Goal: Communication & Community: Share content

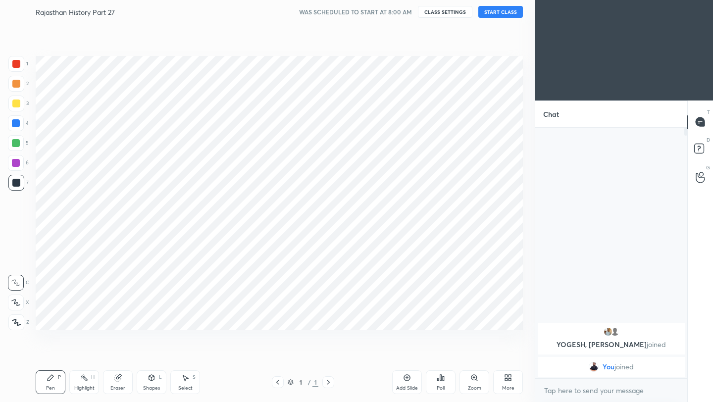
scroll to position [49198, 49041]
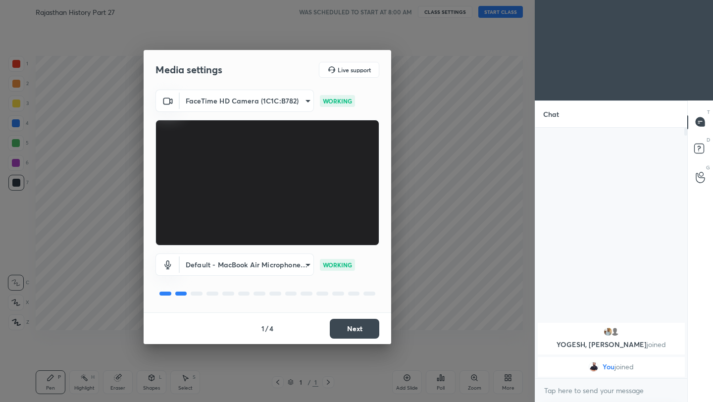
click at [349, 330] on button "Next" at bounding box center [355, 329] width 50 height 20
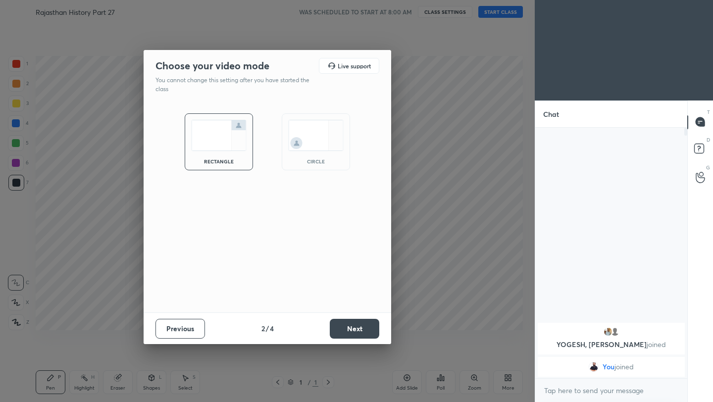
click at [349, 330] on button "Next" at bounding box center [355, 329] width 50 height 20
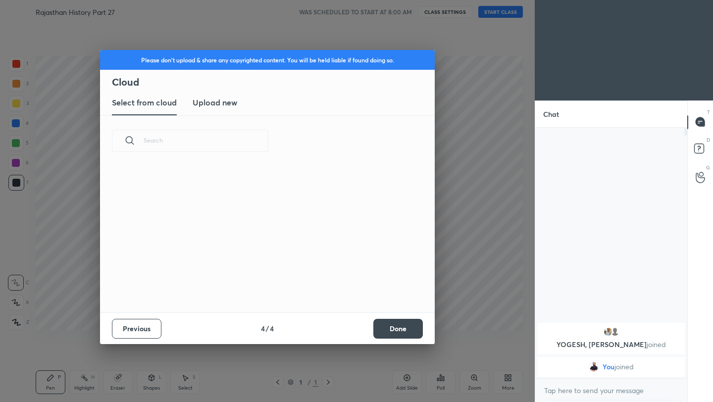
click at [349, 330] on div "Previous 4 / 4 Done" at bounding box center [267, 329] width 335 height 32
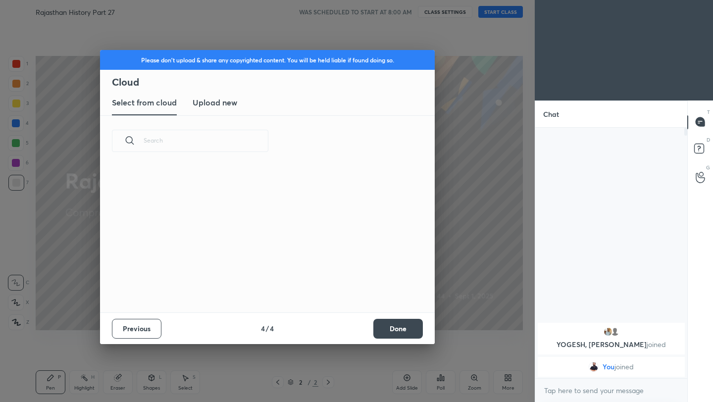
click at [388, 326] on button "Done" at bounding box center [399, 329] width 50 height 20
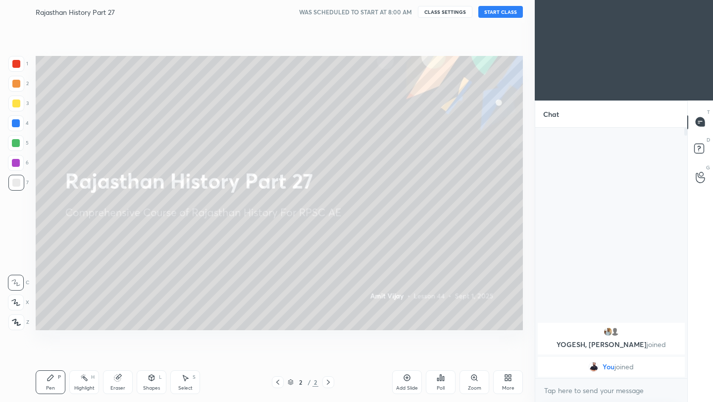
click at [499, 17] on button "START CLASS" at bounding box center [501, 12] width 45 height 12
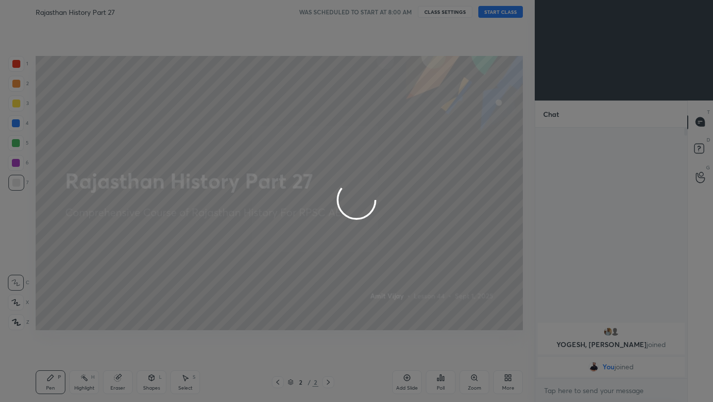
type textarea "x"
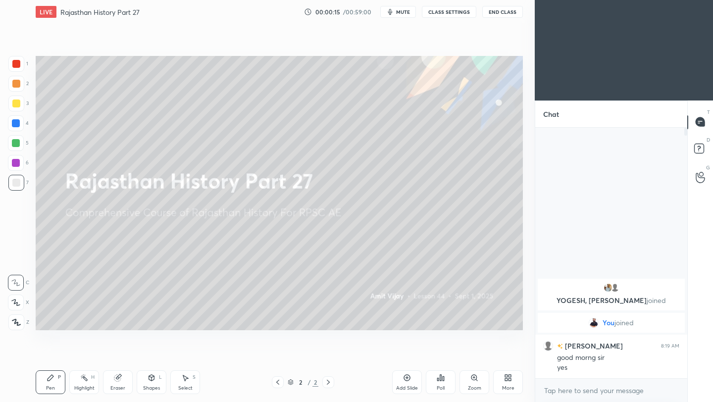
click at [499, 11] on button "End Class" at bounding box center [502, 12] width 41 height 12
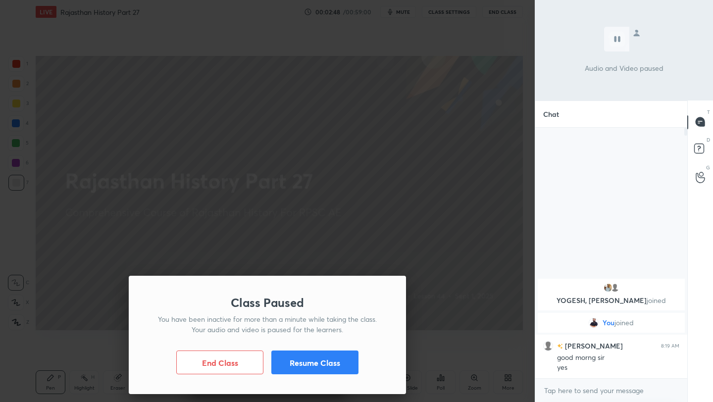
click at [316, 368] on button "Resume Class" at bounding box center [314, 363] width 87 height 24
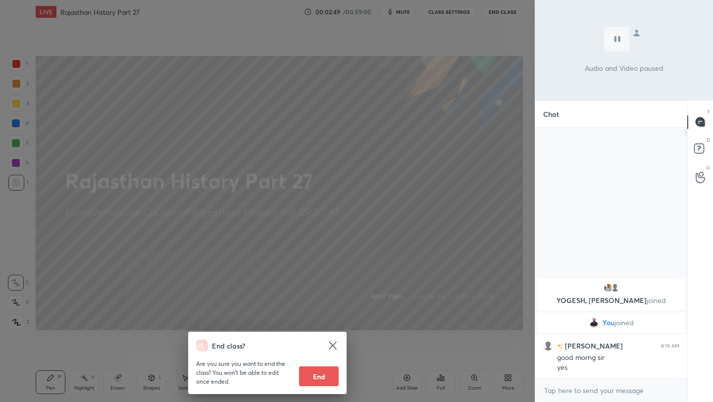
click at [366, 236] on div "End class? Are you sure you want to end the class? You won’t be able to edit on…" at bounding box center [267, 201] width 535 height 402
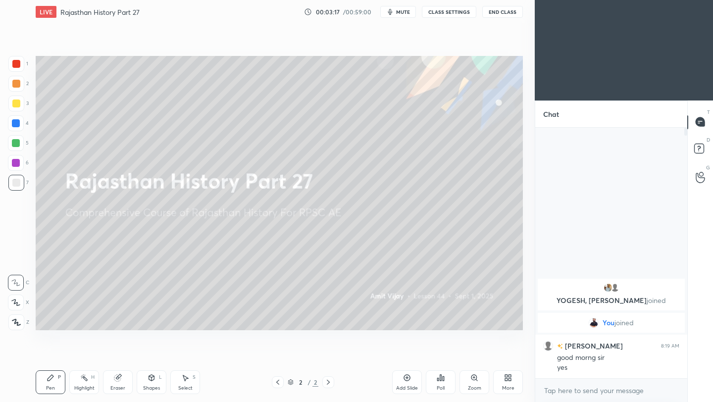
click at [407, 379] on icon at bounding box center [407, 377] width 3 height 3
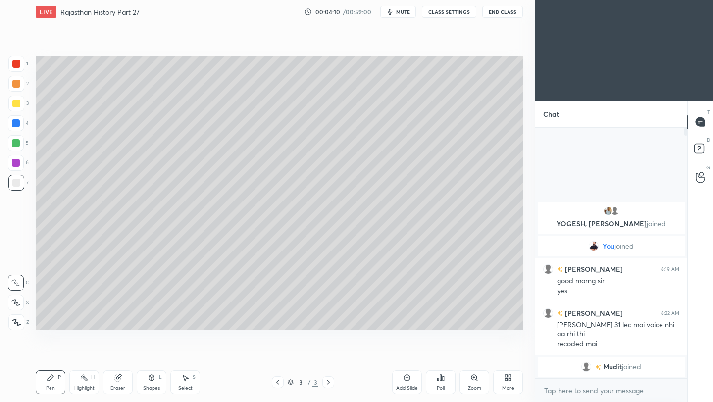
drag, startPoint x: 15, startPoint y: 103, endPoint x: 35, endPoint y: 104, distance: 20.3
click at [16, 104] on div at bounding box center [16, 104] width 8 height 8
click at [10, 327] on div at bounding box center [16, 323] width 16 height 16
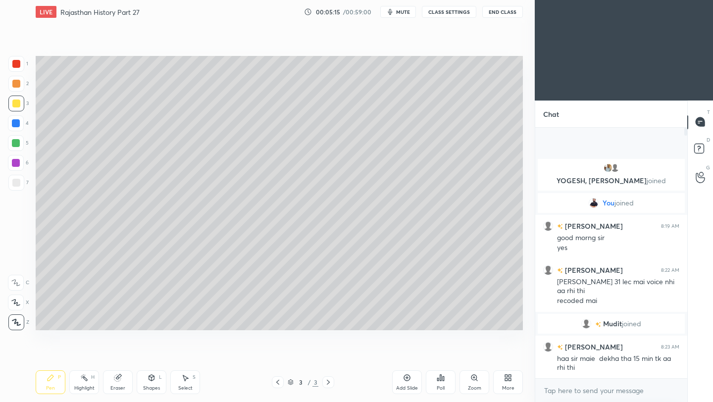
click at [21, 181] on div at bounding box center [16, 183] width 16 height 16
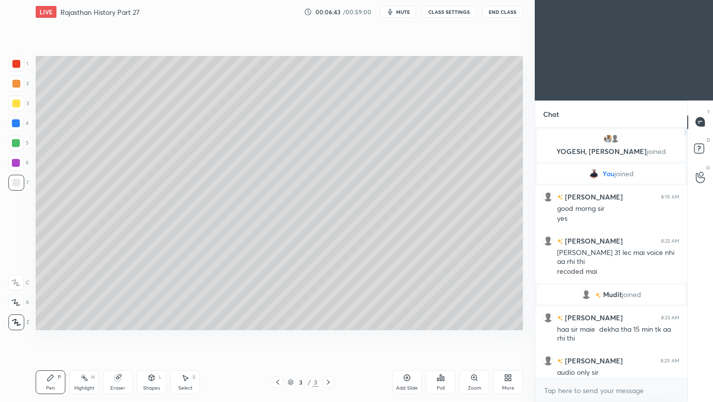
click at [460, 11] on button "CLASS SETTINGS" at bounding box center [449, 12] width 54 height 12
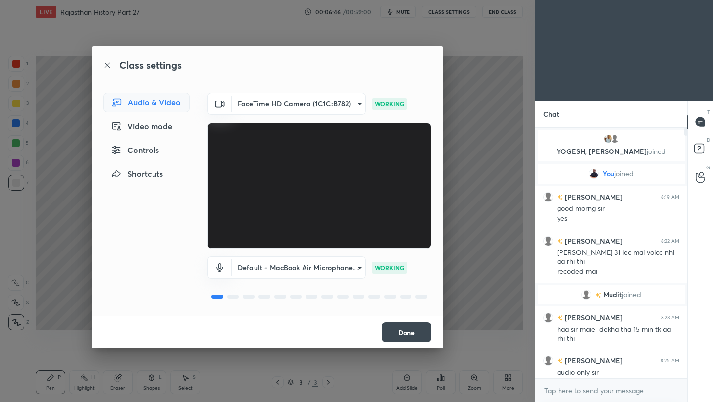
click at [347, 269] on body "1 2 3 4 5 6 7 C X Z C X Z E E Erase all H H LIVE Rajasthan History Part 27 00:0…" at bounding box center [356, 201] width 713 height 402
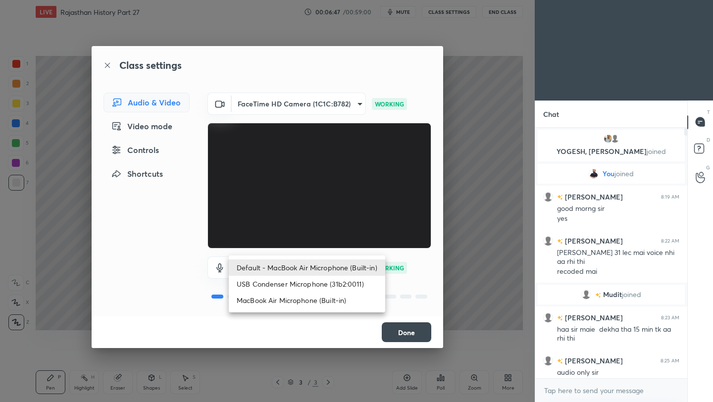
click at [333, 284] on li "USB Condenser Microphone (31b2:0011)" at bounding box center [307, 284] width 157 height 16
type input "63a2cf269547119887510d6f42f0d665c7931b1a7c1de21d184e792193710eca"
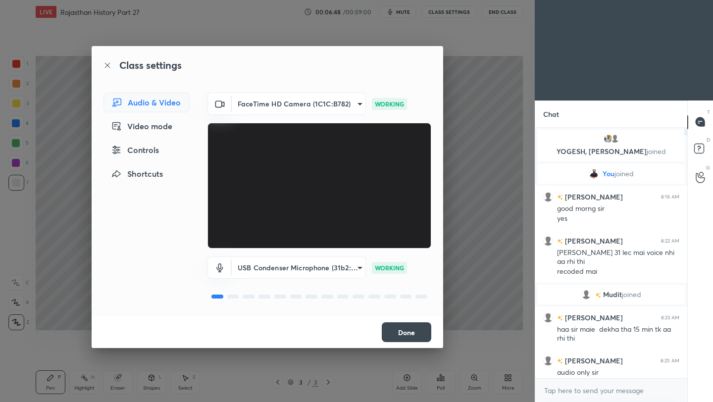
click at [419, 334] on button "Done" at bounding box center [407, 332] width 50 height 20
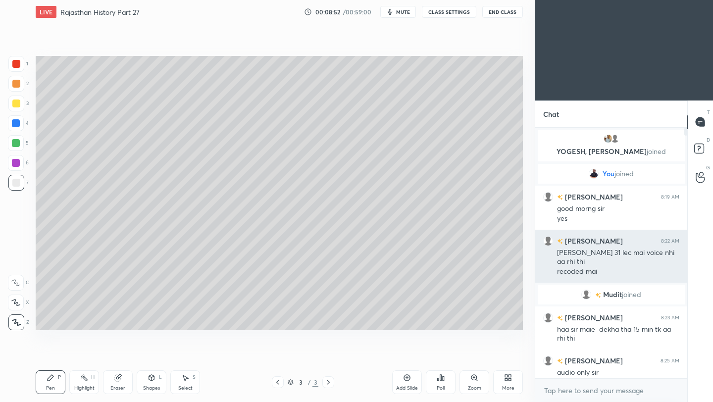
scroll to position [5, 0]
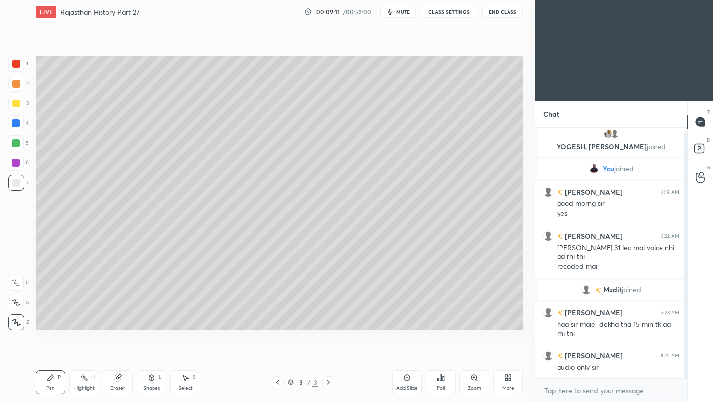
click at [506, 12] on button "End Class" at bounding box center [502, 12] width 41 height 12
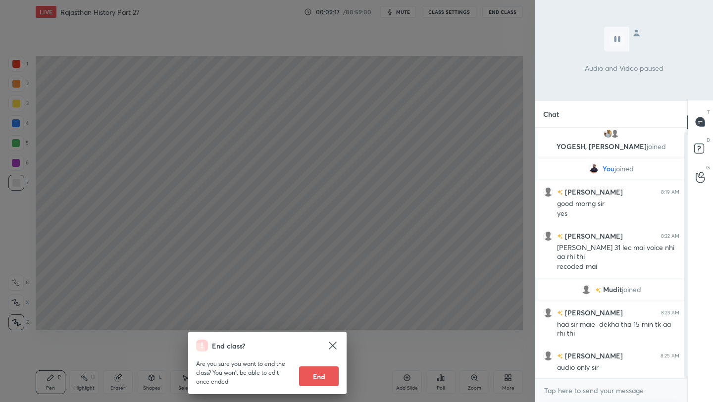
click at [345, 275] on div "End class? Are you sure you want to end the class? You won’t be able to edit on…" at bounding box center [267, 201] width 535 height 402
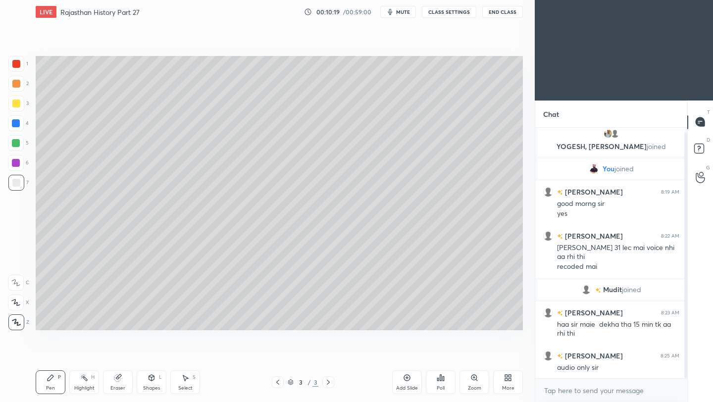
click at [405, 383] on div "Add Slide" at bounding box center [407, 383] width 30 height 24
click at [406, 380] on icon at bounding box center [407, 378] width 8 height 8
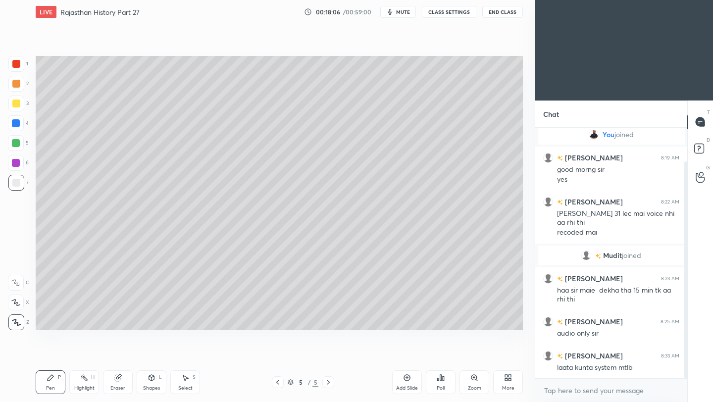
scroll to position [73, 0]
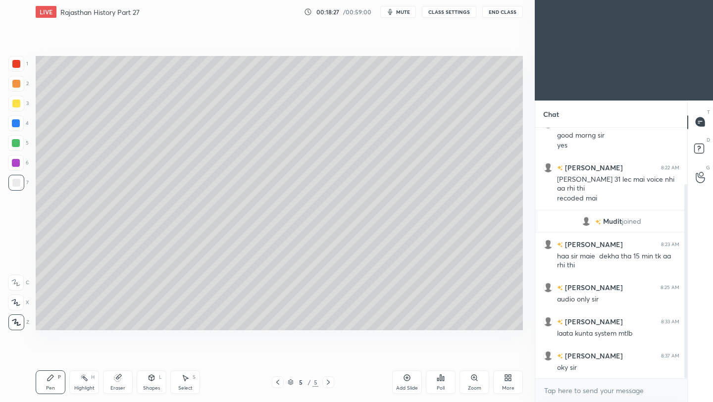
click at [407, 379] on icon at bounding box center [407, 378] width 8 height 8
click at [117, 391] on div "Eraser" at bounding box center [117, 388] width 15 height 5
drag, startPoint x: 48, startPoint y: 381, endPoint x: 80, endPoint y: 338, distance: 53.8
click at [49, 380] on icon at bounding box center [51, 378] width 8 height 8
click at [279, 385] on icon at bounding box center [278, 382] width 8 height 8
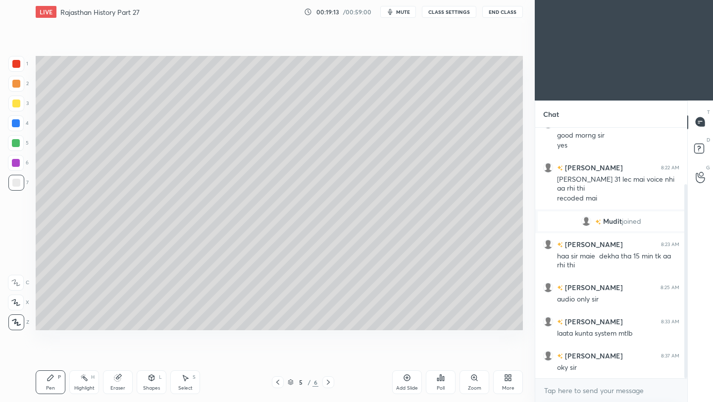
click at [328, 382] on icon at bounding box center [328, 382] width 8 height 8
click at [509, 13] on button "End Class" at bounding box center [502, 12] width 41 height 12
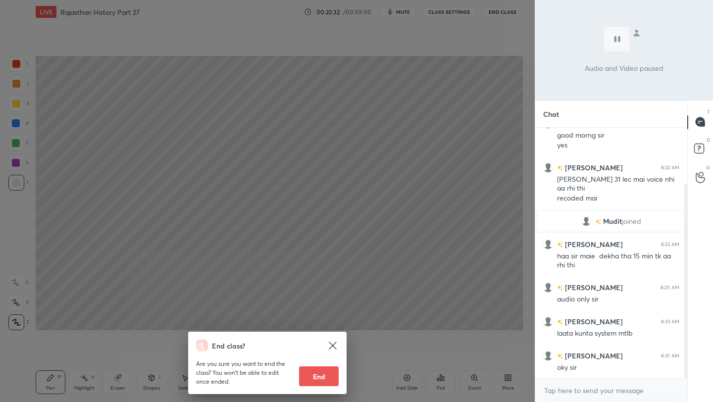
click at [476, 118] on div "End class? Are you sure you want to end the class? You won’t be able to edit on…" at bounding box center [267, 201] width 535 height 402
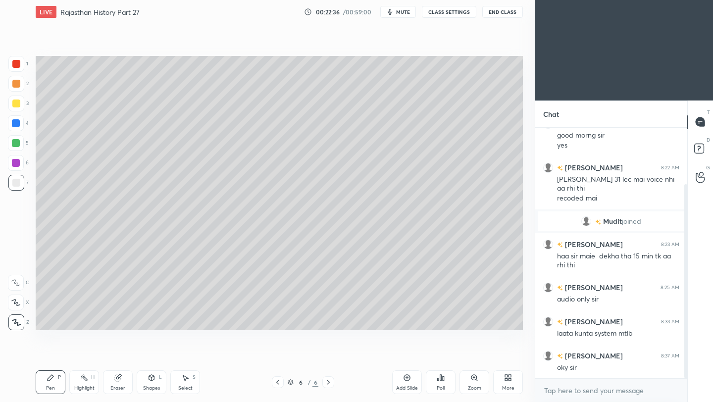
click at [410, 386] on div "Add Slide" at bounding box center [407, 388] width 22 height 5
click at [11, 102] on div at bounding box center [16, 104] width 16 height 16
drag, startPoint x: 16, startPoint y: 183, endPoint x: 34, endPoint y: 177, distance: 19.0
click at [17, 183] on div at bounding box center [16, 183] width 8 height 8
click at [405, 386] on div "Add Slide" at bounding box center [407, 388] width 22 height 5
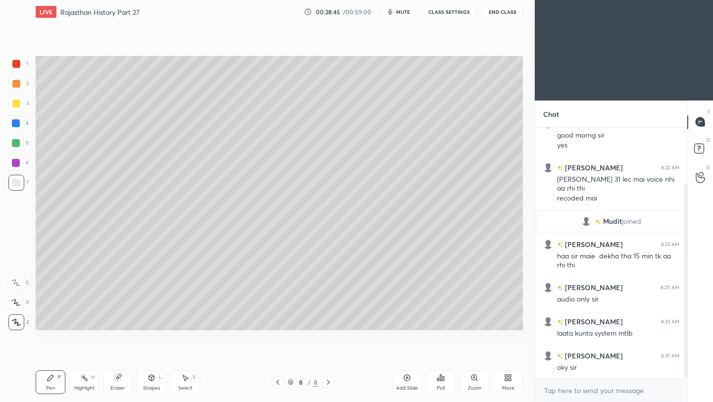
click at [504, 14] on button "End Class" at bounding box center [502, 12] width 41 height 12
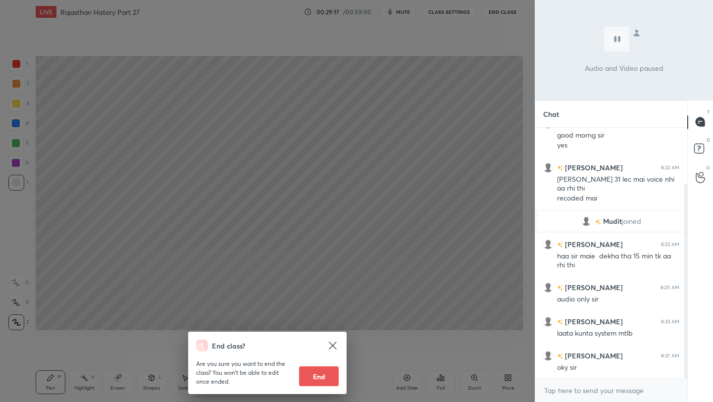
click at [468, 198] on div "End class? Are you sure you want to end the class? You won’t be able to edit on…" at bounding box center [267, 201] width 535 height 402
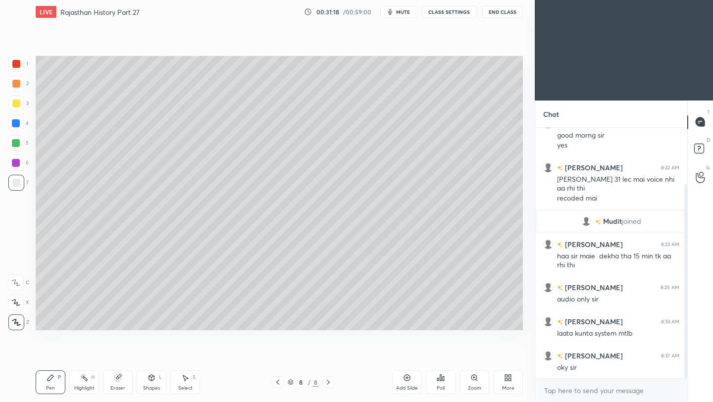
click at [411, 384] on div "Add Slide" at bounding box center [407, 383] width 30 height 24
click at [408, 384] on div "Add Slide" at bounding box center [407, 383] width 30 height 24
click at [14, 106] on div at bounding box center [16, 104] width 8 height 8
drag, startPoint x: 17, startPoint y: 184, endPoint x: 34, endPoint y: 178, distance: 17.9
click at [18, 183] on div at bounding box center [16, 183] width 8 height 8
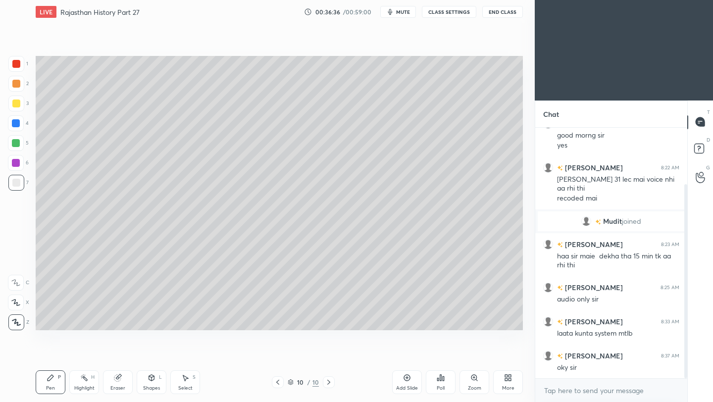
click at [407, 385] on div "Add Slide" at bounding box center [407, 383] width 30 height 24
click at [502, 14] on button "End Class" at bounding box center [502, 12] width 41 height 12
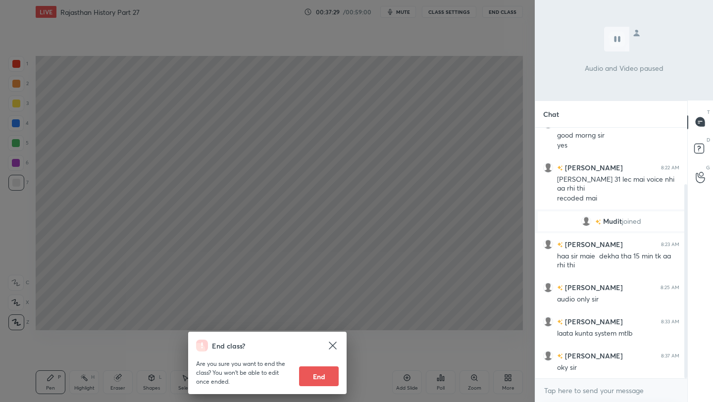
click at [340, 171] on div "End class? Are you sure you want to end the class? You won’t be able to edit on…" at bounding box center [267, 201] width 535 height 402
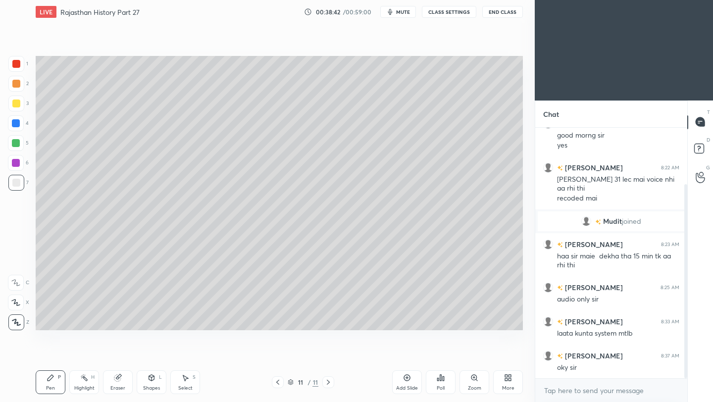
click at [509, 14] on button "End Class" at bounding box center [502, 12] width 41 height 12
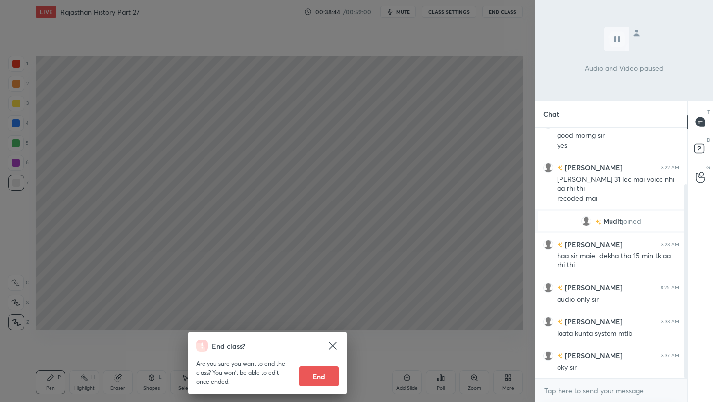
click at [322, 383] on button "End" at bounding box center [319, 377] width 40 height 20
type textarea "x"
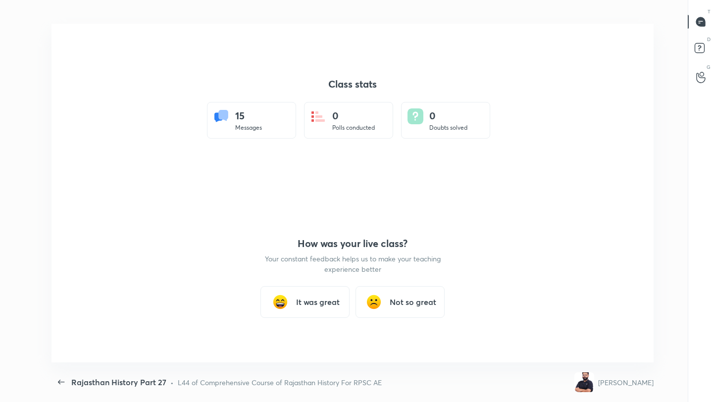
scroll to position [0, 0]
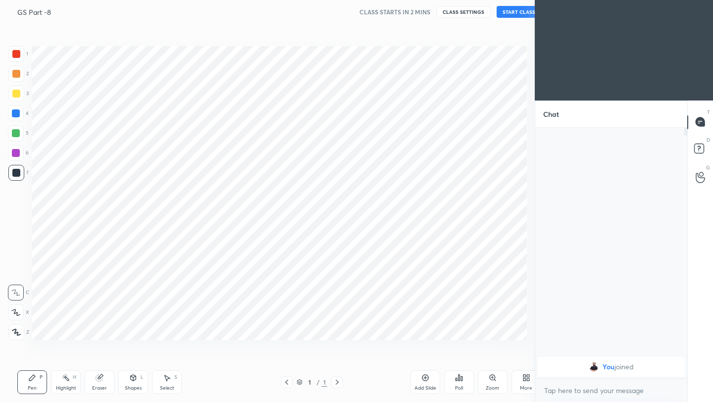
scroll to position [49198, 49041]
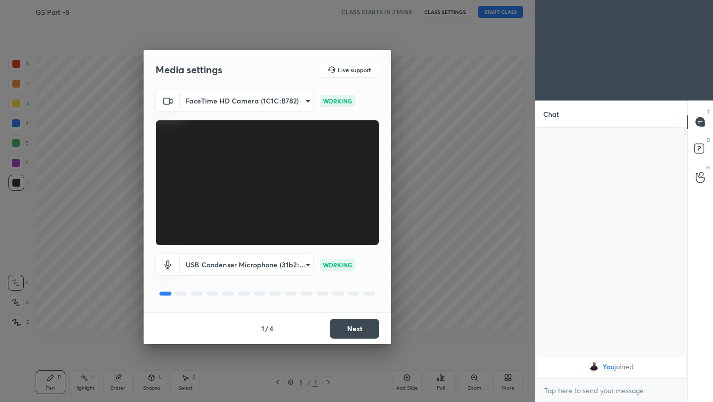
click at [368, 324] on button "Next" at bounding box center [355, 329] width 50 height 20
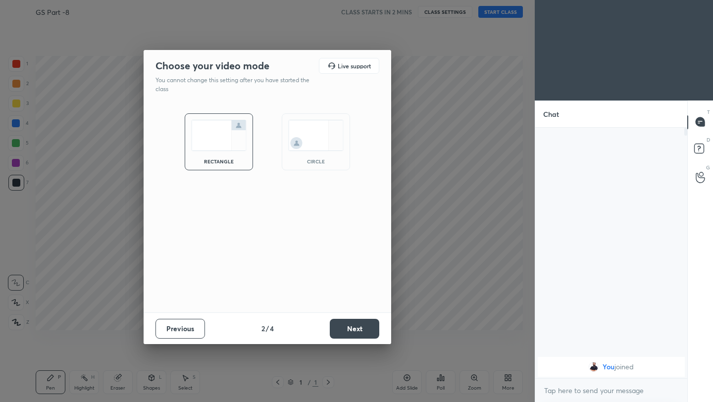
click at [368, 324] on button "Next" at bounding box center [355, 329] width 50 height 20
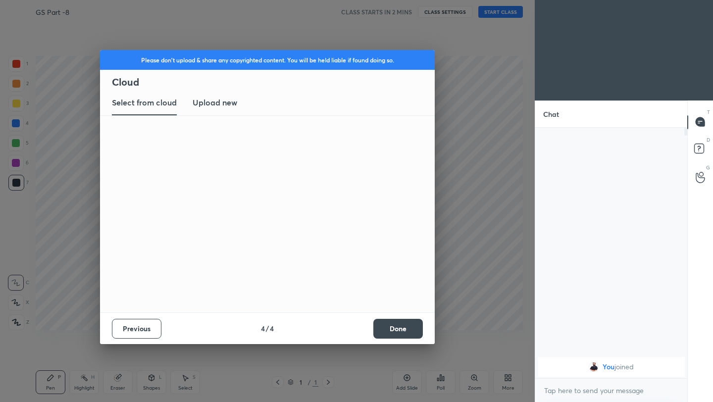
click at [368, 324] on div "Previous 4 / 4 Done" at bounding box center [267, 329] width 335 height 32
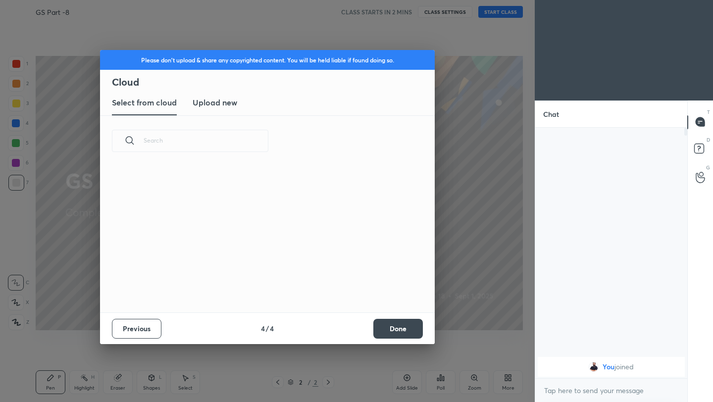
click at [412, 324] on button "Done" at bounding box center [399, 329] width 50 height 20
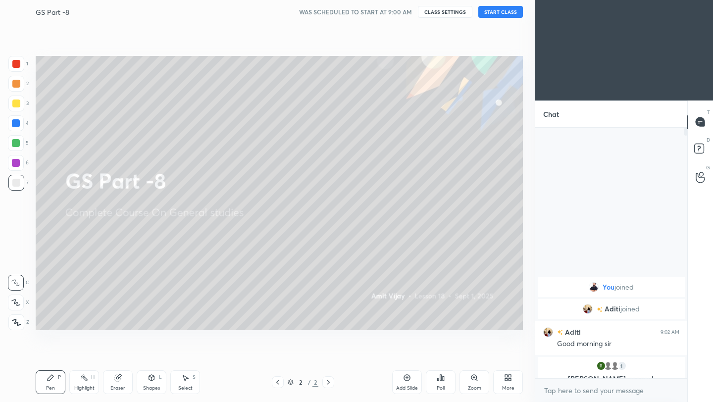
click at [502, 10] on button "START CLASS" at bounding box center [501, 12] width 45 height 12
click at [505, 15] on button "End Class" at bounding box center [502, 12] width 41 height 12
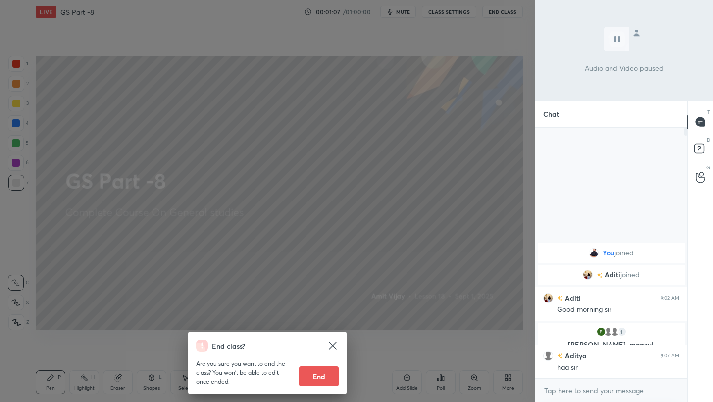
click at [444, 140] on div "End class? Are you sure you want to end the class? You won’t be able to edit on…" at bounding box center [267, 201] width 535 height 402
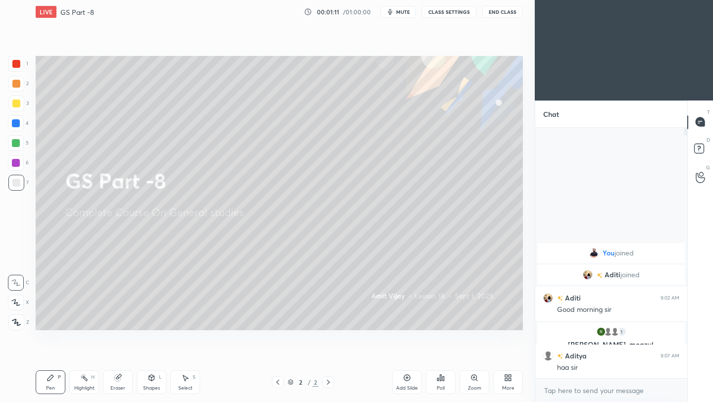
click at [506, 379] on icon at bounding box center [506, 379] width 2 height 2
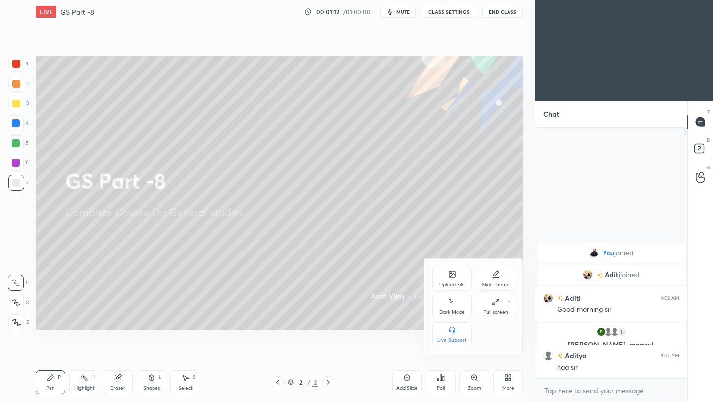
click at [456, 281] on div "Upload File" at bounding box center [452, 279] width 40 height 24
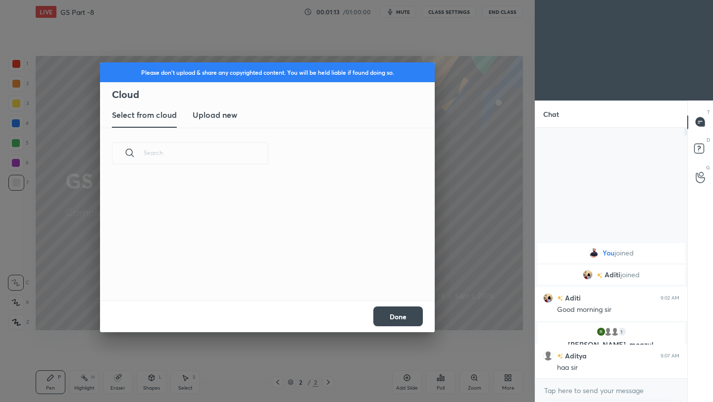
scroll to position [122, 318]
click at [226, 117] on h3 "Upload new" at bounding box center [215, 115] width 45 height 12
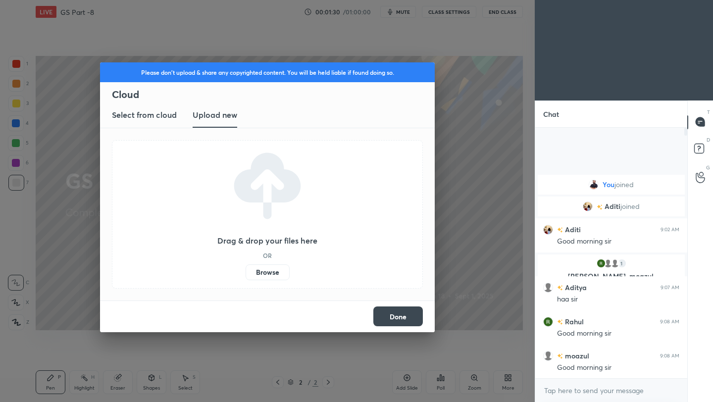
click at [271, 275] on label "Browse" at bounding box center [268, 273] width 44 height 16
click at [246, 275] on input "Browse" at bounding box center [246, 273] width 0 height 16
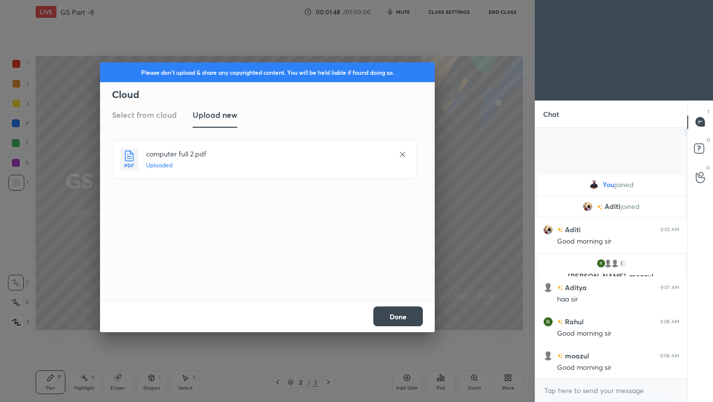
click at [401, 316] on button "Done" at bounding box center [399, 317] width 50 height 20
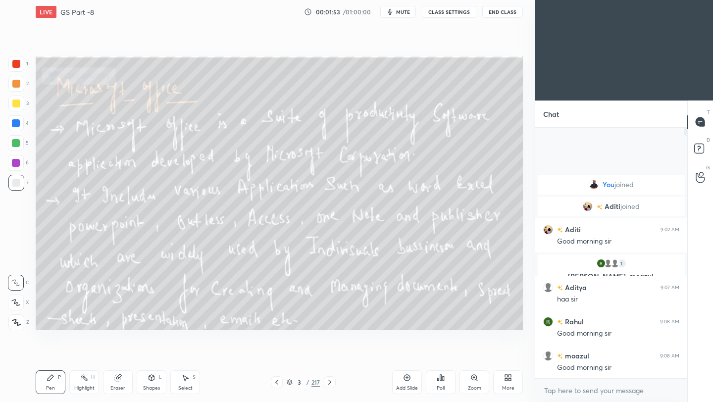
click at [327, 381] on icon at bounding box center [330, 382] width 8 height 8
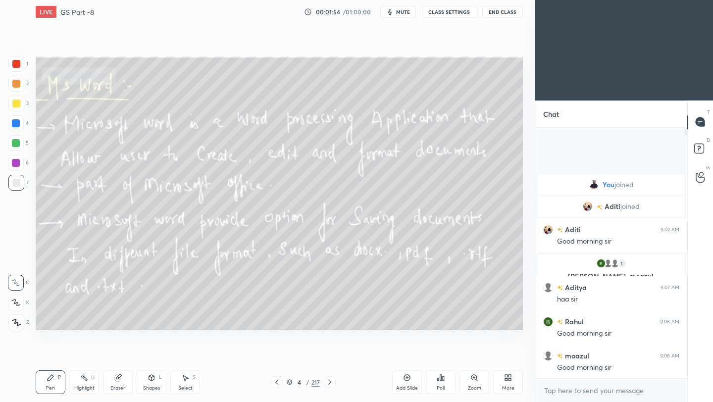
click at [327, 381] on icon at bounding box center [330, 382] width 8 height 8
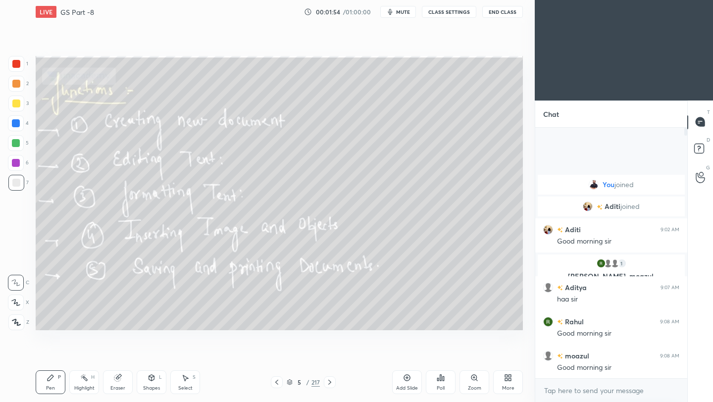
click at [327, 381] on icon at bounding box center [330, 382] width 8 height 8
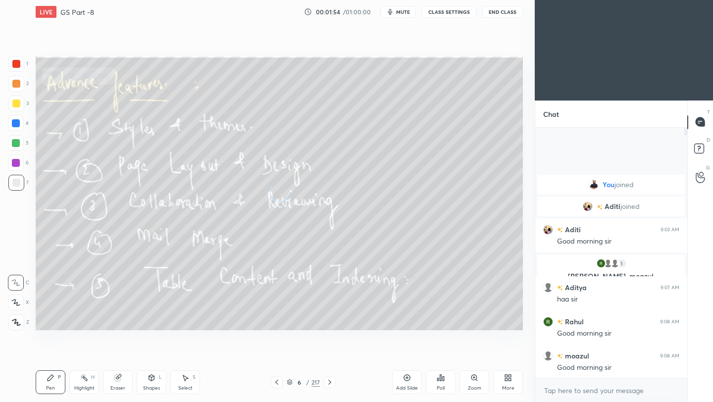
click at [327, 381] on icon at bounding box center [330, 382] width 8 height 8
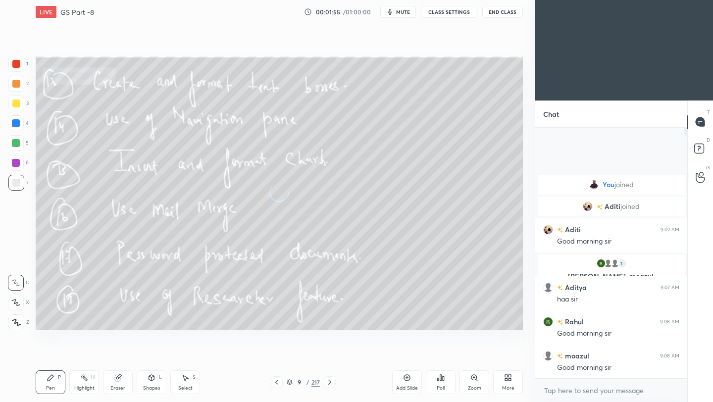
click at [327, 381] on icon at bounding box center [330, 382] width 8 height 8
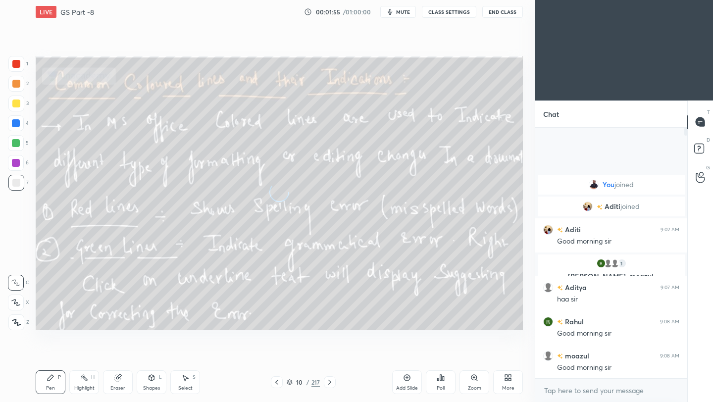
click at [327, 381] on icon at bounding box center [330, 382] width 8 height 8
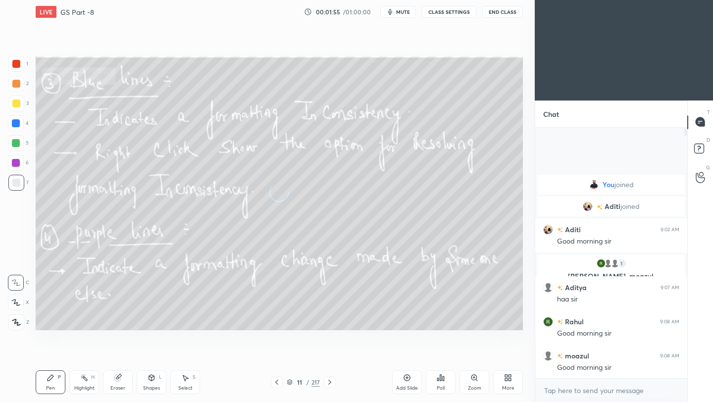
click at [327, 381] on icon at bounding box center [330, 382] width 8 height 8
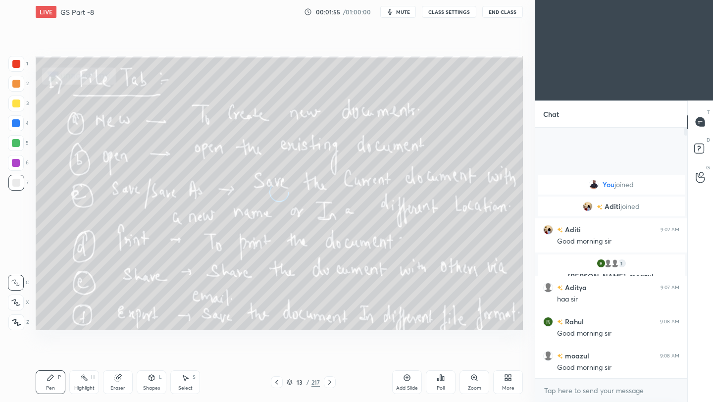
click at [327, 381] on icon at bounding box center [330, 382] width 8 height 8
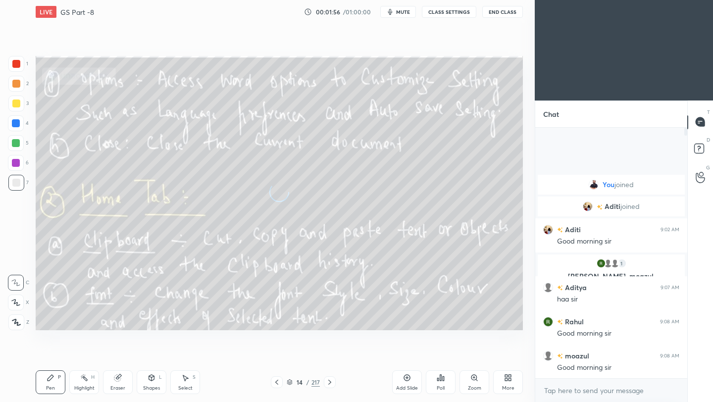
click at [327, 381] on icon at bounding box center [330, 382] width 8 height 8
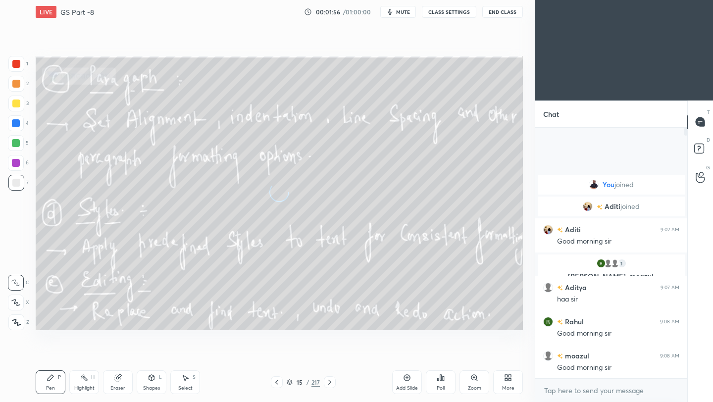
click at [327, 381] on icon at bounding box center [330, 382] width 8 height 8
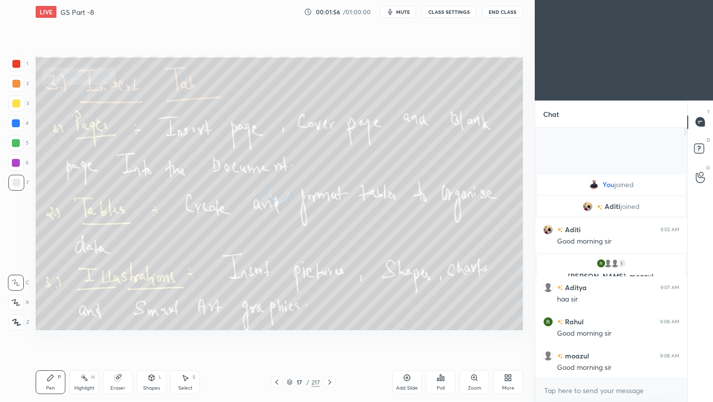
click at [327, 381] on icon at bounding box center [330, 382] width 8 height 8
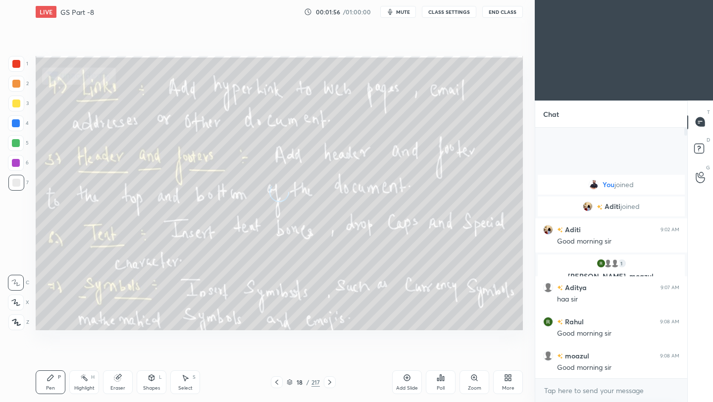
click at [327, 381] on icon at bounding box center [330, 382] width 8 height 8
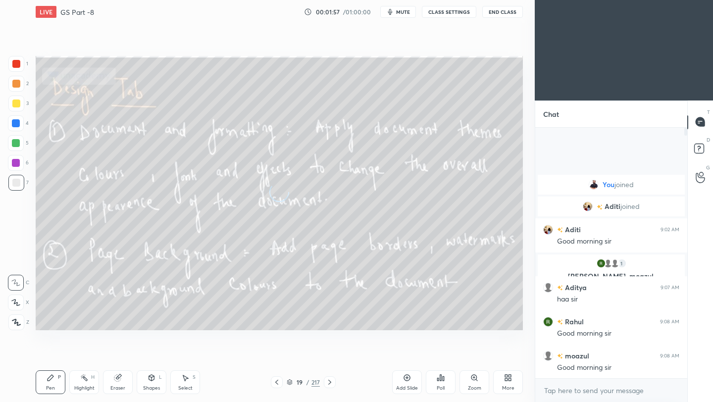
click at [327, 381] on icon at bounding box center [330, 382] width 8 height 8
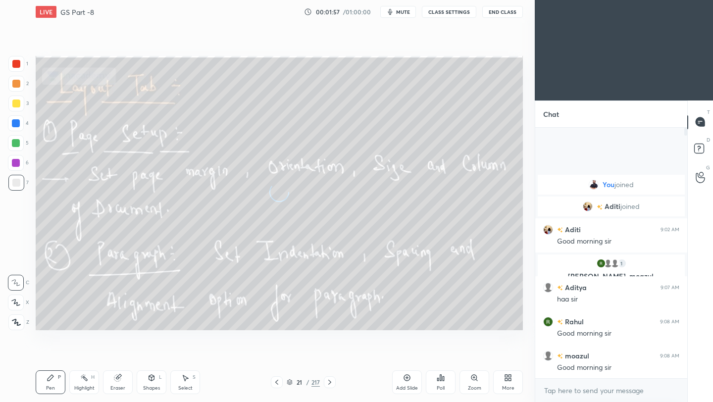
click at [327, 381] on icon at bounding box center [330, 382] width 8 height 8
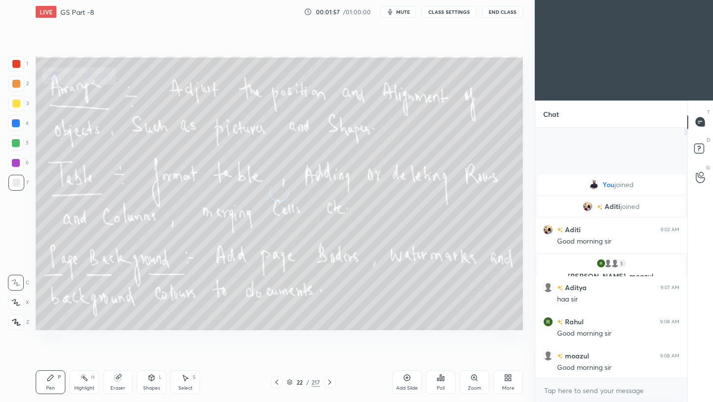
click at [327, 381] on icon at bounding box center [330, 382] width 8 height 8
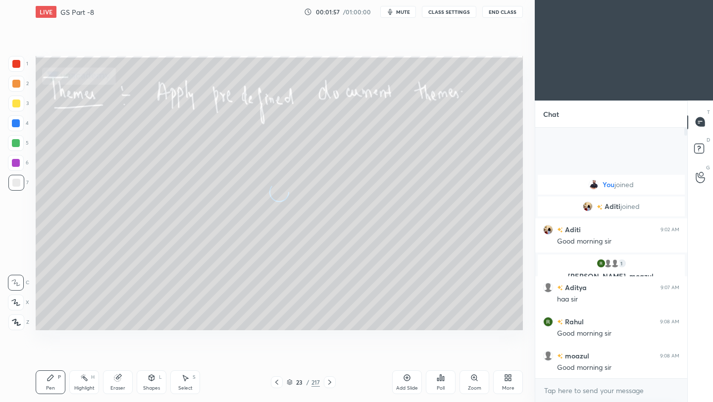
click at [327, 381] on icon at bounding box center [330, 382] width 8 height 8
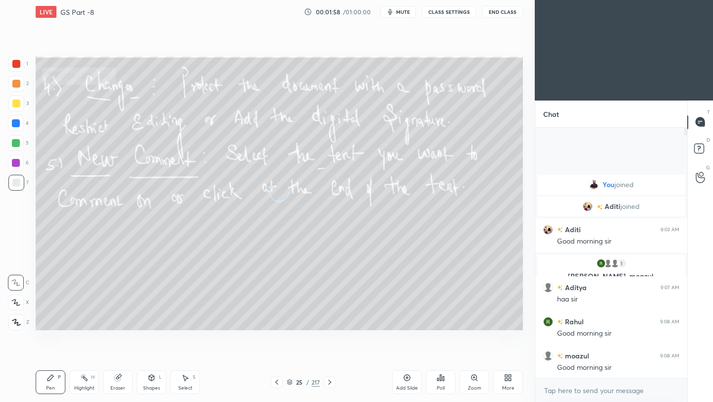
click at [327, 381] on icon at bounding box center [330, 382] width 8 height 8
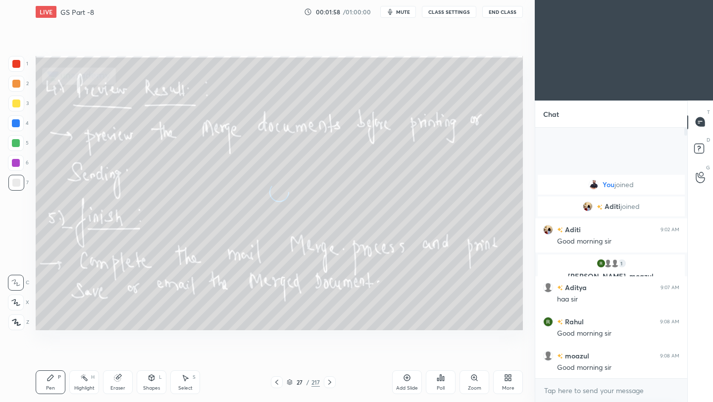
click at [327, 381] on icon at bounding box center [330, 382] width 8 height 8
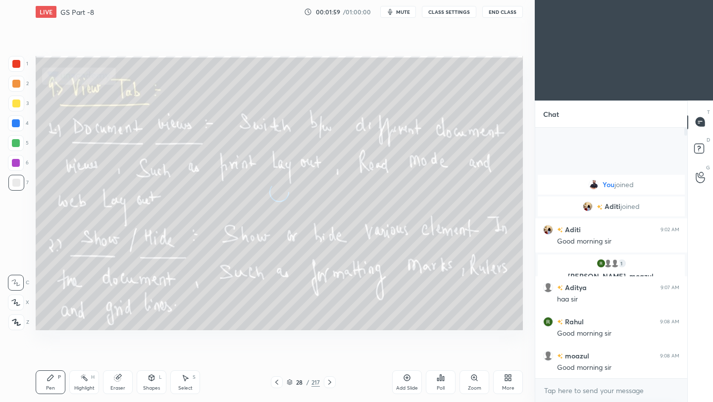
click at [327, 381] on icon at bounding box center [330, 382] width 8 height 8
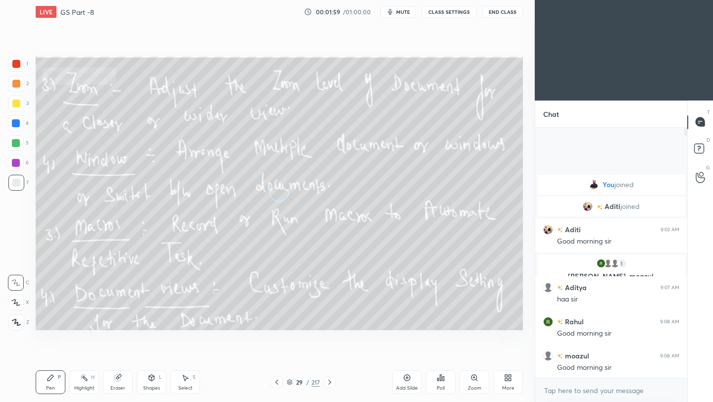
click at [327, 381] on icon at bounding box center [330, 382] width 8 height 8
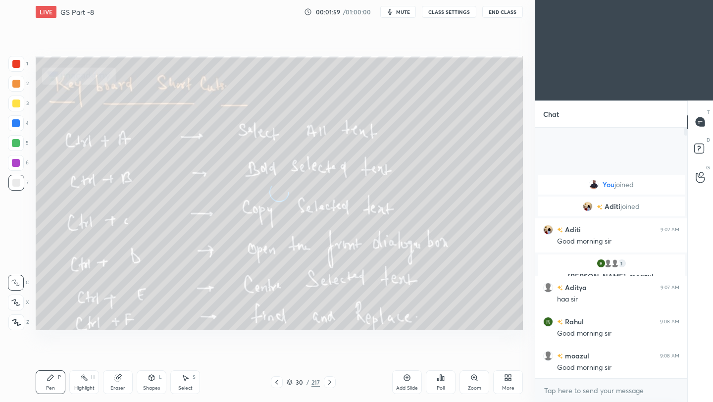
click at [327, 381] on icon at bounding box center [330, 382] width 8 height 8
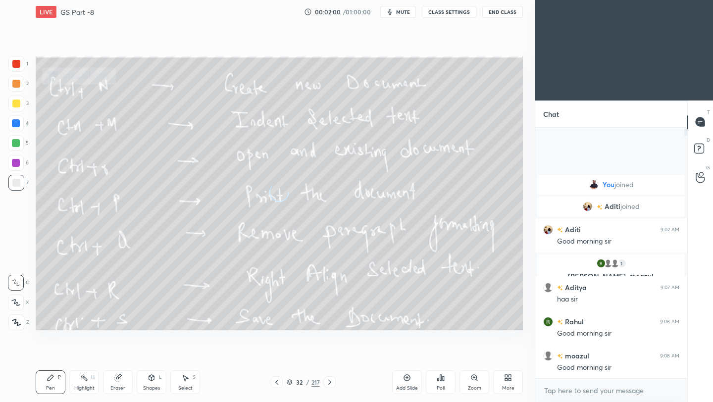
click at [327, 381] on icon at bounding box center [330, 382] width 8 height 8
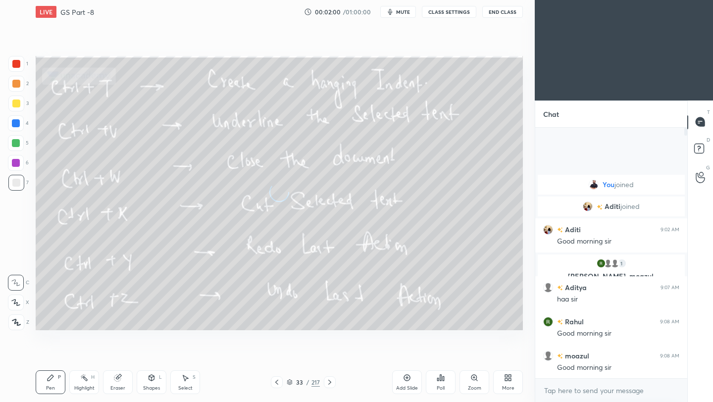
click at [327, 381] on icon at bounding box center [330, 382] width 8 height 8
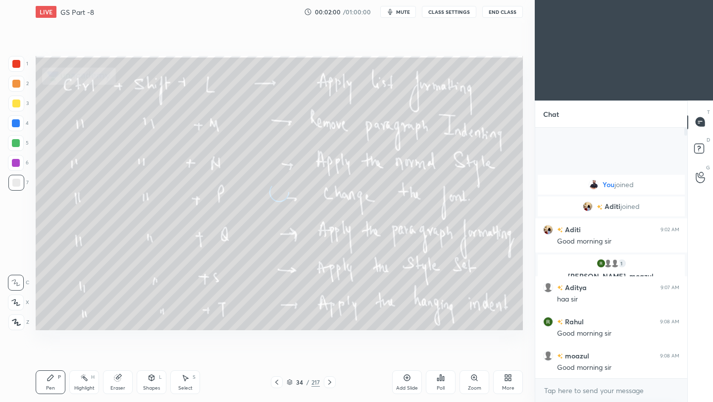
click at [327, 381] on icon at bounding box center [330, 382] width 8 height 8
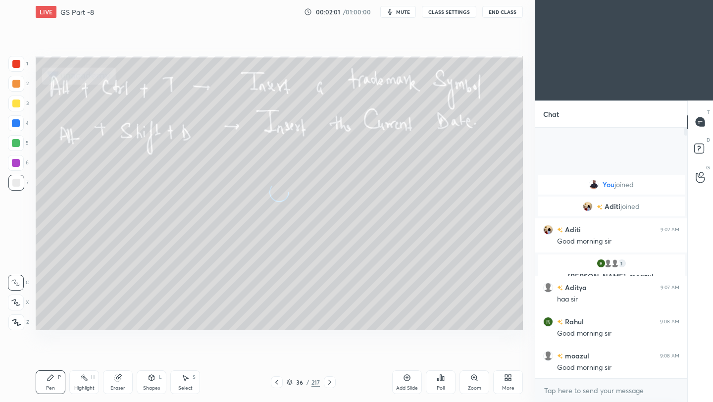
click at [327, 381] on icon at bounding box center [330, 382] width 8 height 8
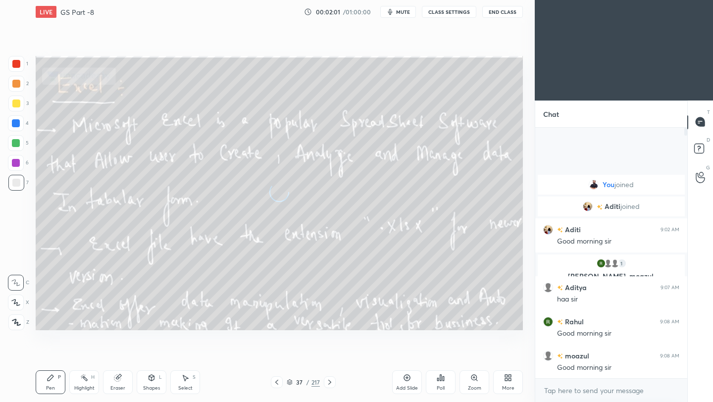
click at [327, 381] on icon at bounding box center [330, 382] width 8 height 8
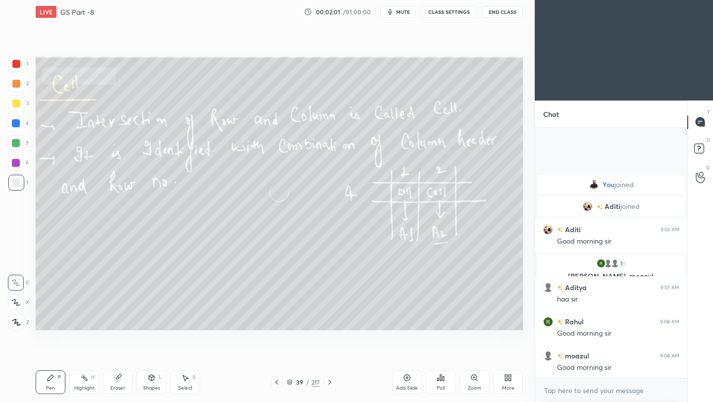
click at [327, 381] on icon at bounding box center [330, 382] width 8 height 8
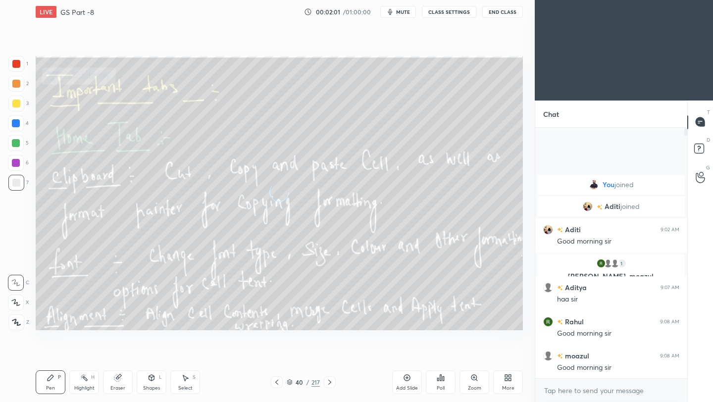
click at [327, 381] on icon at bounding box center [330, 382] width 8 height 8
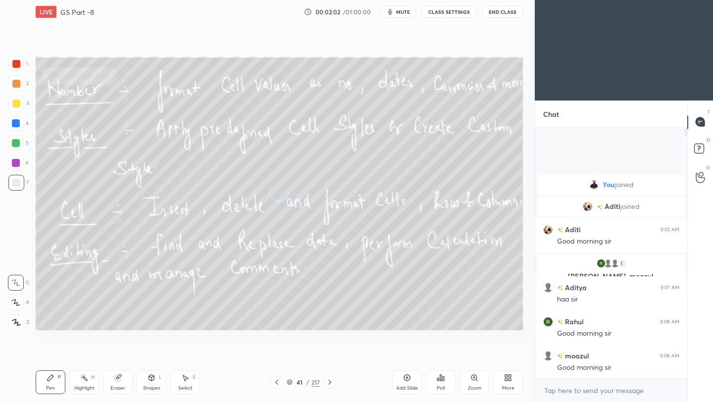
click at [327, 381] on icon at bounding box center [330, 382] width 8 height 8
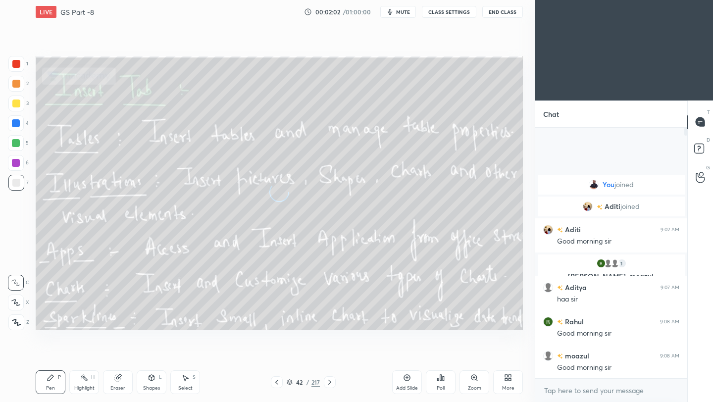
click at [327, 381] on icon at bounding box center [330, 382] width 8 height 8
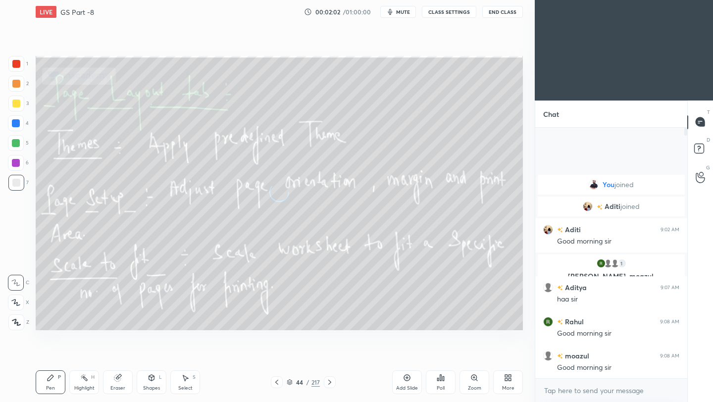
click at [327, 381] on icon at bounding box center [330, 382] width 8 height 8
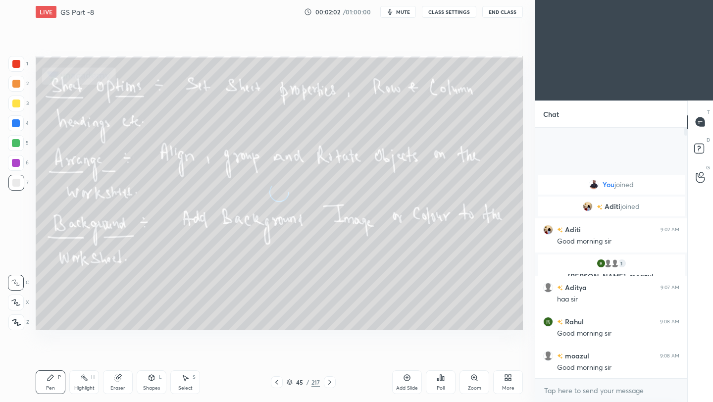
click at [327, 381] on icon at bounding box center [330, 382] width 8 height 8
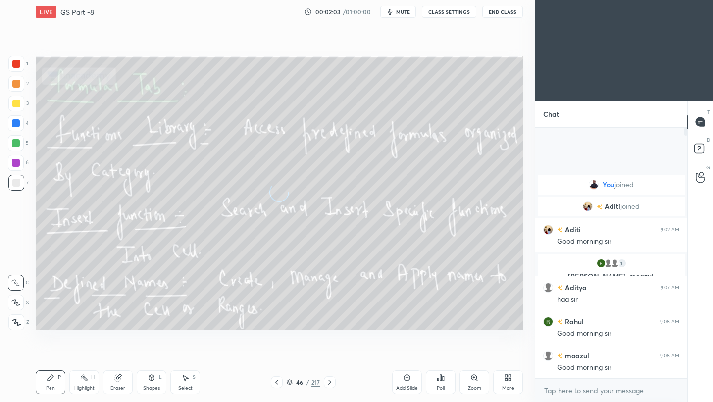
click at [327, 381] on icon at bounding box center [330, 382] width 8 height 8
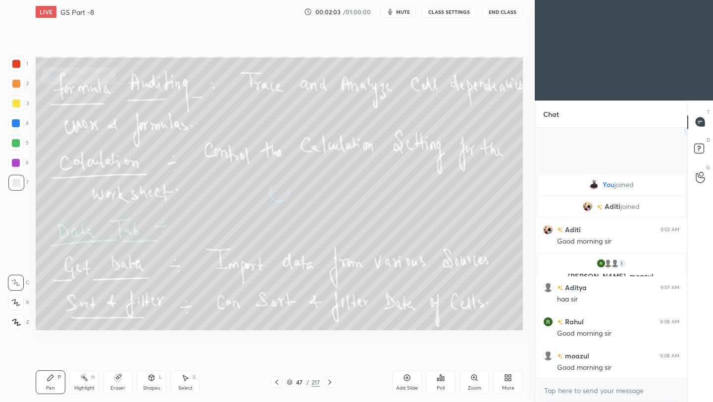
click at [327, 381] on icon at bounding box center [330, 382] width 8 height 8
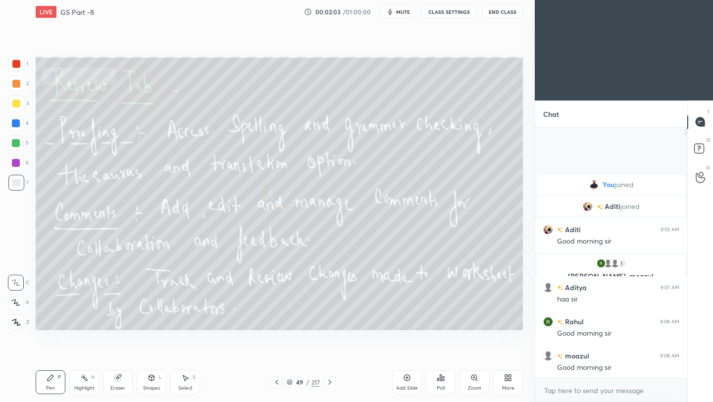
click at [327, 381] on icon at bounding box center [330, 382] width 8 height 8
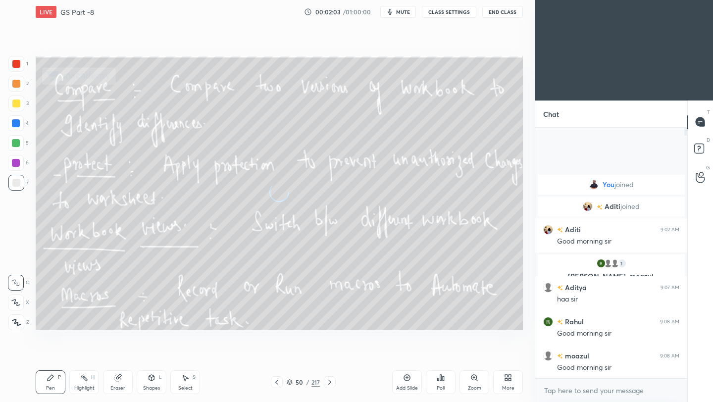
click at [327, 381] on icon at bounding box center [330, 382] width 8 height 8
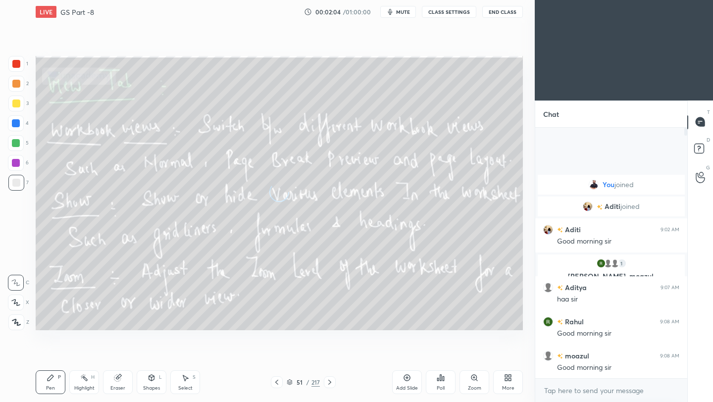
click at [327, 381] on icon at bounding box center [330, 382] width 8 height 8
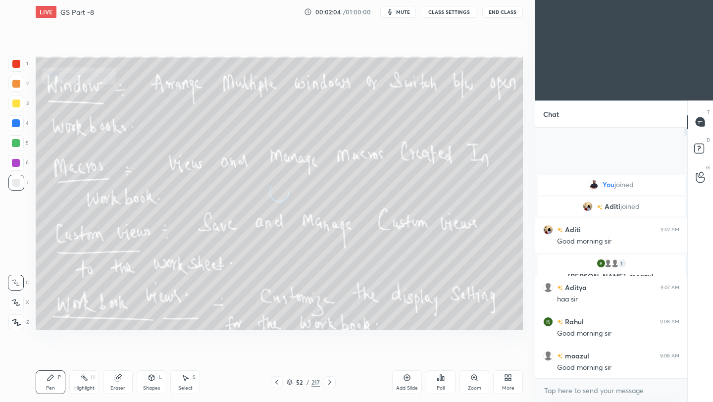
click at [327, 381] on icon at bounding box center [330, 382] width 8 height 8
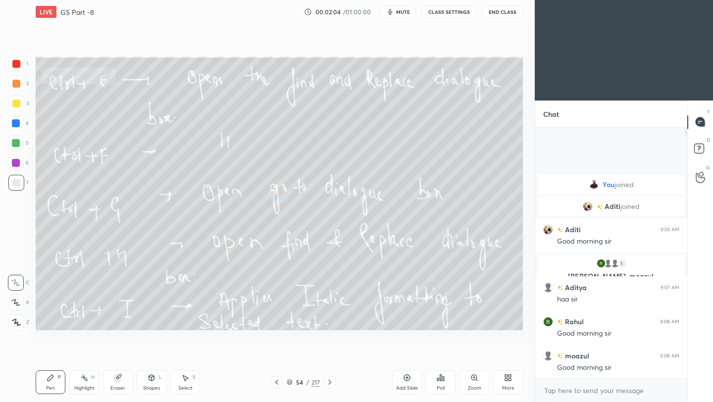
click at [327, 381] on icon at bounding box center [330, 382] width 8 height 8
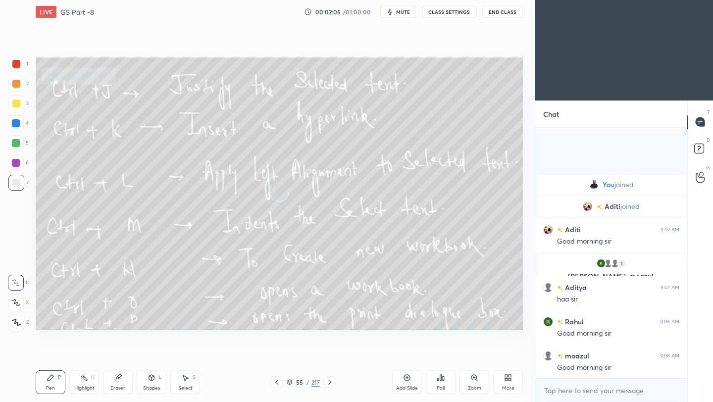
click at [327, 381] on icon at bounding box center [330, 382] width 8 height 8
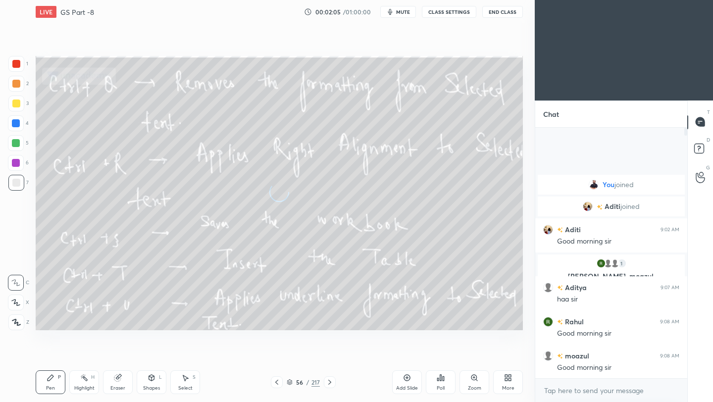
click at [327, 381] on icon at bounding box center [330, 382] width 8 height 8
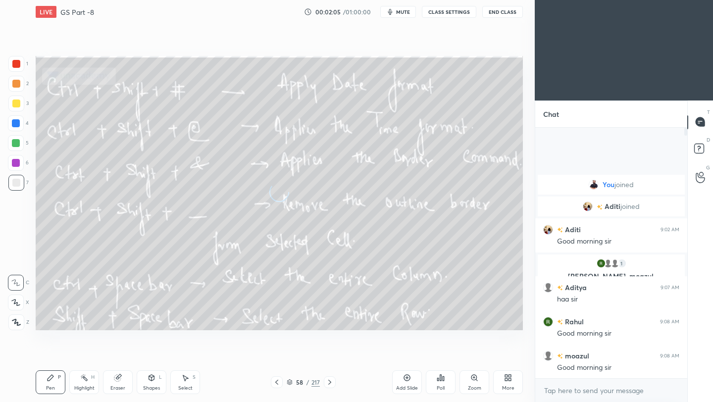
click at [327, 381] on icon at bounding box center [330, 382] width 8 height 8
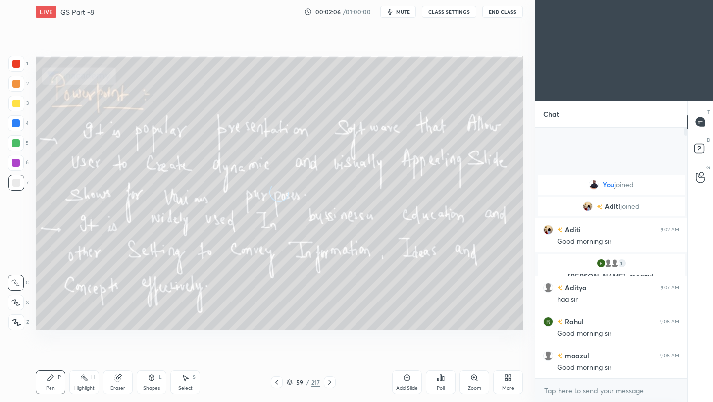
click at [327, 381] on icon at bounding box center [330, 382] width 8 height 8
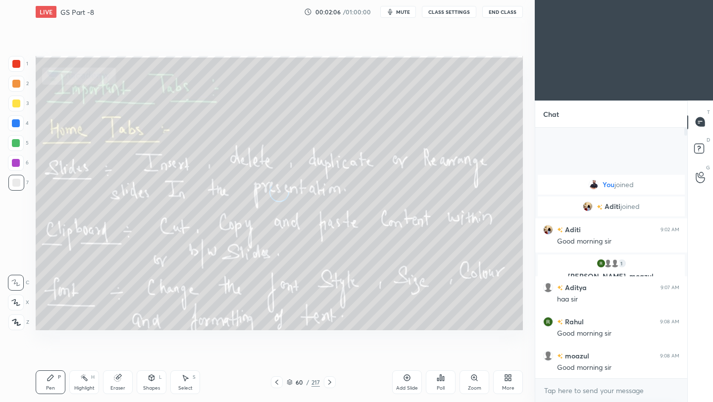
click at [327, 381] on icon at bounding box center [330, 382] width 8 height 8
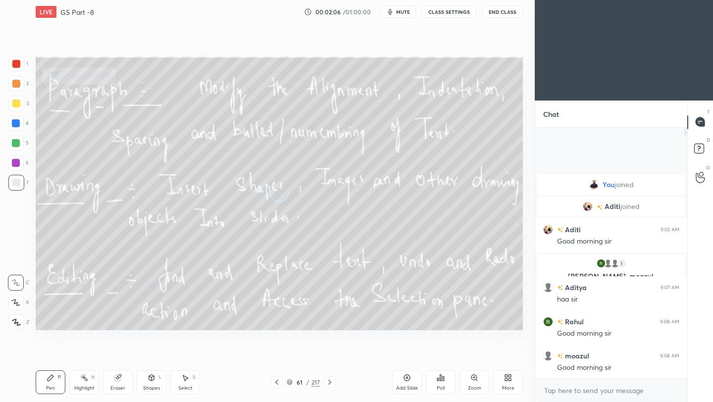
click at [327, 381] on icon at bounding box center [330, 382] width 8 height 8
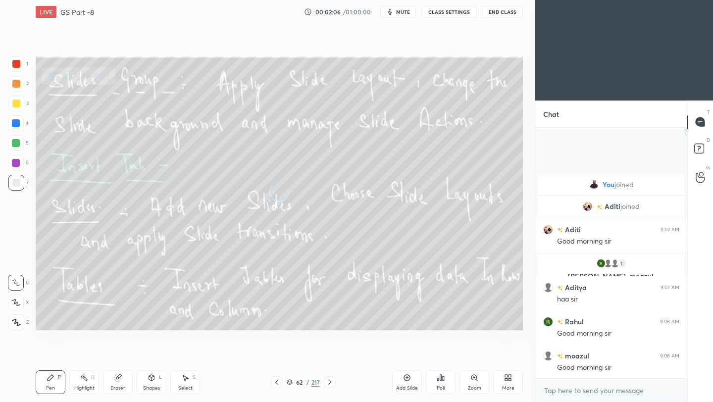
click at [327, 381] on icon at bounding box center [330, 382] width 8 height 8
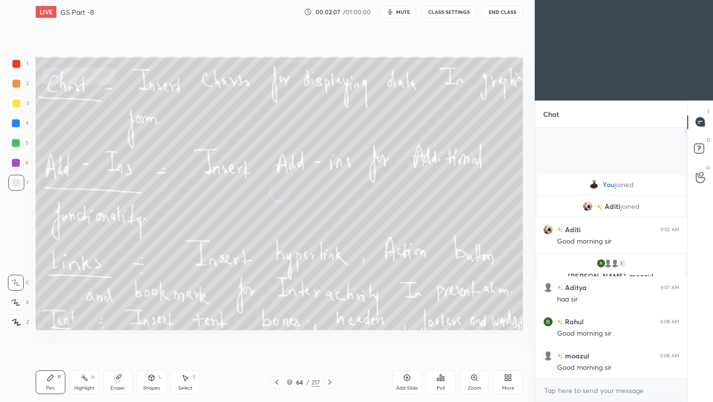
click at [327, 381] on icon at bounding box center [330, 382] width 8 height 8
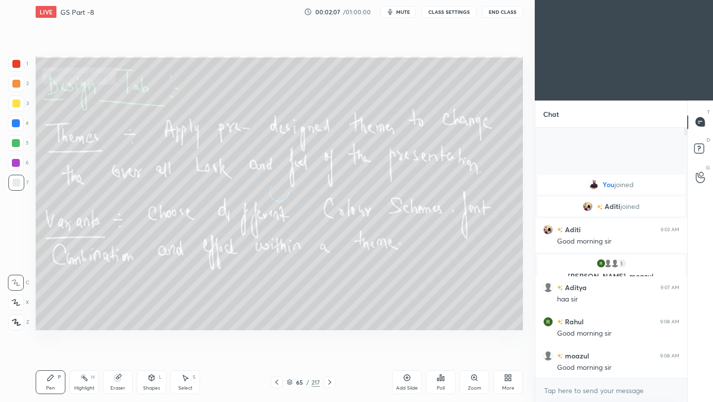
click at [327, 381] on icon at bounding box center [330, 382] width 8 height 8
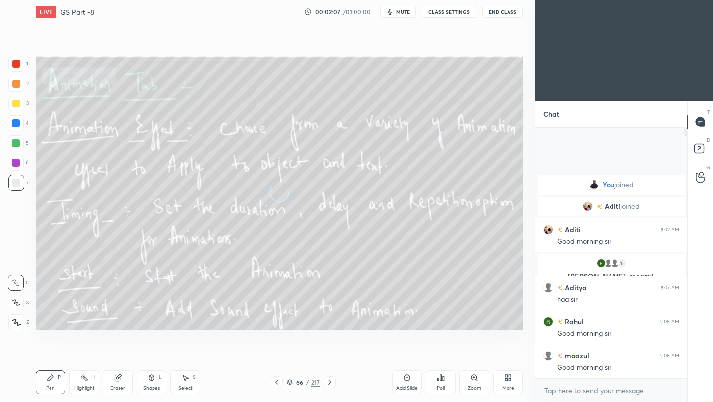
click at [327, 381] on icon at bounding box center [330, 382] width 8 height 8
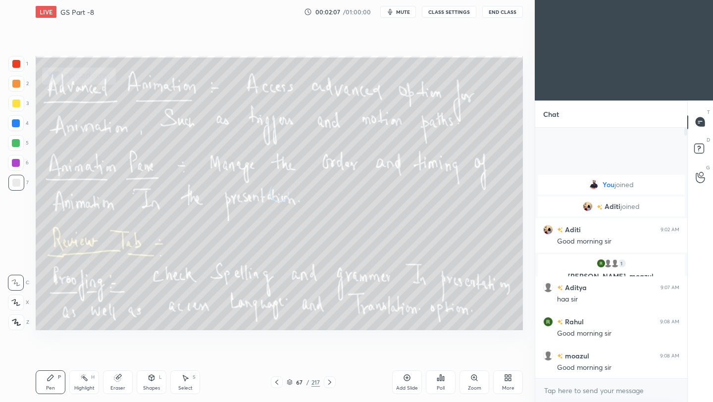
click at [327, 381] on icon at bounding box center [330, 382] width 8 height 8
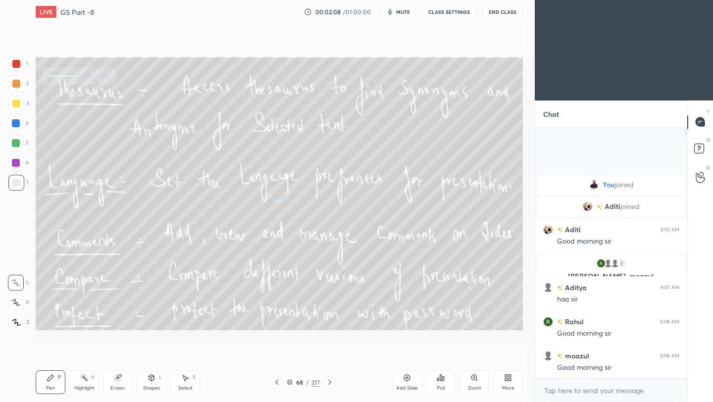
click at [327, 381] on icon at bounding box center [330, 382] width 8 height 8
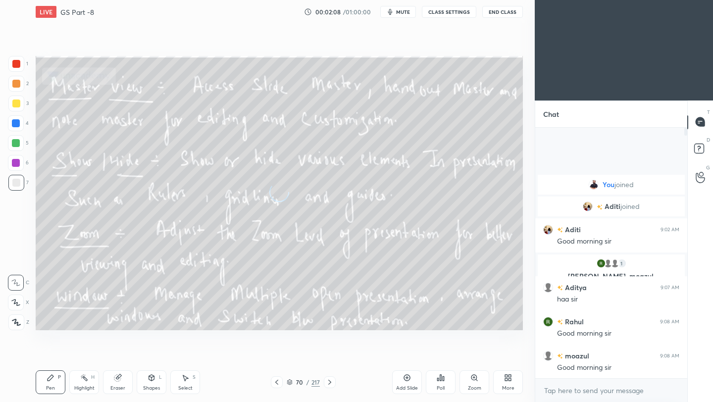
click at [327, 381] on icon at bounding box center [330, 382] width 8 height 8
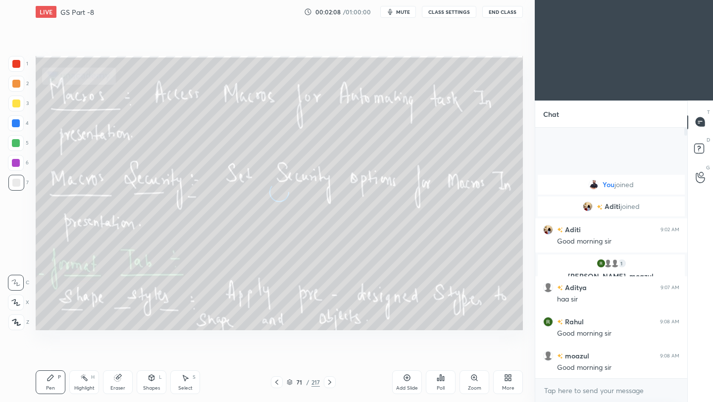
click at [327, 381] on icon at bounding box center [330, 382] width 8 height 8
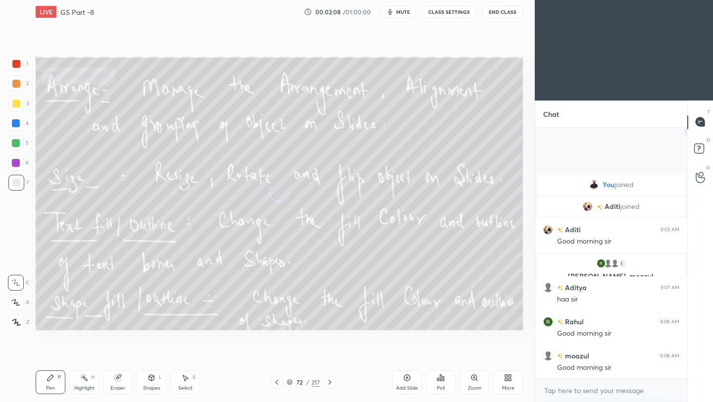
click at [327, 381] on icon at bounding box center [330, 382] width 8 height 8
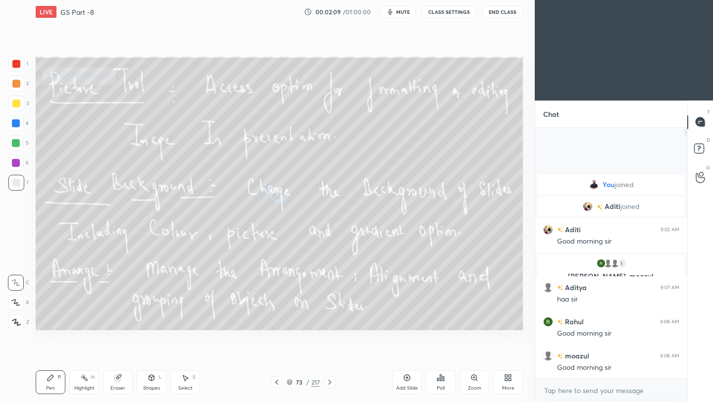
click at [327, 381] on icon at bounding box center [330, 382] width 8 height 8
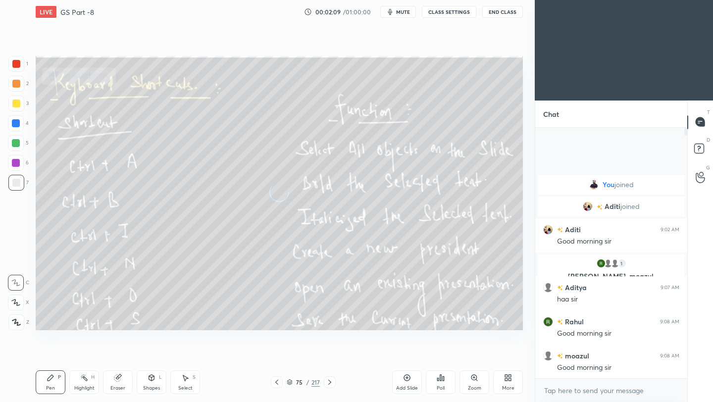
click at [327, 381] on icon at bounding box center [330, 382] width 8 height 8
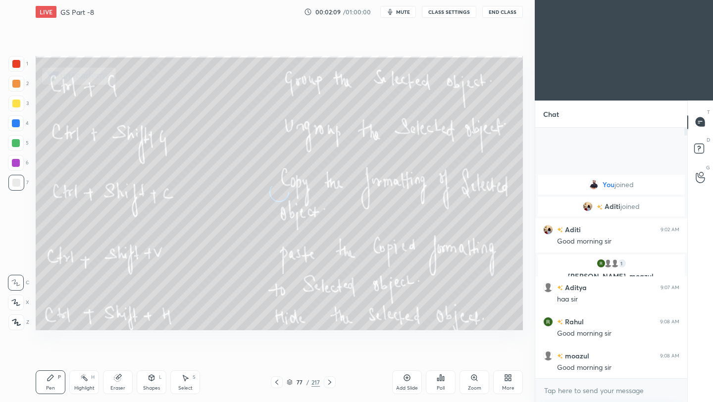
click at [327, 381] on icon at bounding box center [330, 382] width 8 height 8
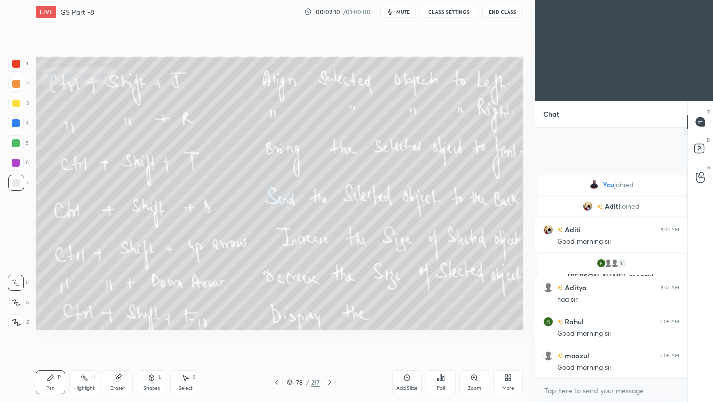
click at [327, 381] on icon at bounding box center [330, 382] width 8 height 8
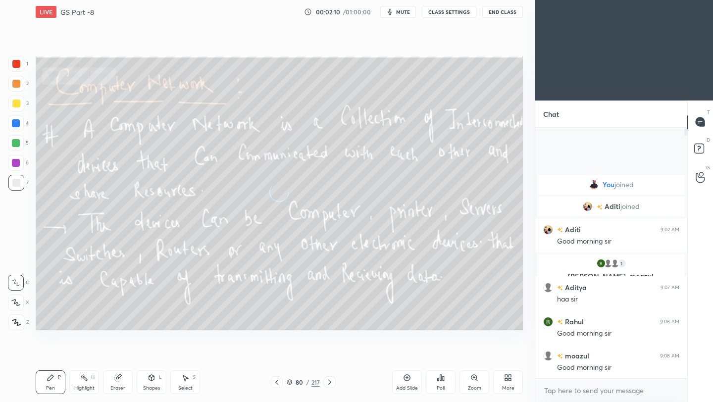
click at [327, 381] on icon at bounding box center [330, 382] width 8 height 8
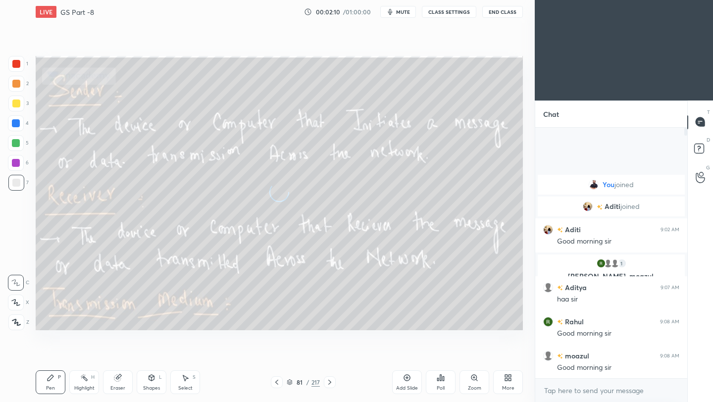
click at [327, 381] on icon at bounding box center [330, 382] width 8 height 8
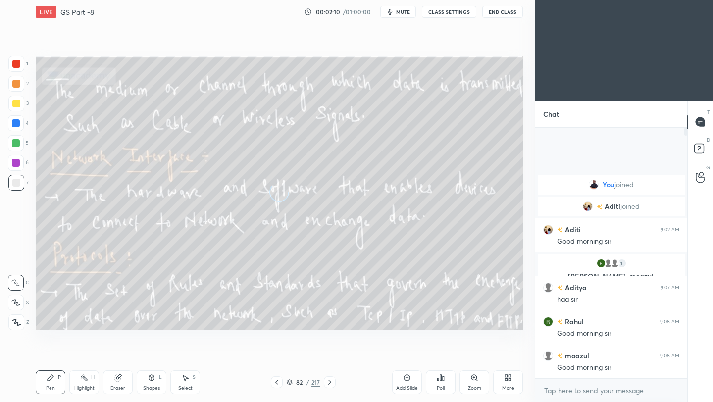
click at [327, 381] on icon at bounding box center [330, 382] width 8 height 8
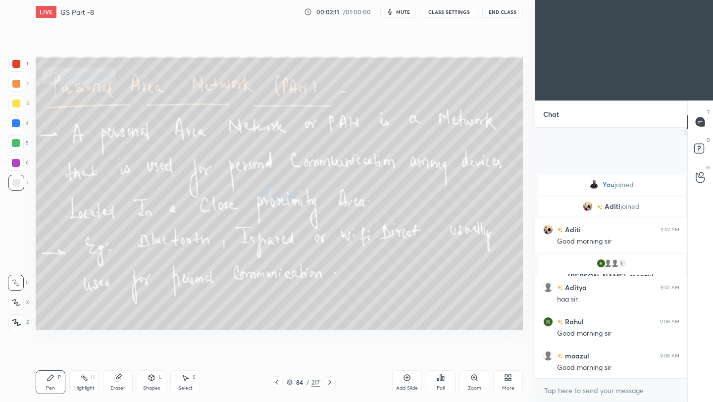
click at [327, 381] on icon at bounding box center [330, 382] width 8 height 8
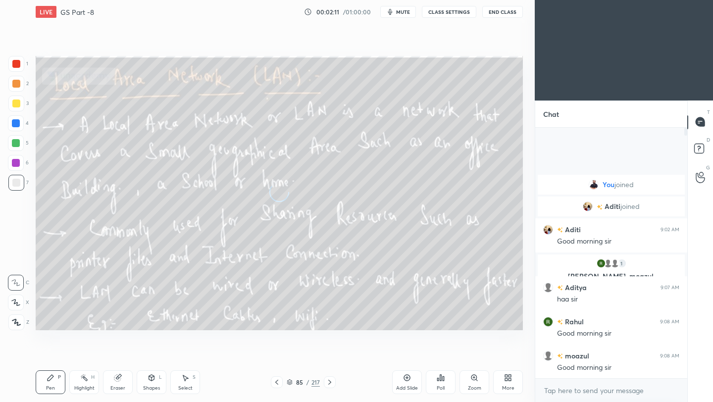
click at [327, 381] on icon at bounding box center [330, 382] width 8 height 8
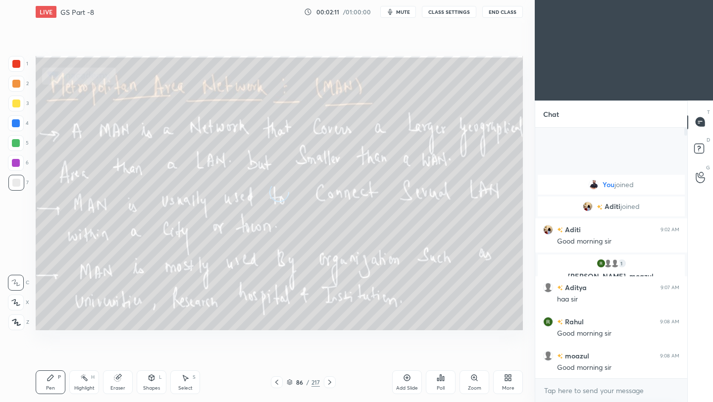
click at [327, 381] on icon at bounding box center [330, 382] width 8 height 8
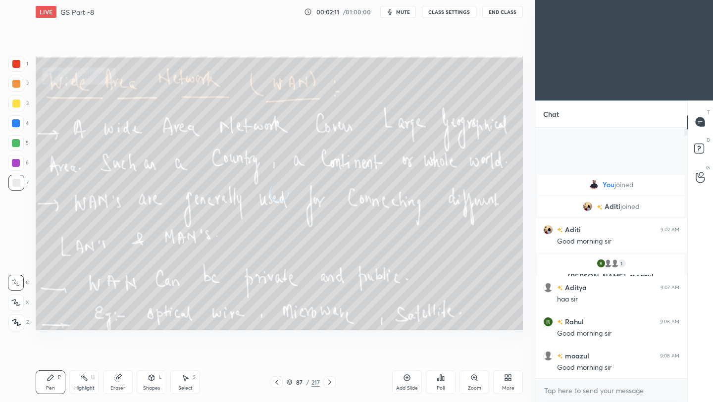
click at [327, 381] on icon at bounding box center [330, 382] width 8 height 8
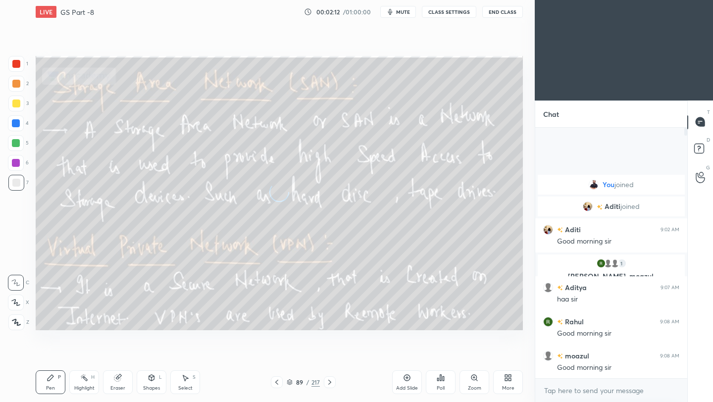
click at [327, 381] on icon at bounding box center [330, 382] width 8 height 8
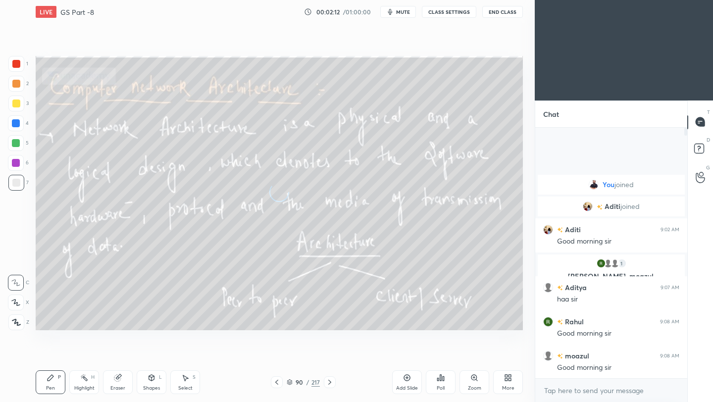
click at [327, 381] on icon at bounding box center [330, 382] width 8 height 8
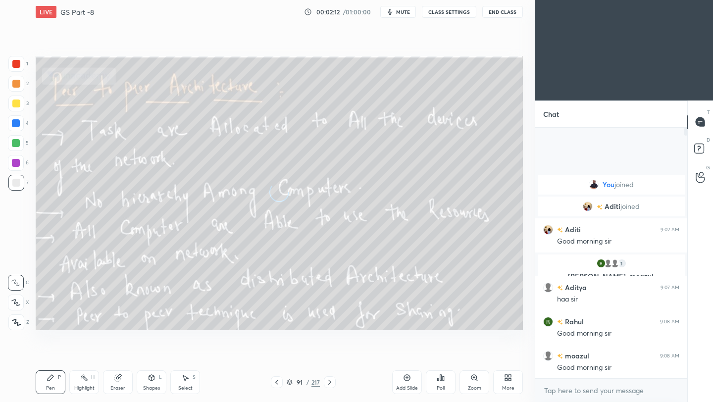
click at [327, 381] on icon at bounding box center [330, 382] width 8 height 8
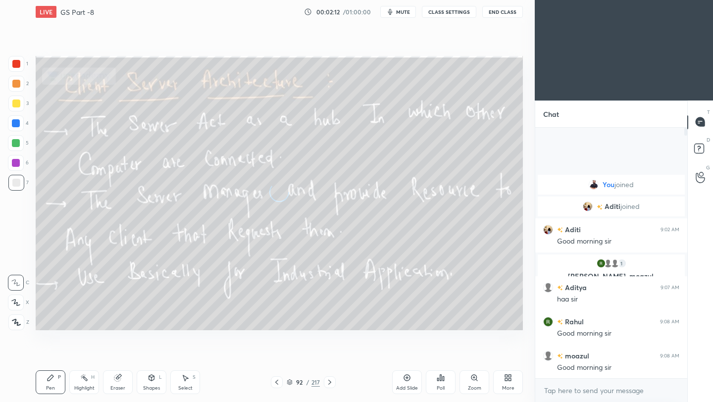
click at [327, 381] on icon at bounding box center [330, 382] width 8 height 8
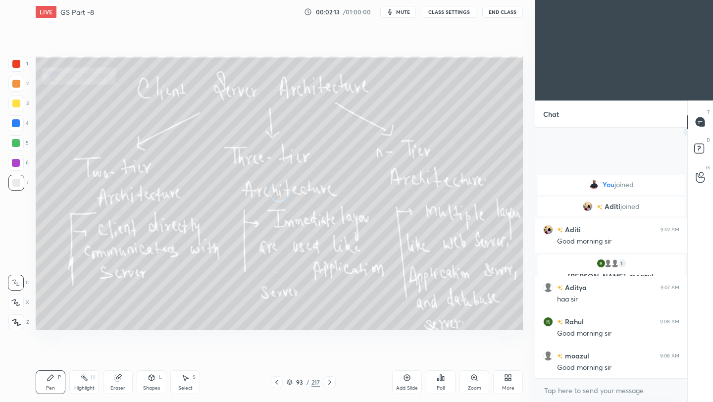
click at [327, 381] on icon at bounding box center [330, 382] width 8 height 8
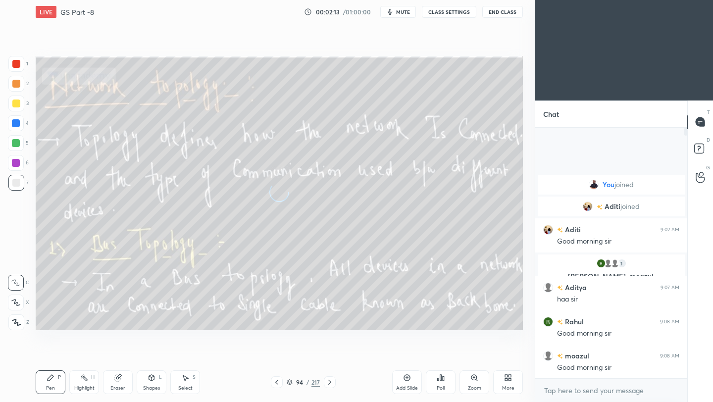
click at [327, 381] on icon at bounding box center [330, 382] width 8 height 8
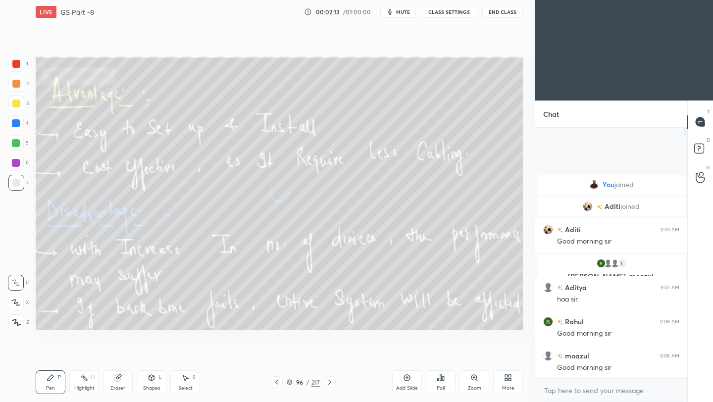
click at [327, 381] on icon at bounding box center [330, 382] width 8 height 8
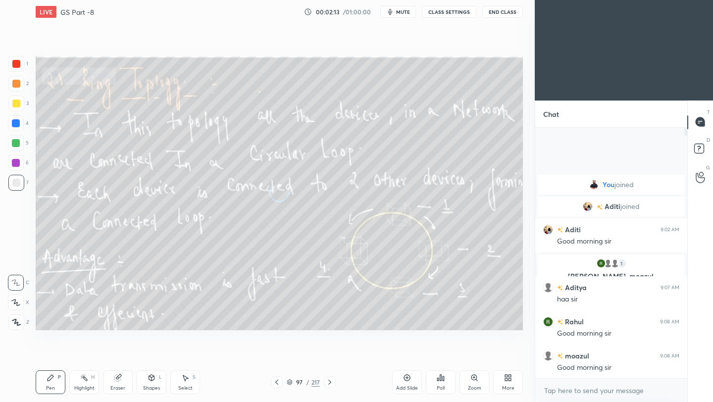
click at [327, 381] on icon at bounding box center [330, 382] width 8 height 8
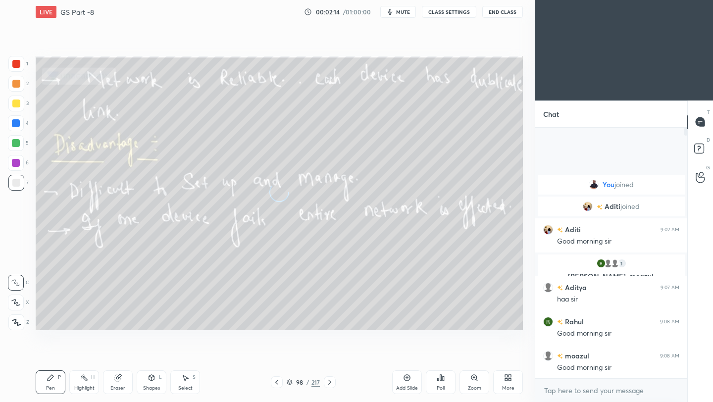
click at [327, 381] on icon at bounding box center [330, 382] width 8 height 8
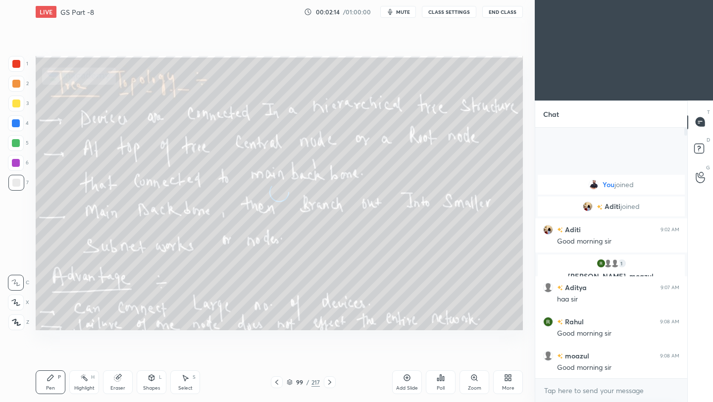
click at [327, 381] on icon at bounding box center [330, 382] width 8 height 8
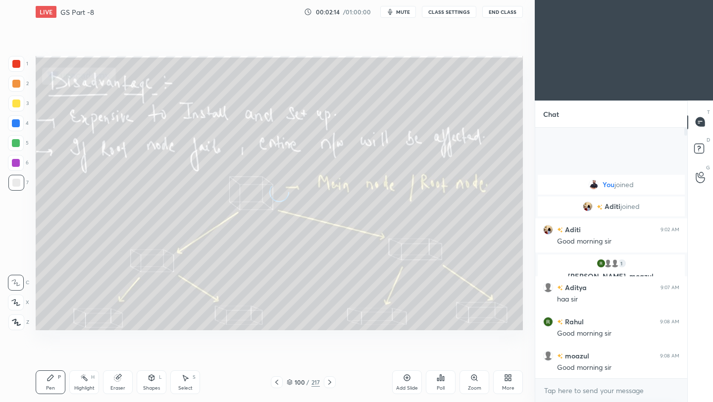
click at [327, 381] on icon at bounding box center [330, 382] width 8 height 8
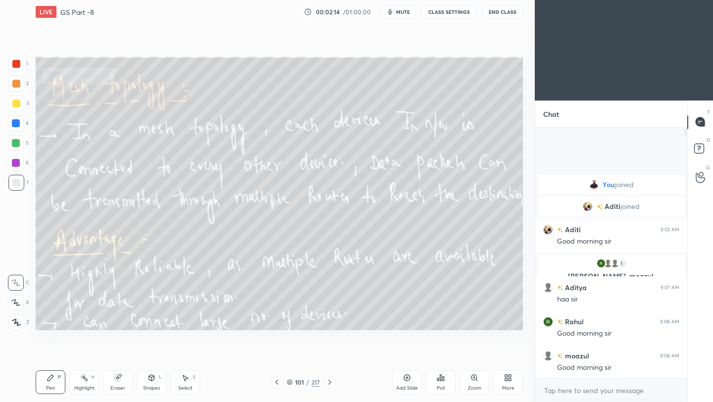
click at [327, 381] on icon at bounding box center [330, 382] width 8 height 8
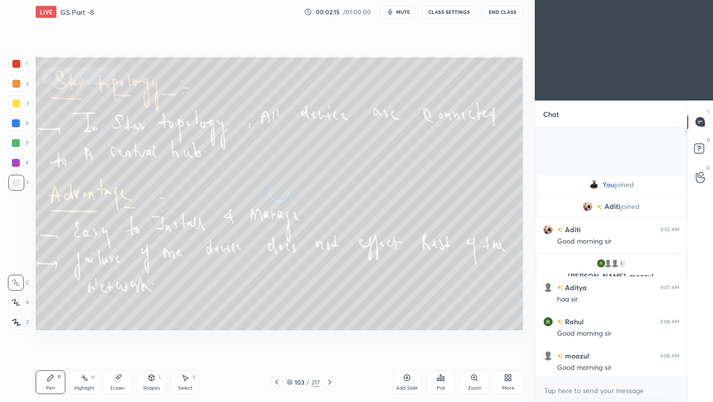
click at [327, 381] on icon at bounding box center [330, 382] width 8 height 8
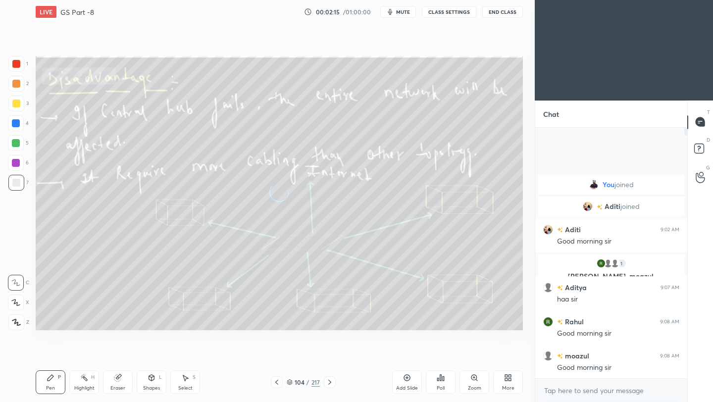
click at [327, 381] on icon at bounding box center [330, 382] width 8 height 8
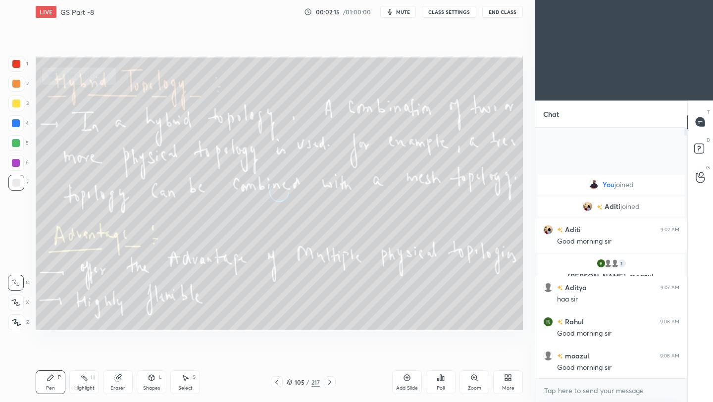
click at [327, 381] on icon at bounding box center [330, 382] width 8 height 8
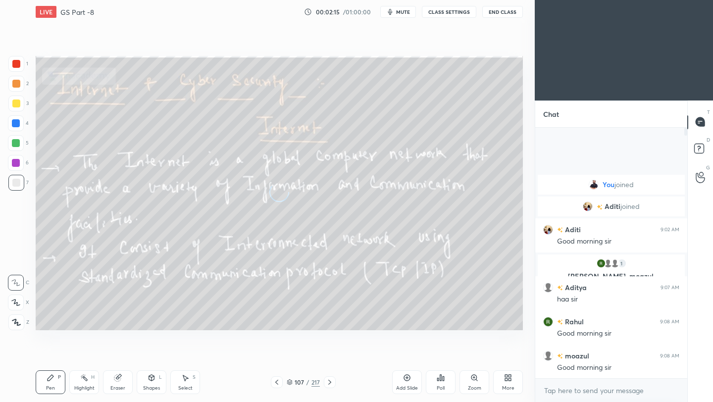
click at [327, 381] on icon at bounding box center [330, 382] width 8 height 8
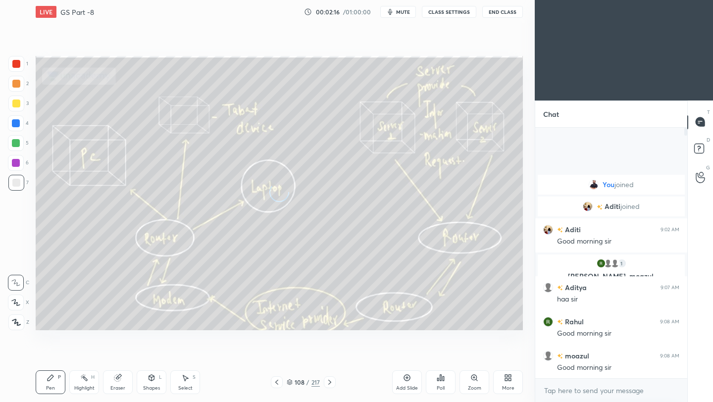
click at [327, 381] on icon at bounding box center [330, 382] width 8 height 8
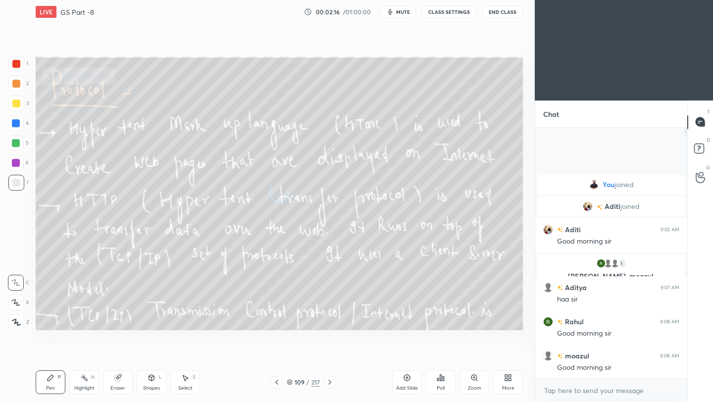
click at [327, 381] on icon at bounding box center [330, 382] width 8 height 8
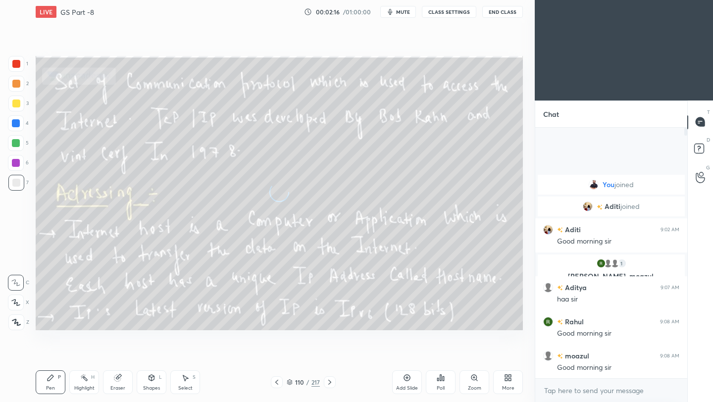
click at [327, 381] on icon at bounding box center [330, 382] width 8 height 8
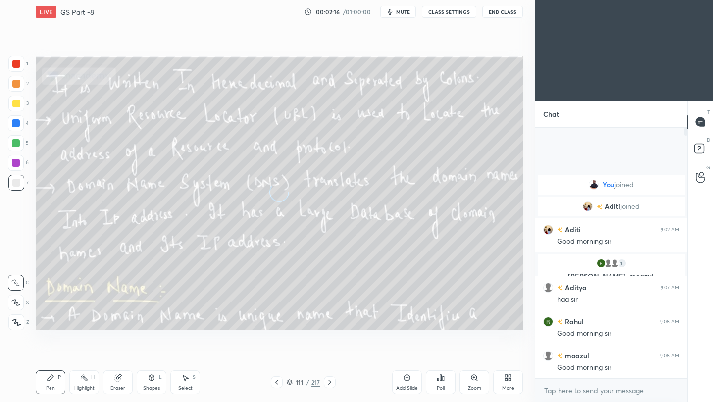
click at [327, 381] on icon at bounding box center [330, 382] width 8 height 8
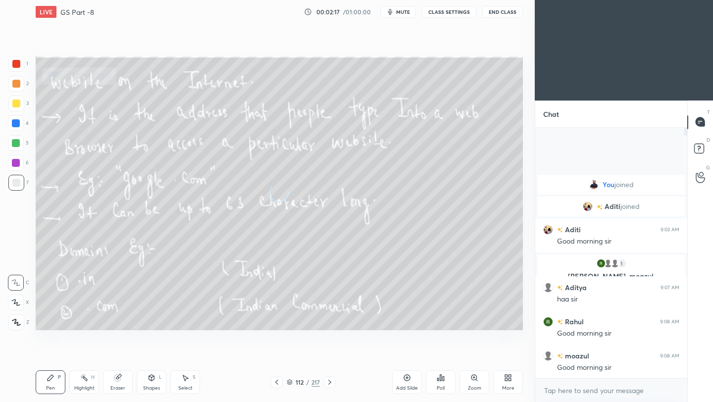
click at [327, 381] on icon at bounding box center [330, 382] width 8 height 8
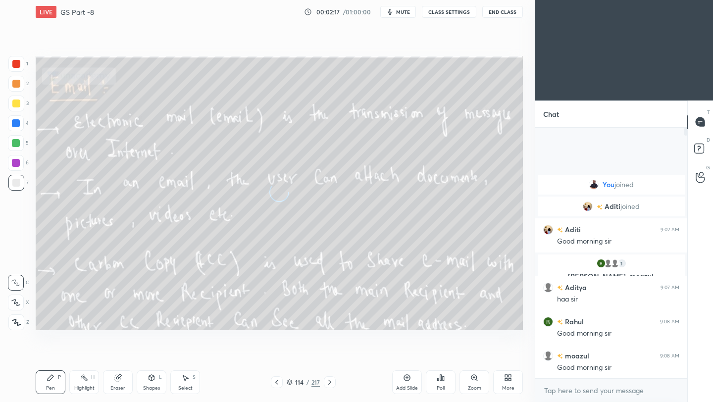
click at [327, 381] on icon at bounding box center [330, 382] width 8 height 8
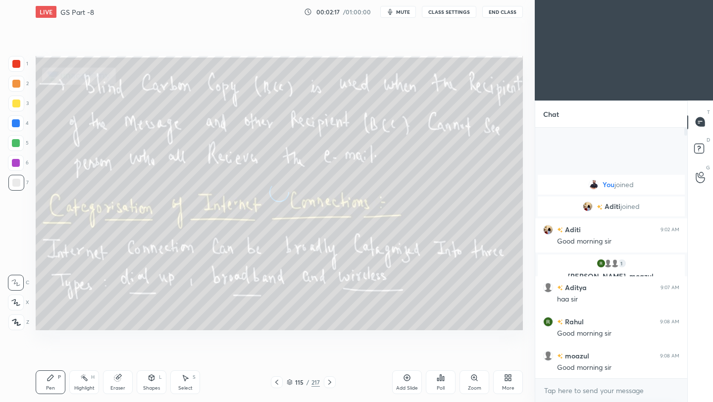
click at [327, 381] on icon at bounding box center [330, 382] width 8 height 8
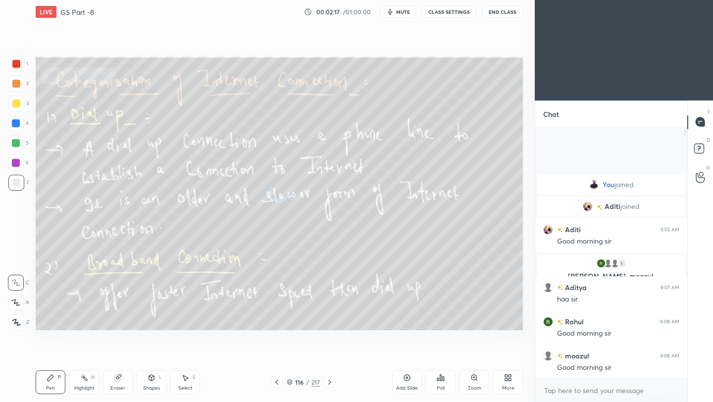
click at [327, 381] on icon at bounding box center [330, 382] width 8 height 8
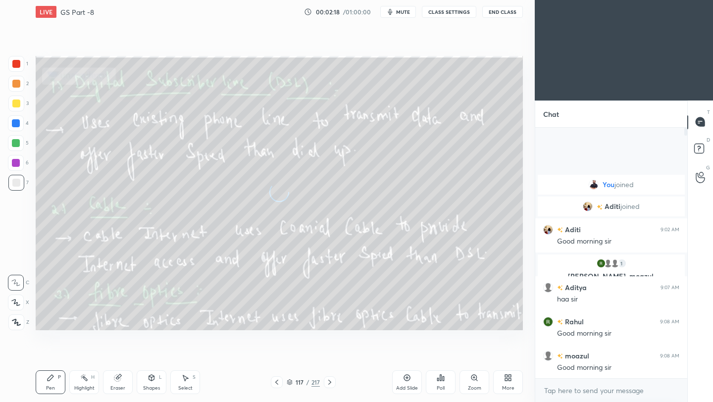
click at [327, 381] on icon at bounding box center [330, 382] width 8 height 8
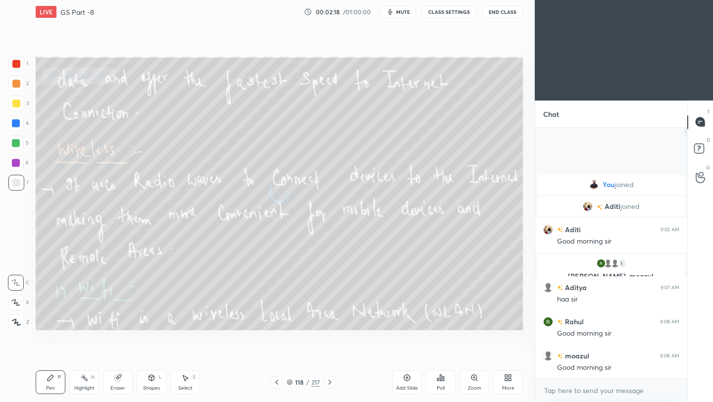
click at [327, 381] on icon at bounding box center [330, 382] width 8 height 8
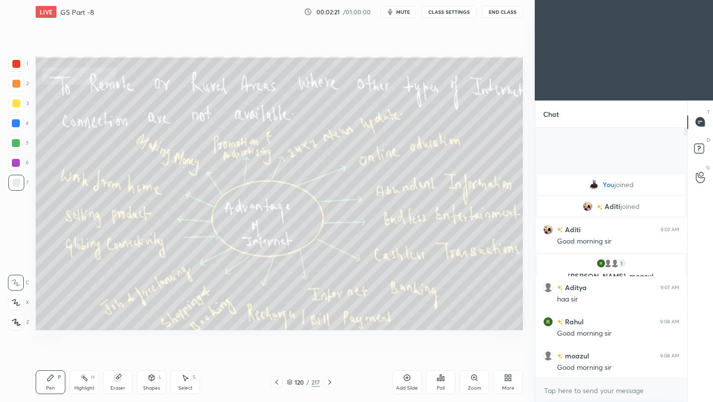
click at [274, 384] on icon at bounding box center [277, 382] width 8 height 8
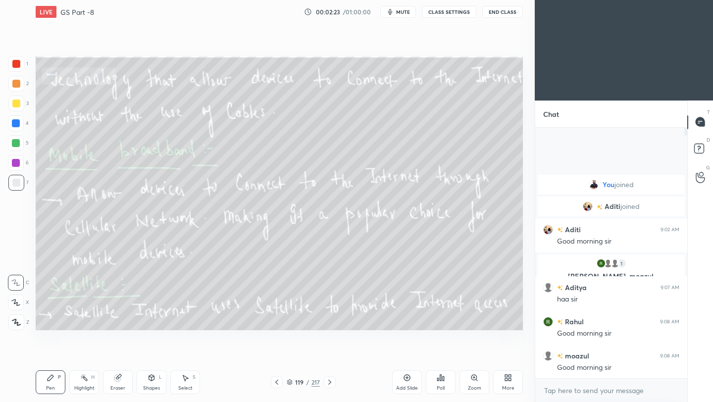
click at [274, 384] on icon at bounding box center [277, 382] width 8 height 8
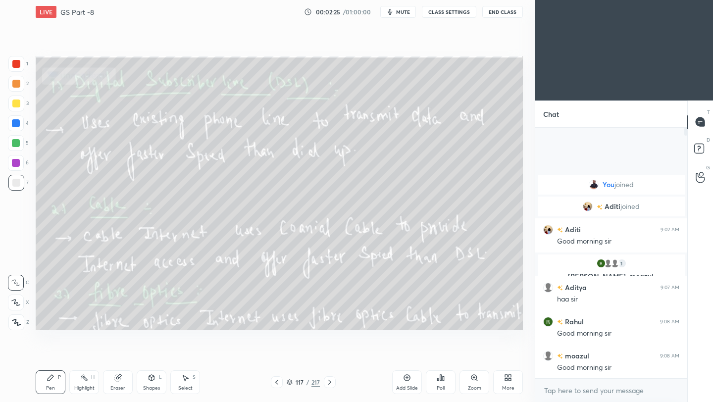
click at [274, 384] on icon at bounding box center [277, 382] width 8 height 8
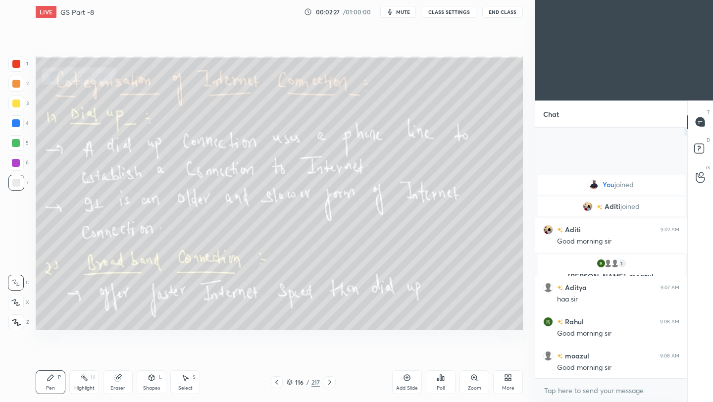
click at [277, 383] on icon at bounding box center [277, 382] width 8 height 8
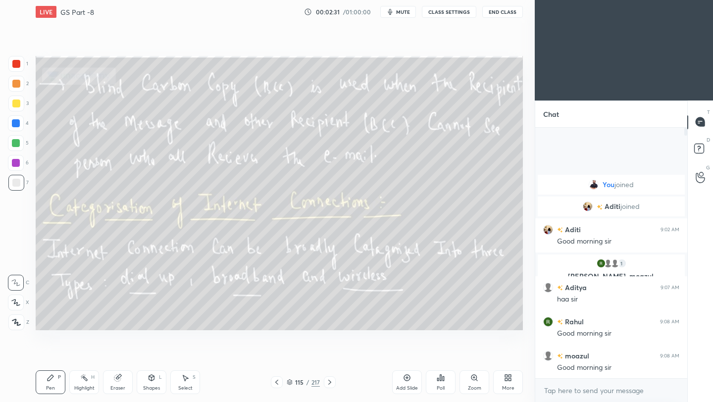
click at [276, 379] on icon at bounding box center [277, 382] width 8 height 8
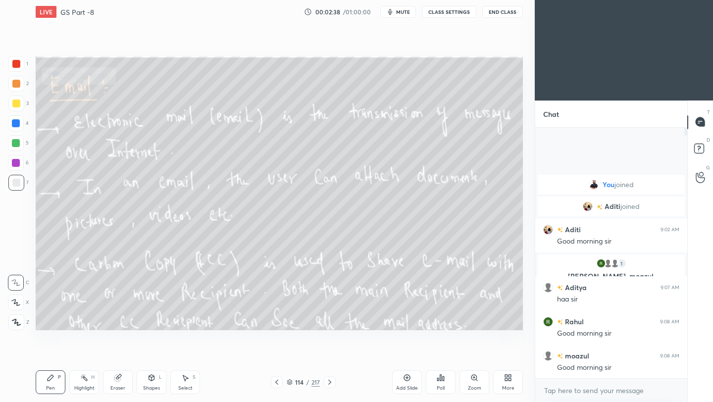
click at [329, 383] on icon at bounding box center [330, 382] width 8 height 8
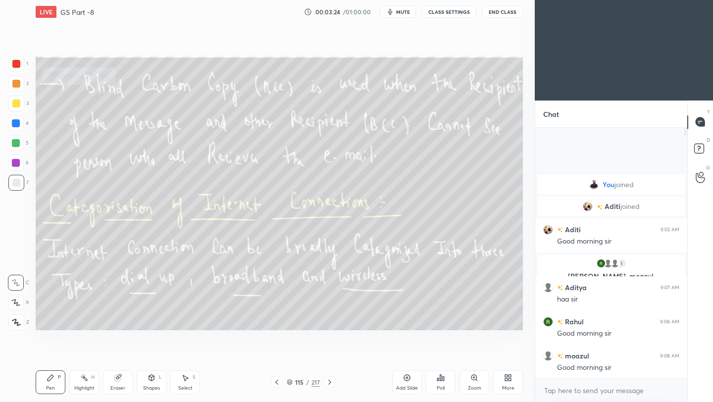
click at [12, 66] on div at bounding box center [16, 64] width 8 height 8
click at [17, 325] on icon at bounding box center [16, 323] width 8 height 6
click at [328, 383] on icon at bounding box center [330, 382] width 8 height 8
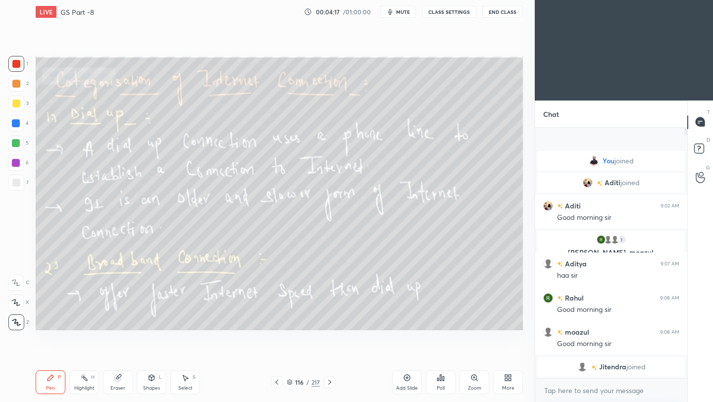
click at [331, 381] on icon at bounding box center [330, 382] width 8 height 8
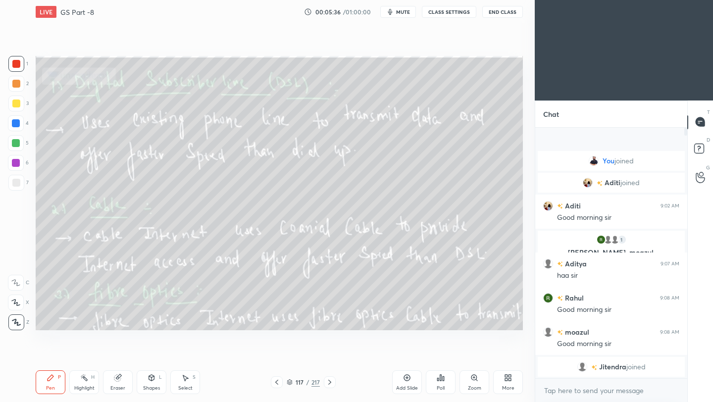
click at [329, 381] on icon at bounding box center [329, 382] width 3 height 5
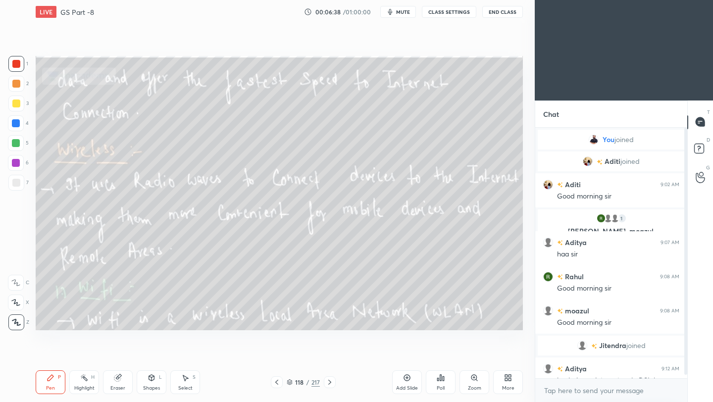
click at [330, 382] on icon at bounding box center [329, 382] width 3 height 5
click at [325, 383] on div at bounding box center [330, 382] width 12 height 12
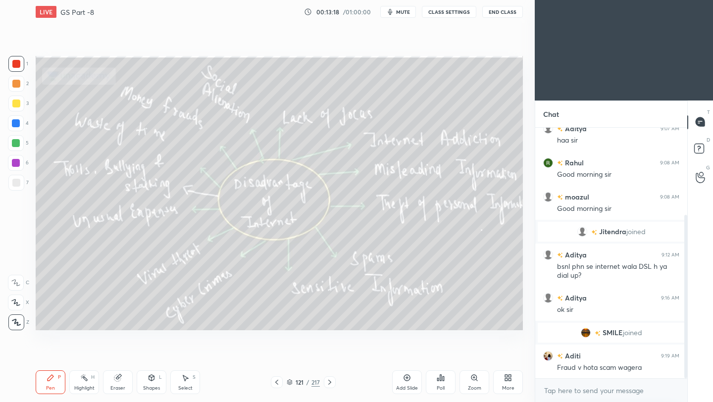
scroll to position [178, 0]
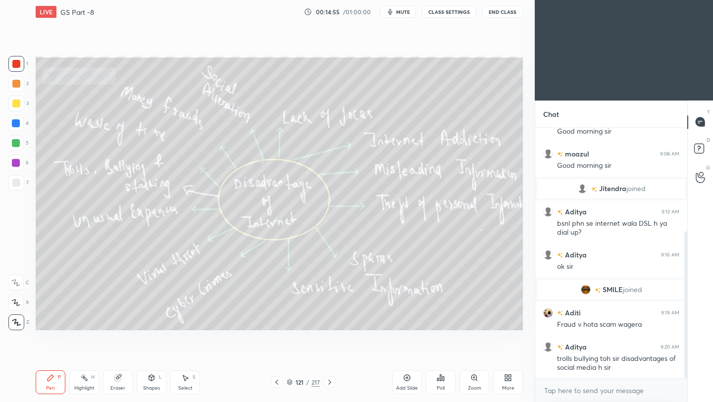
click at [329, 383] on icon at bounding box center [330, 382] width 8 height 8
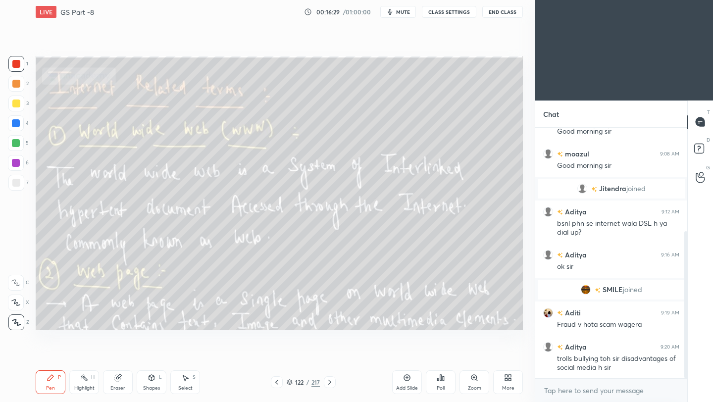
click at [329, 383] on icon at bounding box center [329, 382] width 3 height 5
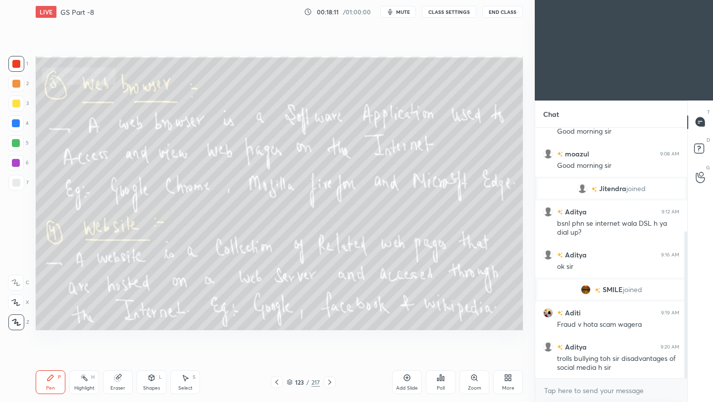
click at [331, 383] on icon at bounding box center [330, 382] width 8 height 8
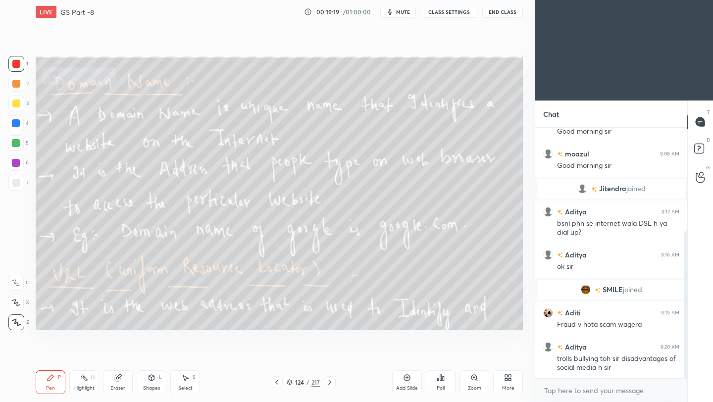
click at [331, 380] on icon at bounding box center [330, 382] width 8 height 8
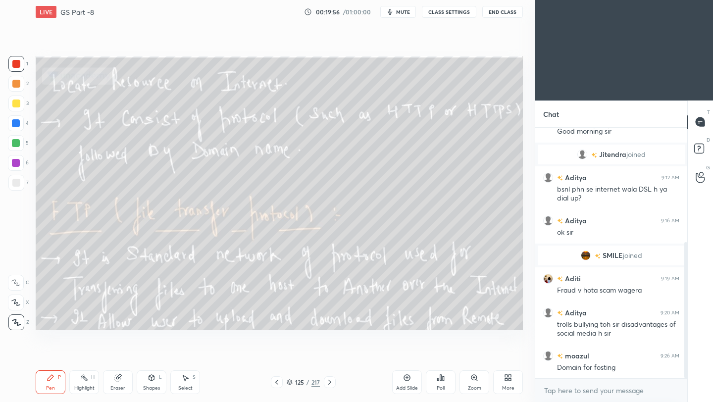
scroll to position [246, 0]
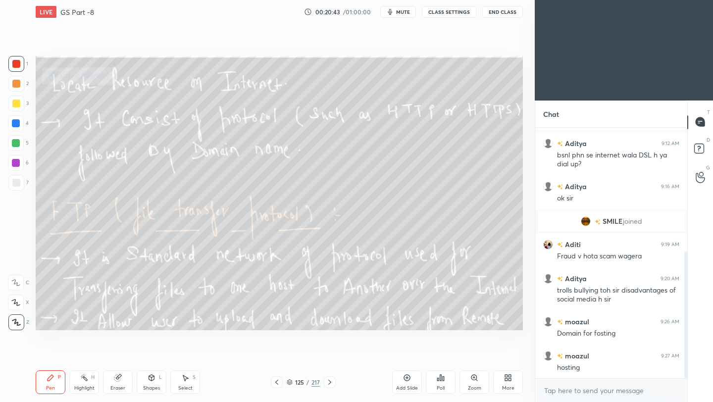
click at [329, 384] on icon at bounding box center [330, 382] width 8 height 8
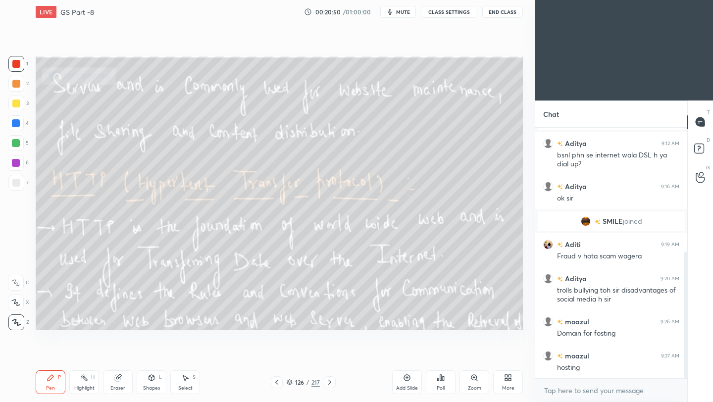
click at [275, 383] on icon at bounding box center [277, 382] width 8 height 8
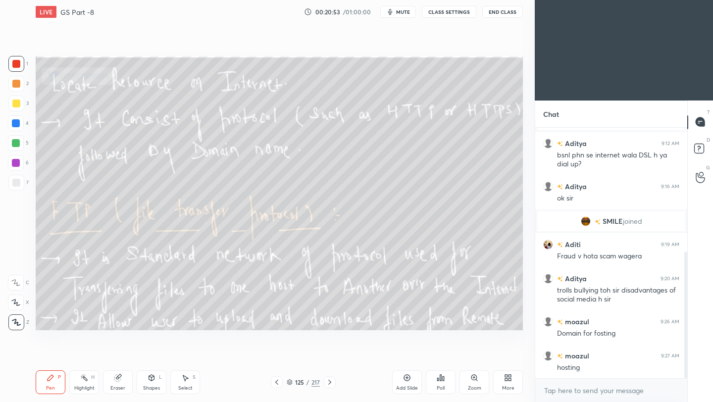
click at [332, 382] on icon at bounding box center [330, 382] width 8 height 8
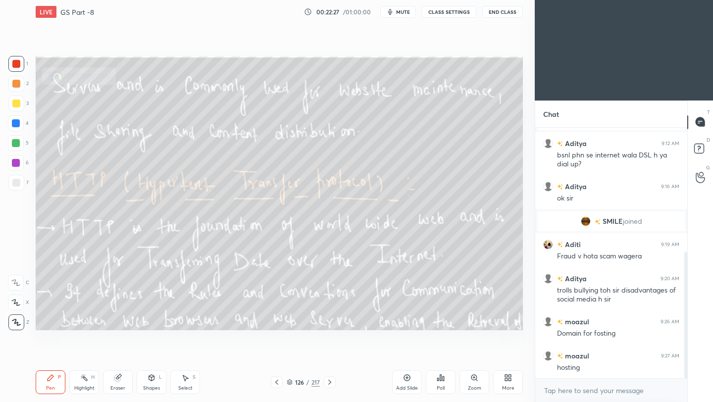
click at [329, 384] on icon at bounding box center [330, 382] width 8 height 8
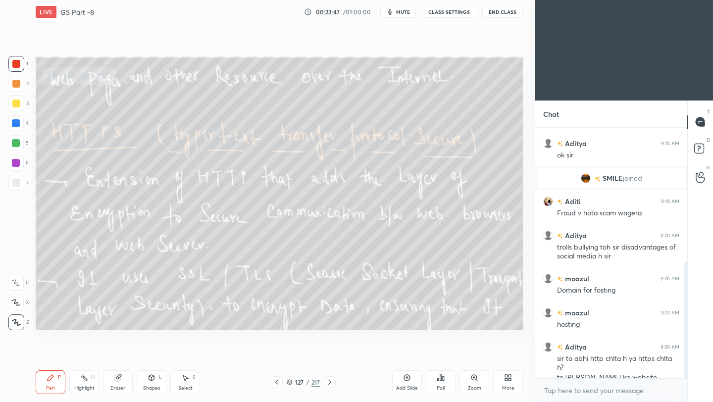
scroll to position [308, 0]
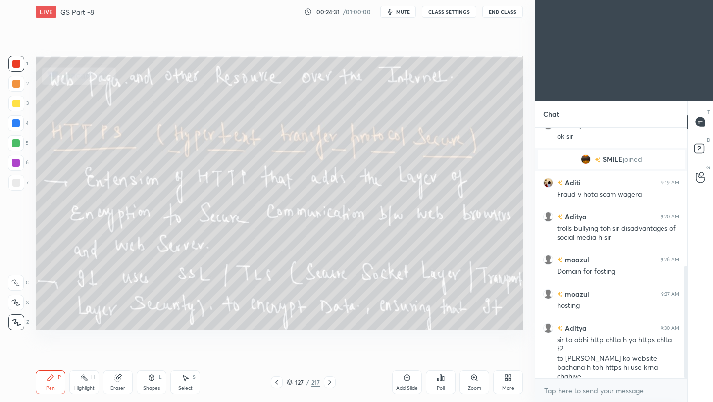
click at [331, 383] on icon at bounding box center [330, 382] width 8 height 8
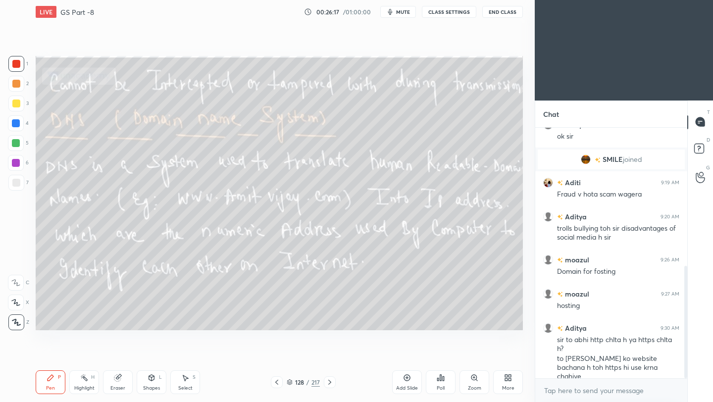
scroll to position [342, 0]
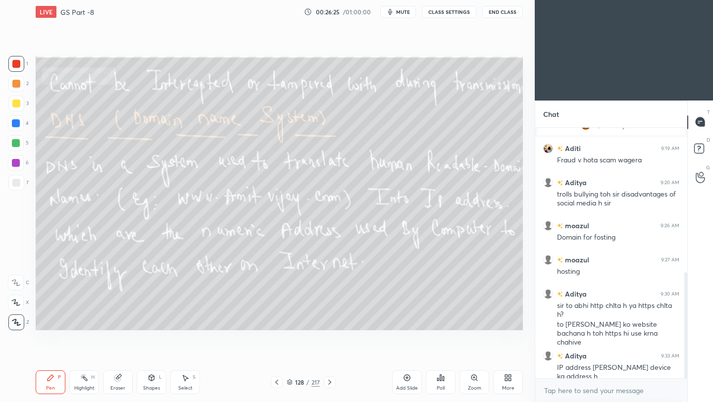
click at [331, 384] on icon at bounding box center [330, 382] width 8 height 8
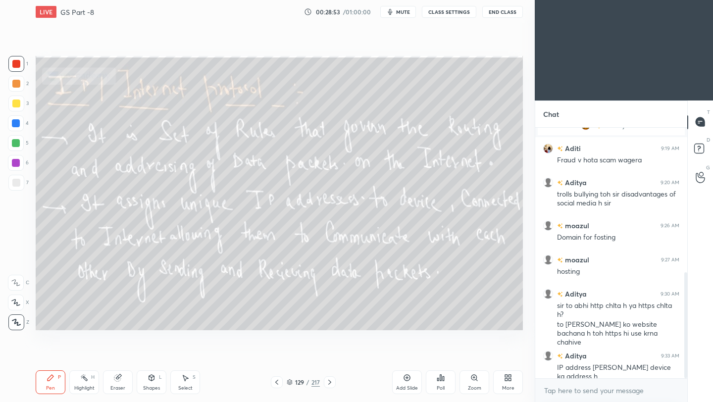
click at [329, 382] on icon at bounding box center [330, 382] width 8 height 8
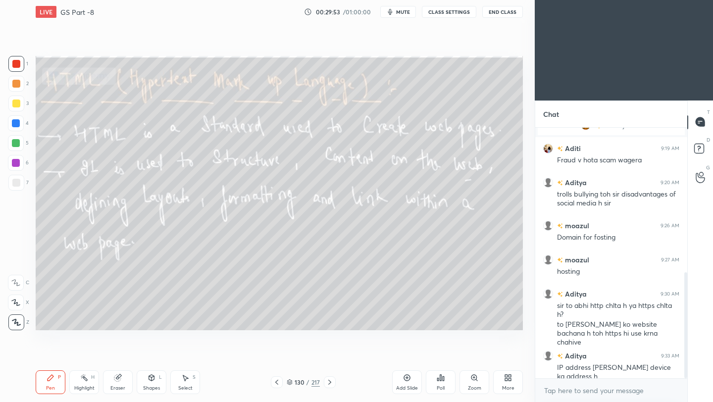
click at [329, 383] on icon at bounding box center [330, 382] width 8 height 8
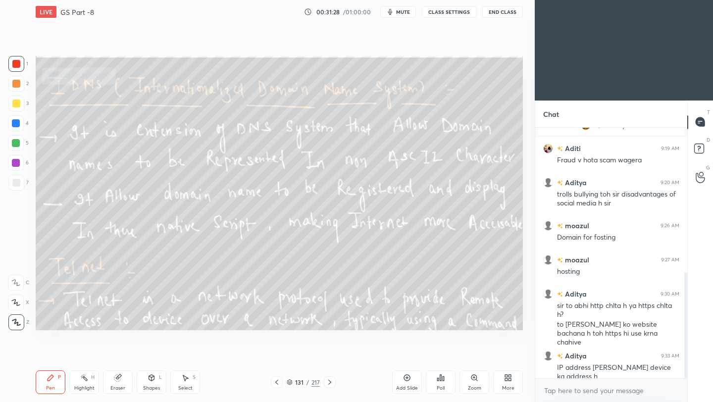
click at [328, 385] on icon at bounding box center [330, 382] width 8 height 8
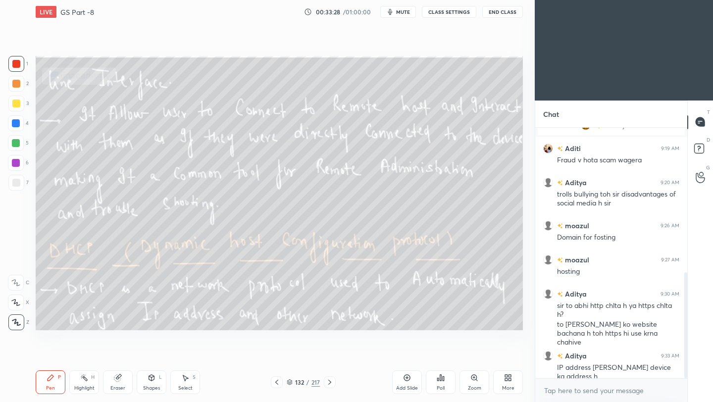
click at [328, 383] on icon at bounding box center [330, 382] width 8 height 8
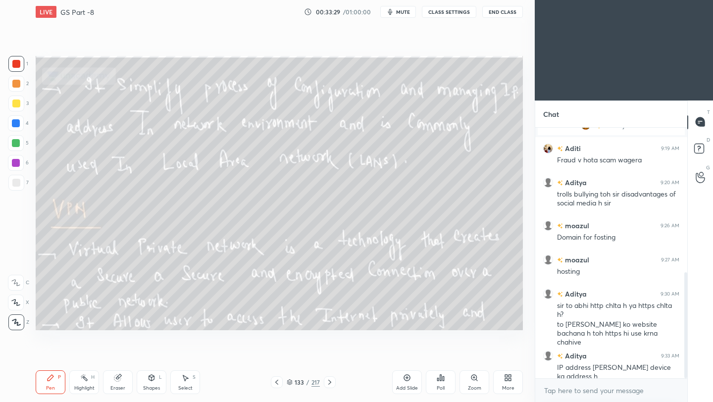
scroll to position [376, 0]
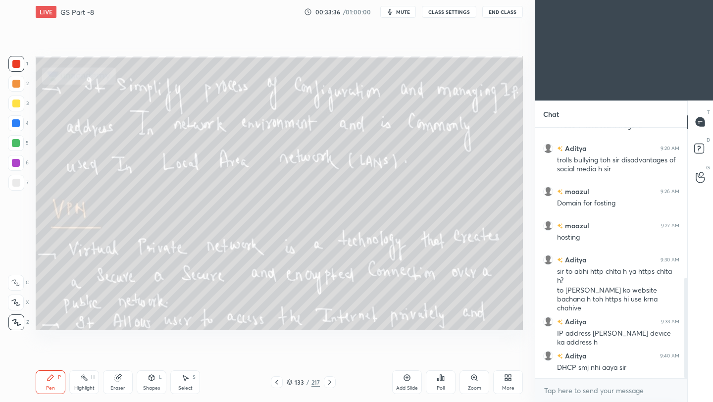
click at [277, 384] on icon at bounding box center [276, 382] width 3 height 5
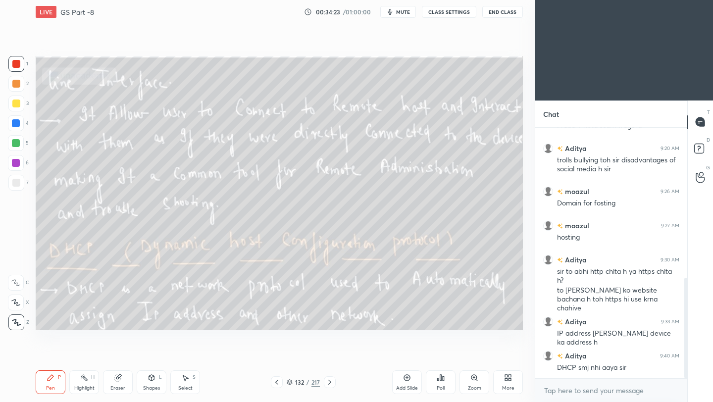
click at [331, 382] on icon at bounding box center [330, 382] width 8 height 8
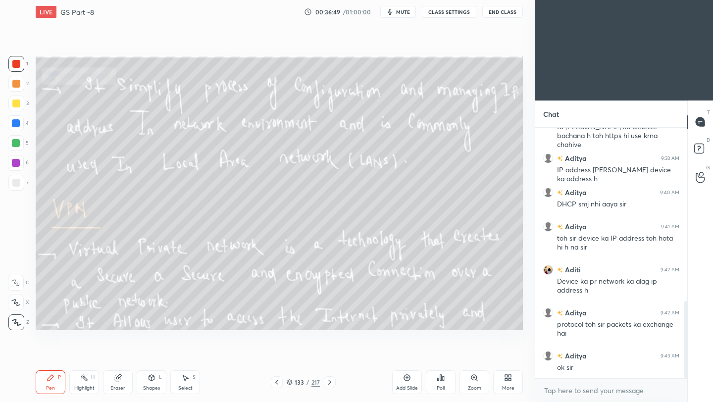
scroll to position [564, 0]
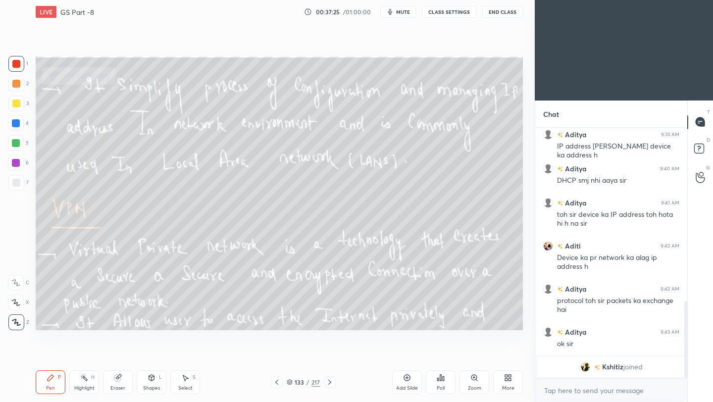
click at [328, 378] on div at bounding box center [330, 382] width 12 height 12
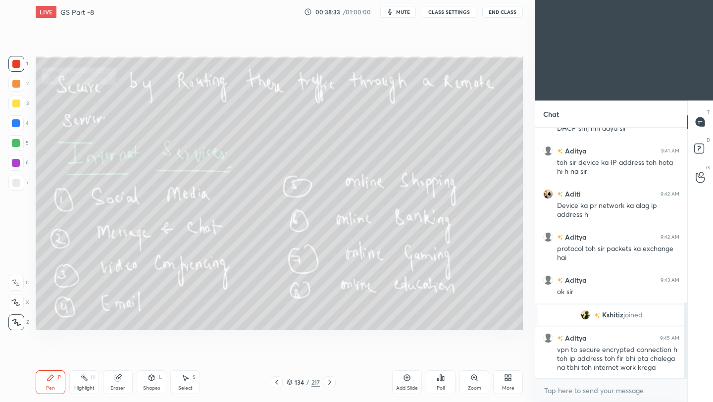
scroll to position [624, 0]
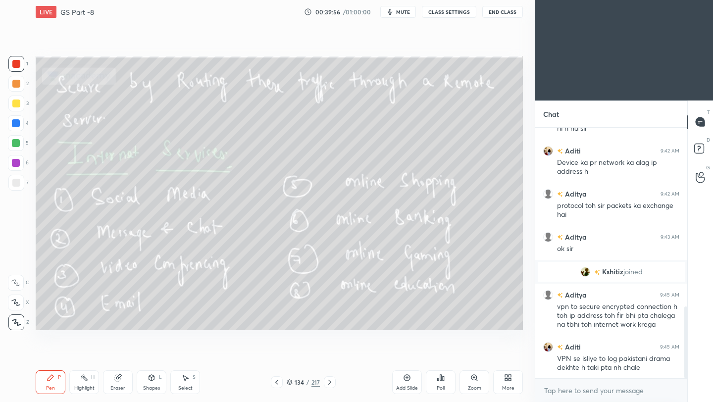
click at [328, 383] on icon at bounding box center [330, 382] width 8 height 8
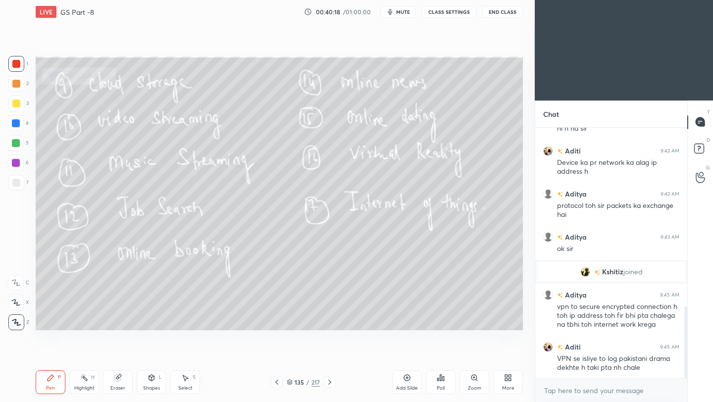
click at [331, 382] on icon at bounding box center [329, 382] width 3 height 5
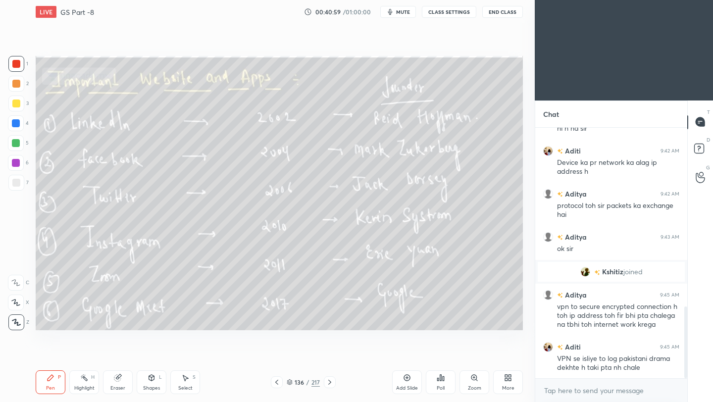
click at [330, 382] on icon at bounding box center [330, 382] width 8 height 8
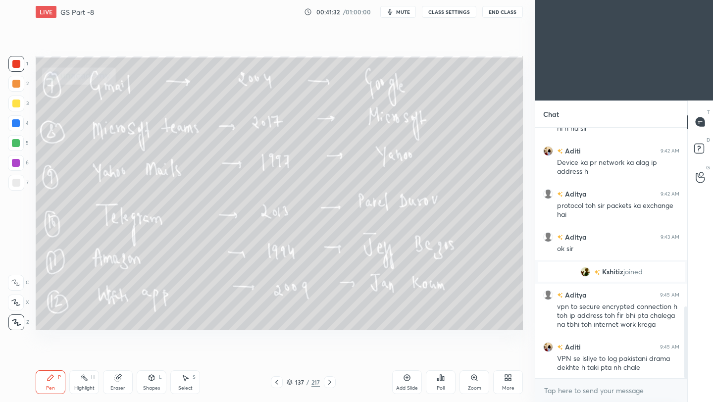
click at [327, 384] on icon at bounding box center [330, 382] width 8 height 8
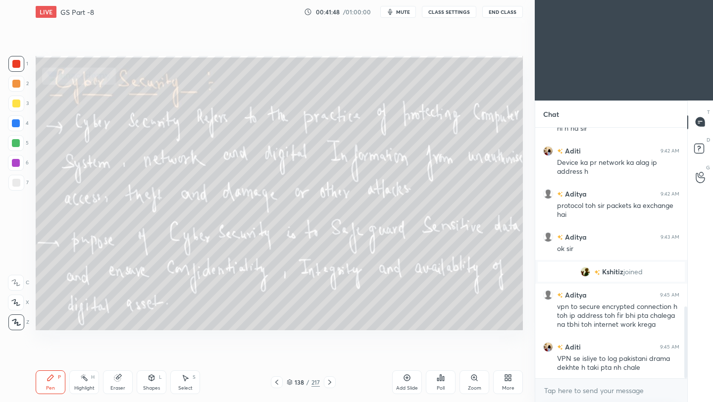
click at [327, 384] on icon at bounding box center [330, 382] width 8 height 8
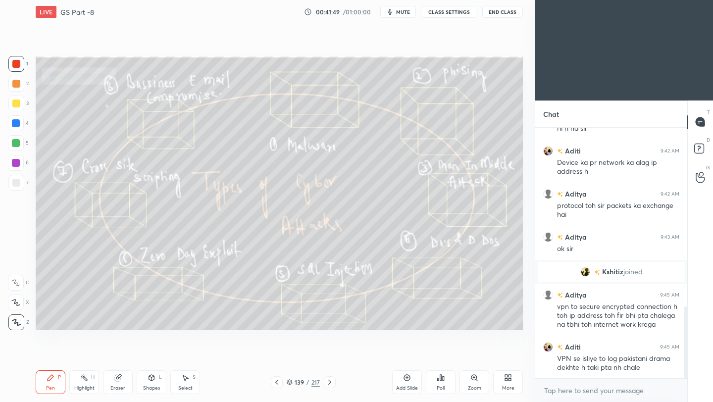
click at [326, 384] on icon at bounding box center [330, 382] width 8 height 8
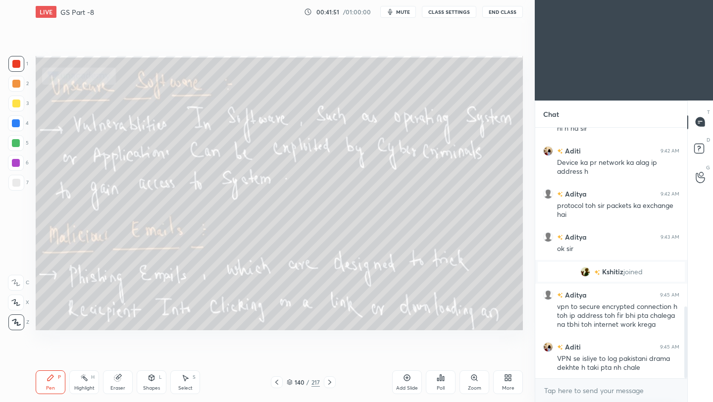
click at [326, 384] on icon at bounding box center [330, 382] width 8 height 8
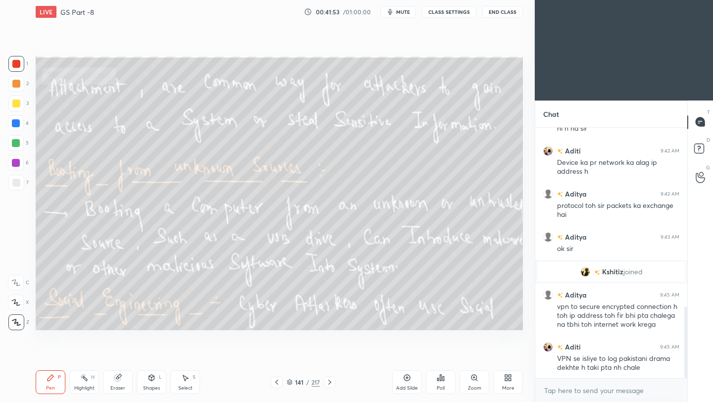
click at [273, 383] on icon at bounding box center [277, 382] width 8 height 8
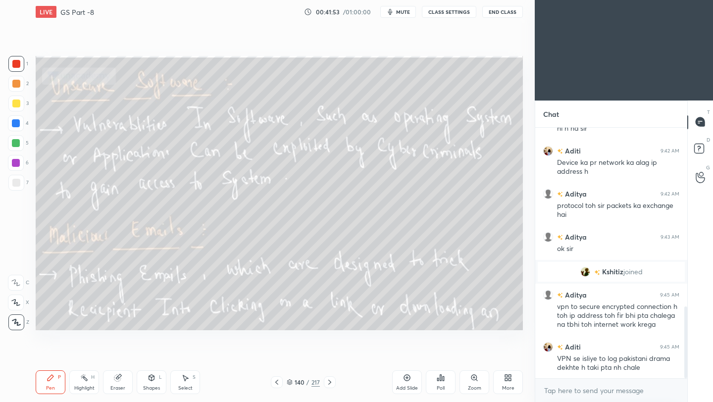
click at [273, 383] on icon at bounding box center [277, 382] width 8 height 8
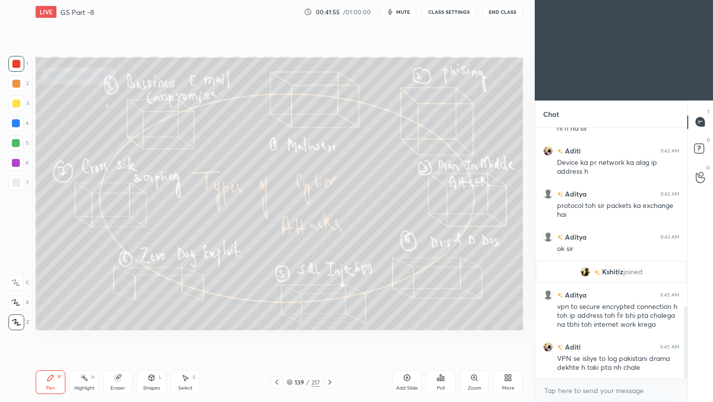
click at [275, 384] on icon at bounding box center [277, 382] width 8 height 8
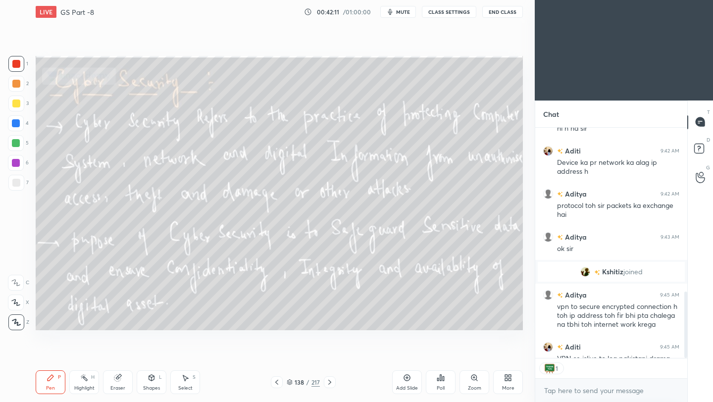
scroll to position [227, 149]
type textarea "x"
click at [593, 392] on textarea at bounding box center [611, 391] width 136 height 16
paste textarea "[URL][DOMAIN_NAME]"
type textarea "[URL][DOMAIN_NAME]"
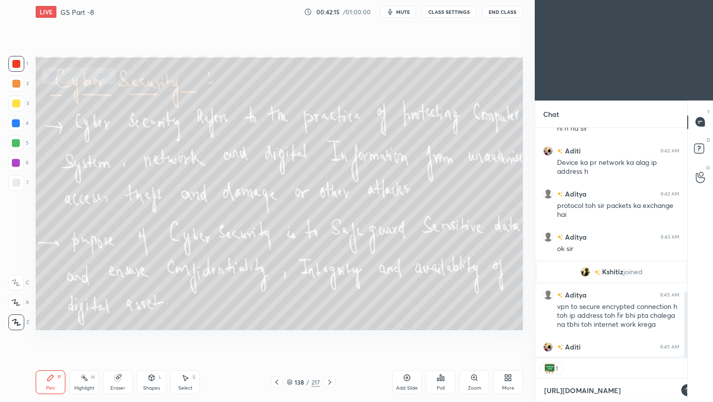
scroll to position [165, 149]
type textarea "x"
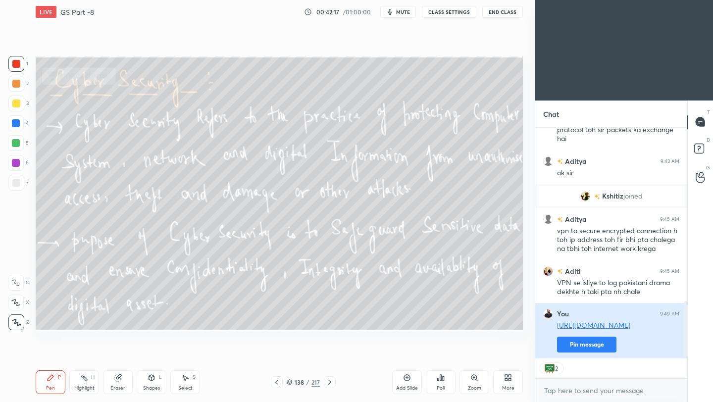
click at [589, 348] on button "Pin message" at bounding box center [586, 345] width 59 height 16
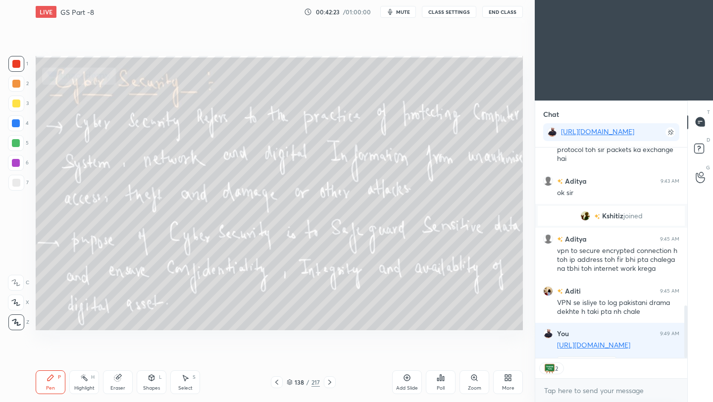
click at [494, 13] on button "End Class" at bounding box center [502, 12] width 41 height 12
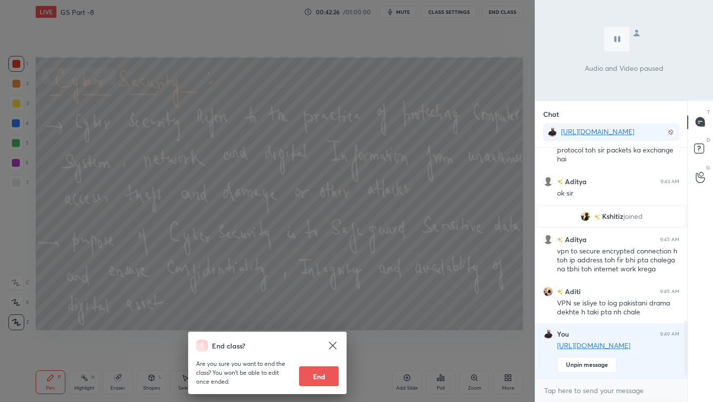
scroll to position [228, 149]
click at [316, 379] on button "End" at bounding box center [319, 377] width 40 height 20
type textarea "x"
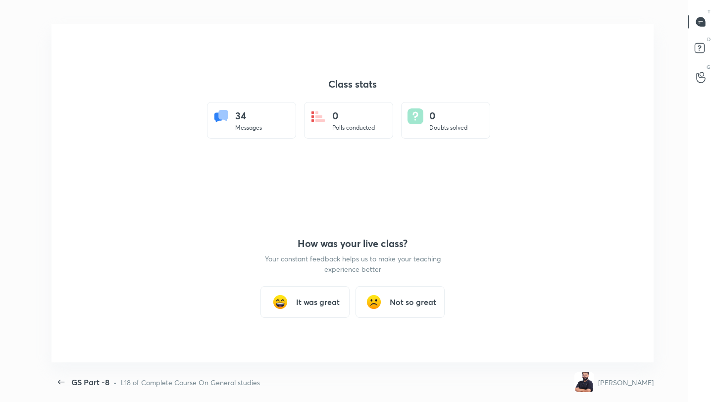
scroll to position [339, 705]
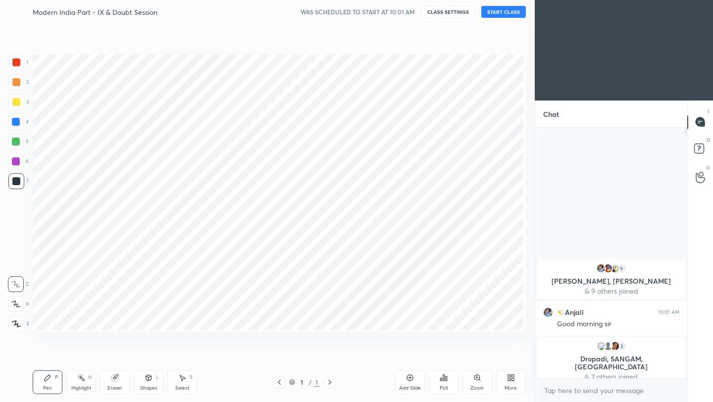
scroll to position [165, 149]
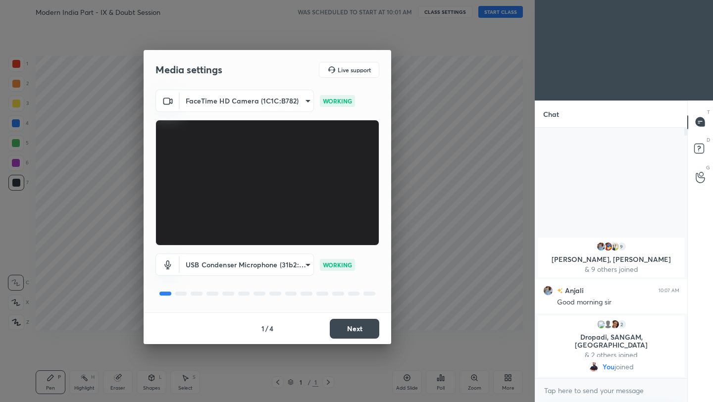
click at [362, 325] on button "Next" at bounding box center [355, 329] width 50 height 20
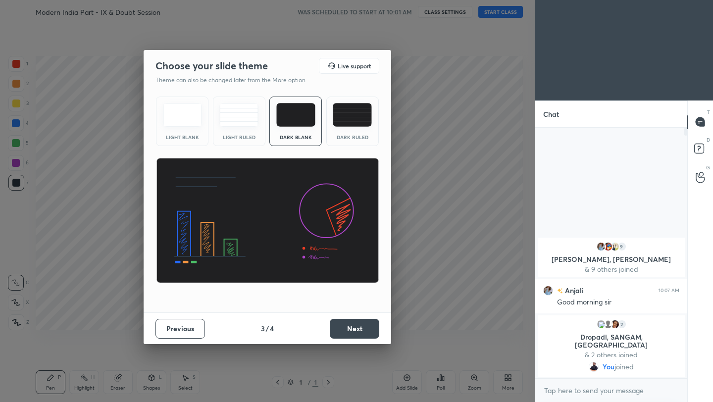
click at [362, 329] on button "Next" at bounding box center [355, 329] width 50 height 20
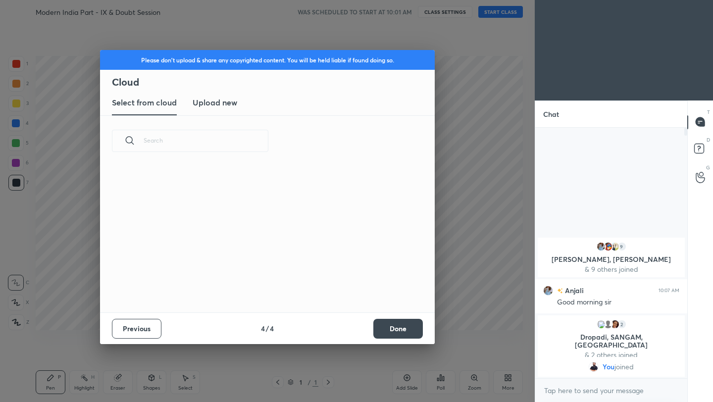
scroll to position [146, 318]
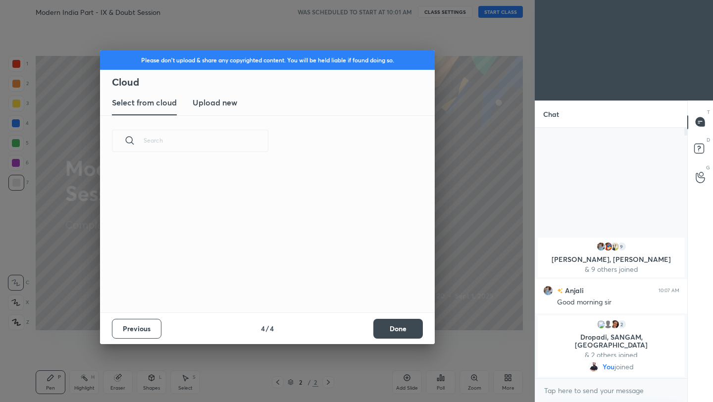
click at [401, 323] on button "Done" at bounding box center [399, 329] width 50 height 20
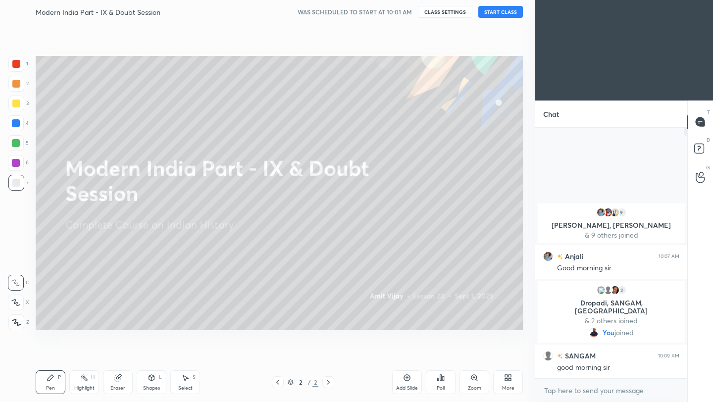
click at [501, 18] on div "Modern India Part - IX & Doubt Session WAS SCHEDULED TO START AT 10:01 AM CLASS…" at bounding box center [279, 12] width 487 height 24
click at [501, 14] on button "START CLASS" at bounding box center [501, 12] width 45 height 12
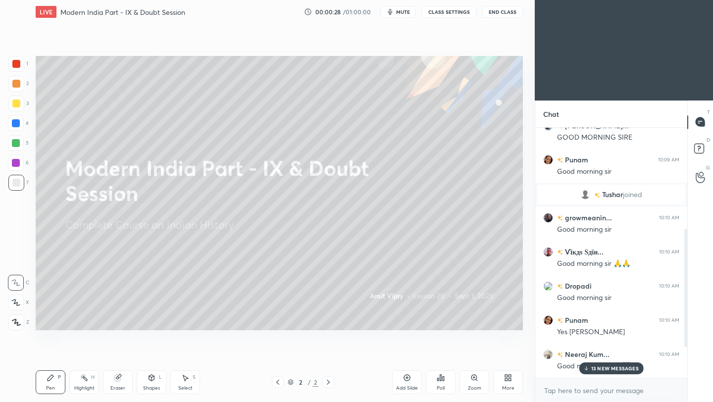
scroll to position [216, 0]
click at [504, 12] on button "End Class" at bounding box center [502, 12] width 41 height 12
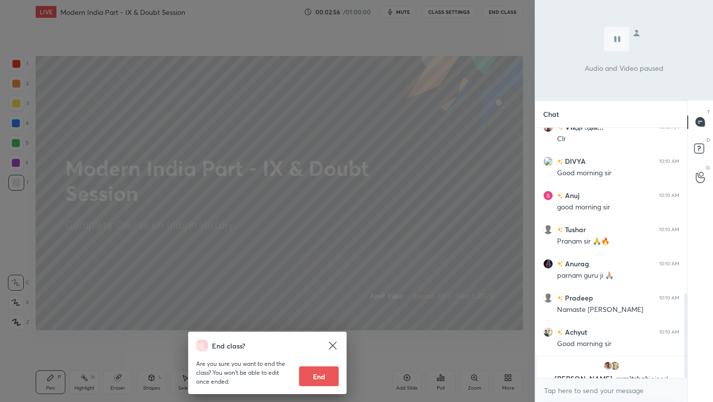
scroll to position [488, 0]
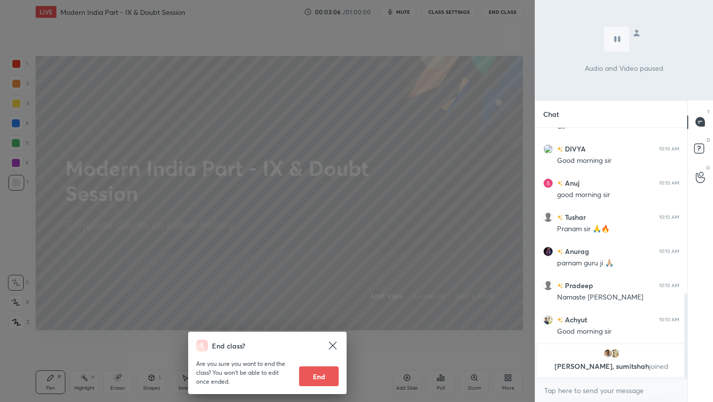
click at [415, 241] on div "End class? Are you sure you want to end the class? You won’t be able to edit on…" at bounding box center [267, 201] width 535 height 402
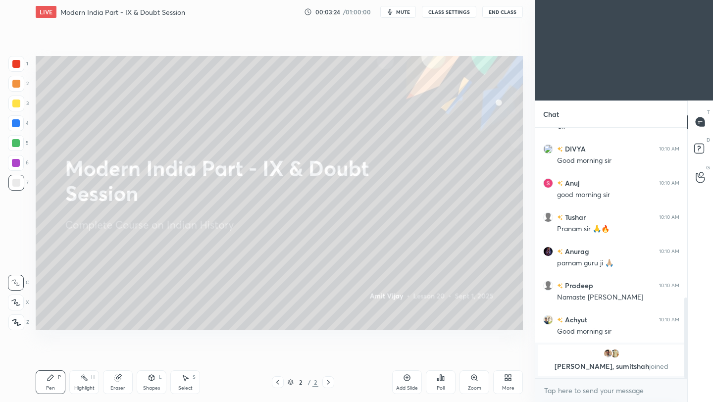
scroll to position [532, 0]
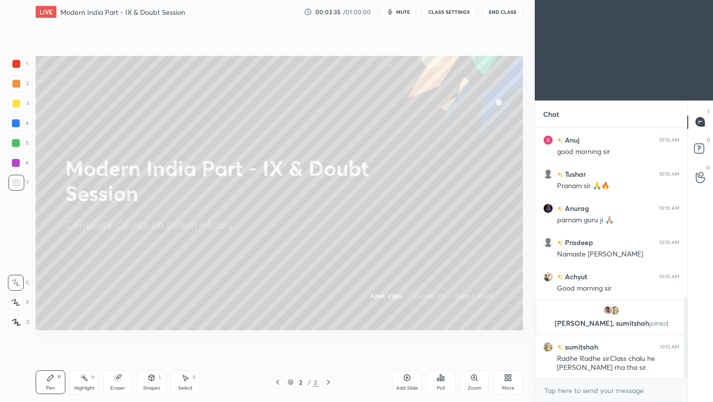
drag, startPoint x: 405, startPoint y: 379, endPoint x: 399, endPoint y: 371, distance: 10.3
click at [405, 379] on icon at bounding box center [407, 378] width 8 height 8
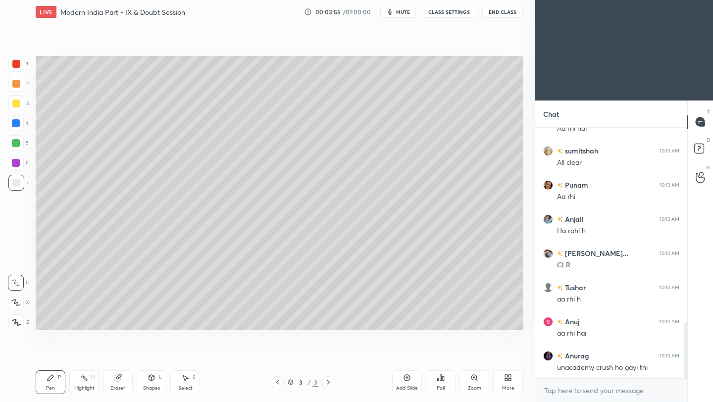
scroll to position [908, 0]
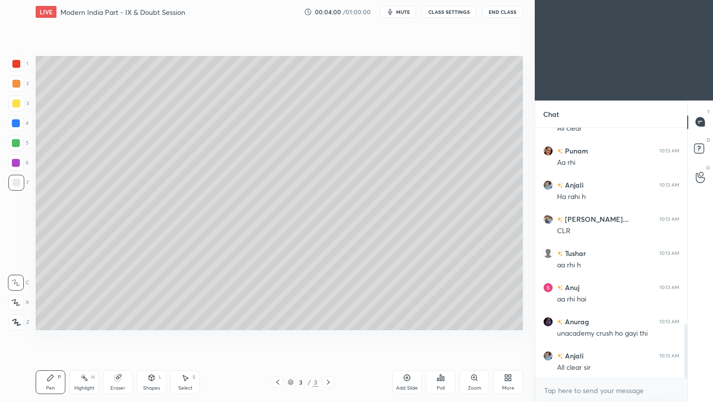
click at [16, 103] on div at bounding box center [16, 104] width 8 height 8
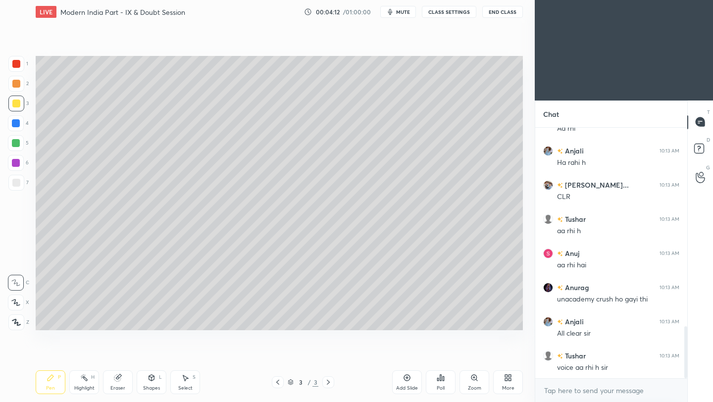
scroll to position [965, 0]
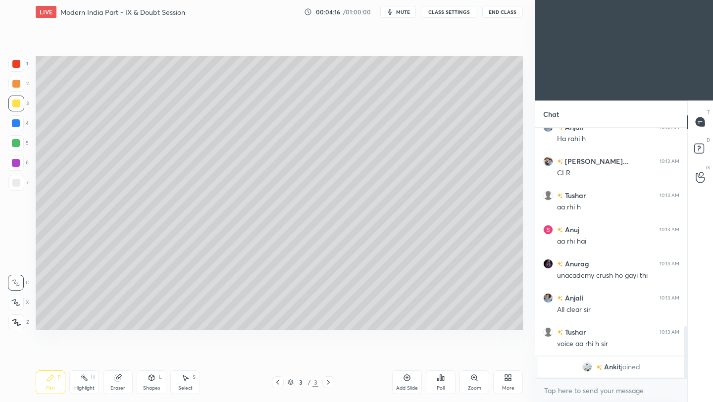
click at [16, 326] on div at bounding box center [16, 323] width 16 height 16
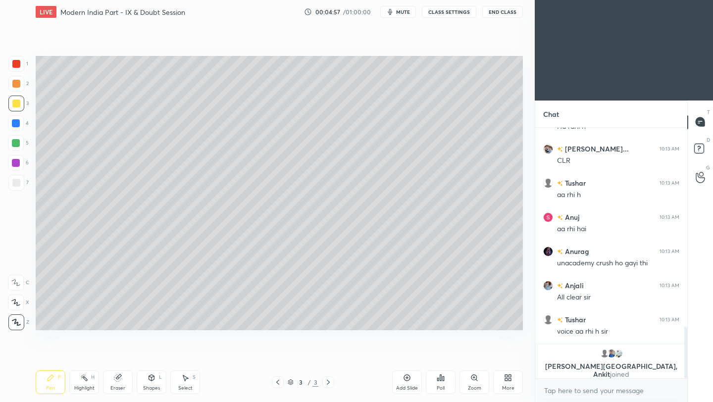
click at [21, 185] on div at bounding box center [16, 183] width 16 height 16
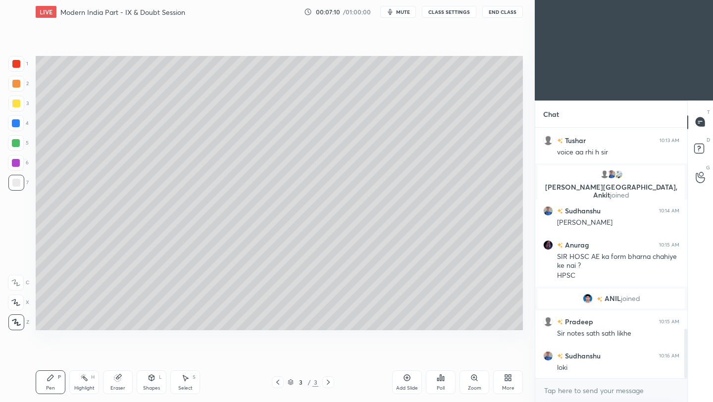
scroll to position [1027, 0]
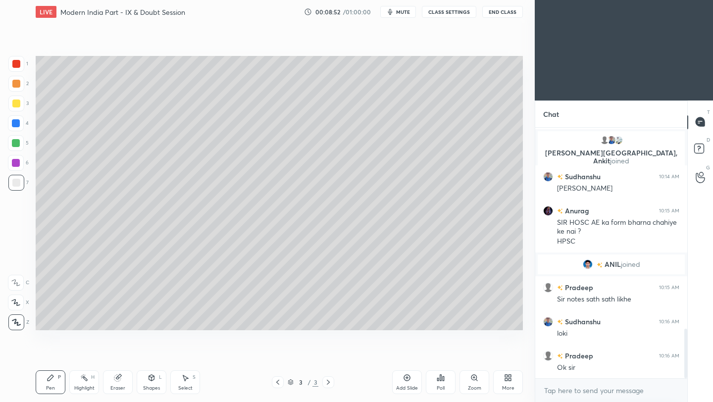
click at [406, 378] on icon at bounding box center [407, 378] width 8 height 8
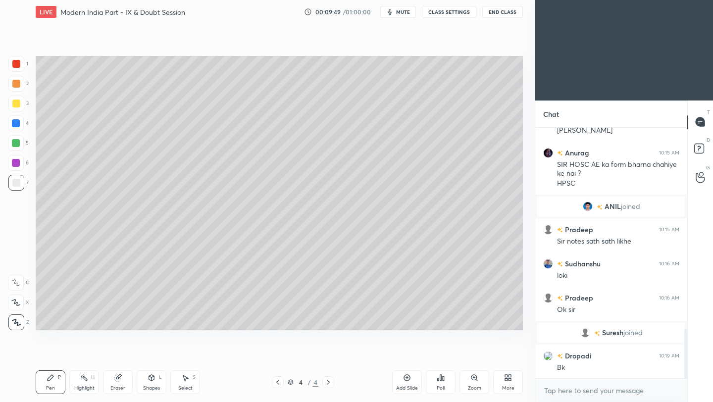
click at [276, 386] on icon at bounding box center [278, 382] width 8 height 8
click at [505, 12] on button "End Class" at bounding box center [502, 12] width 41 height 12
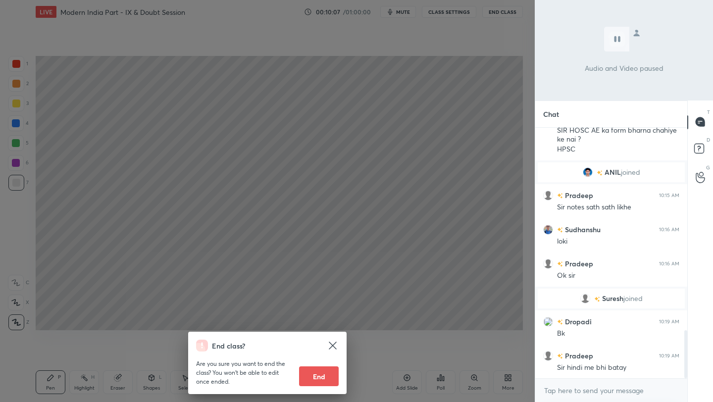
scroll to position [1095, 0]
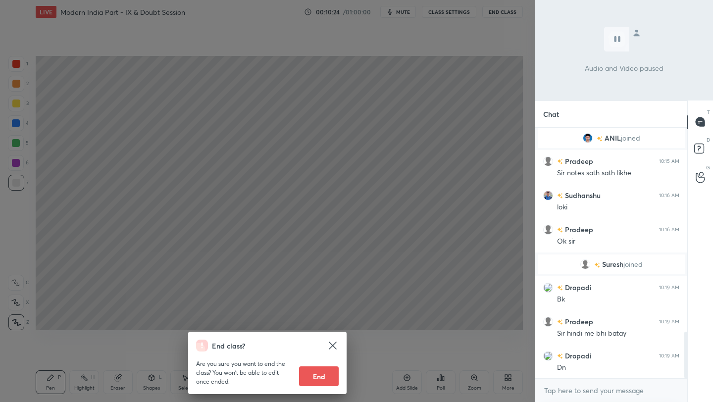
click at [452, 108] on div "End class? Are you sure you want to end the class? You won’t be able to edit on…" at bounding box center [267, 201] width 535 height 402
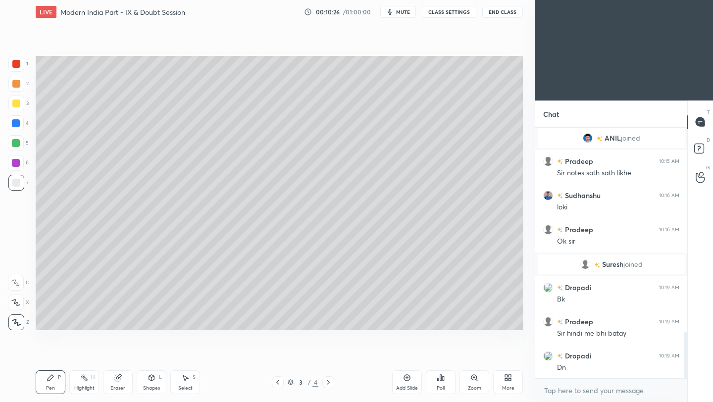
click at [328, 382] on icon at bounding box center [328, 382] width 8 height 8
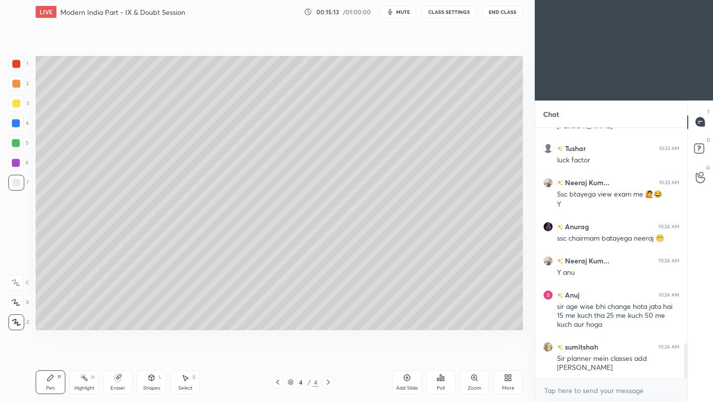
scroll to position [1584, 0]
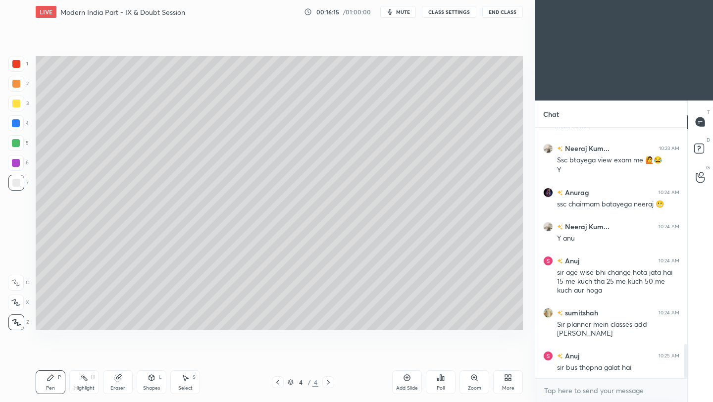
click at [507, 12] on button "End Class" at bounding box center [502, 12] width 41 height 12
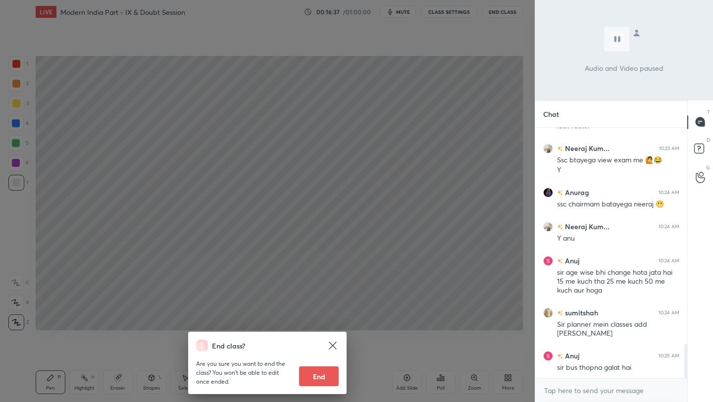
click at [428, 196] on div "End class? Are you sure you want to end the class? You won’t be able to edit on…" at bounding box center [267, 201] width 535 height 402
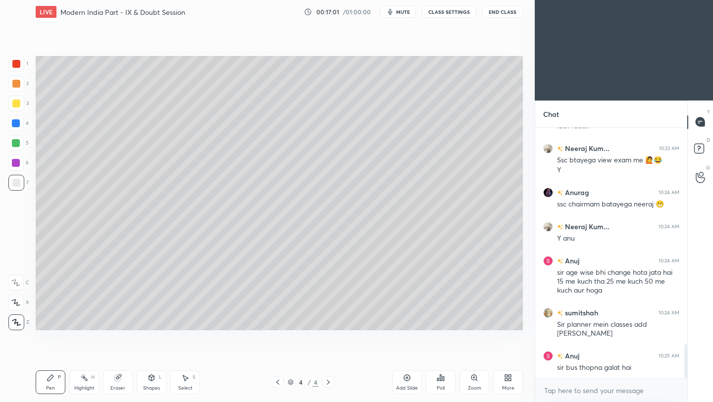
click at [125, 381] on div "Eraser" at bounding box center [118, 383] width 30 height 24
click at [47, 389] on div "Pen" at bounding box center [50, 388] width 9 height 5
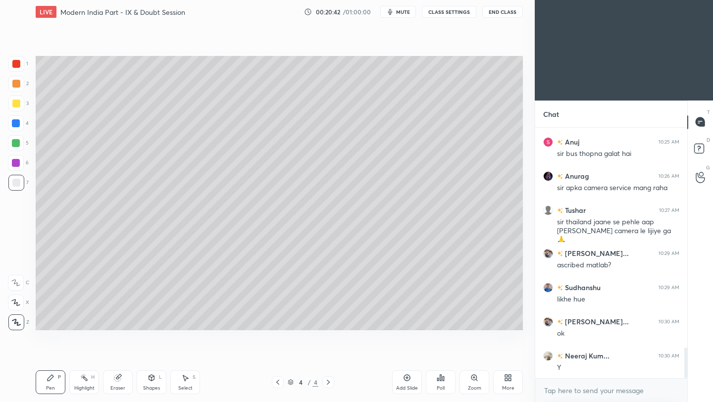
scroll to position [1832, 0]
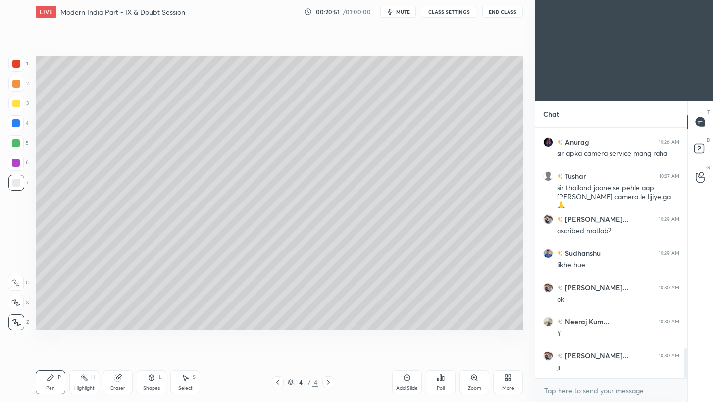
click at [408, 380] on icon at bounding box center [407, 378] width 6 height 6
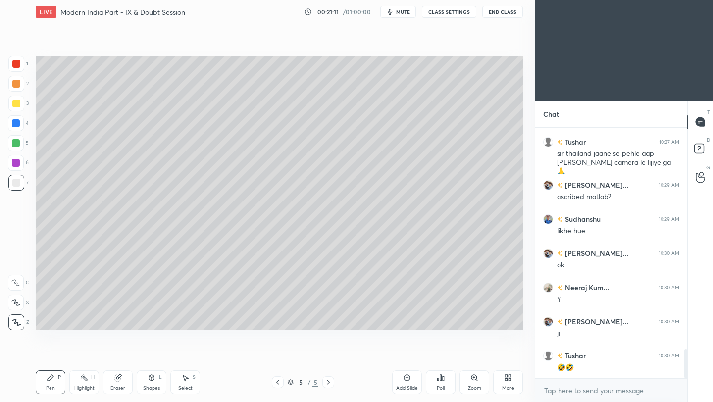
scroll to position [1901, 0]
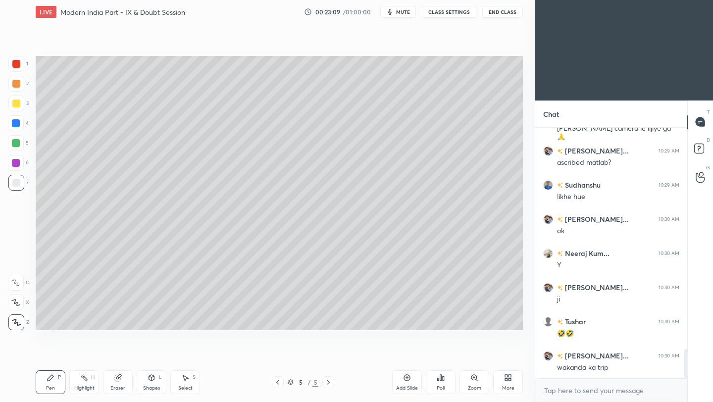
click at [17, 102] on div at bounding box center [16, 104] width 8 height 8
drag, startPoint x: 20, startPoint y: 181, endPoint x: 34, endPoint y: 178, distance: 14.1
click at [27, 180] on div "7" at bounding box center [18, 183] width 20 height 16
click at [508, 14] on button "End Class" at bounding box center [502, 12] width 41 height 12
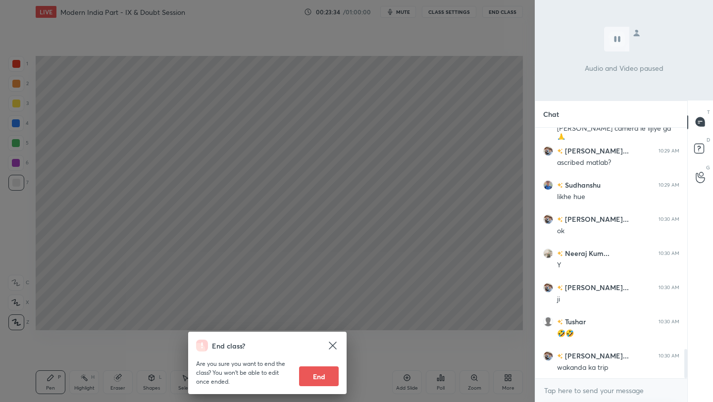
click at [262, 237] on div "End class? Are you sure you want to end the class? You won’t be able to edit on…" at bounding box center [267, 201] width 535 height 402
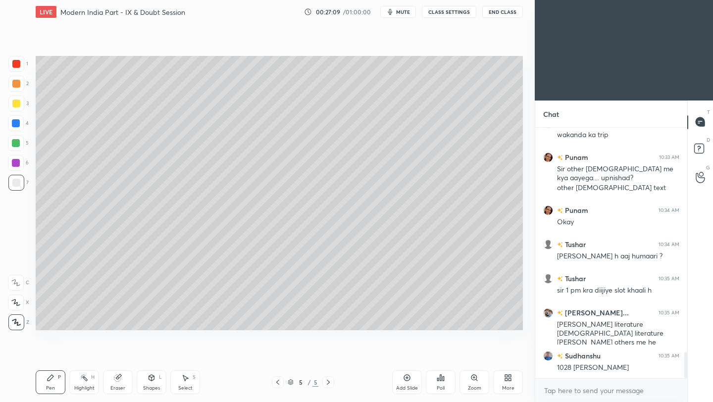
scroll to position [2177, 0]
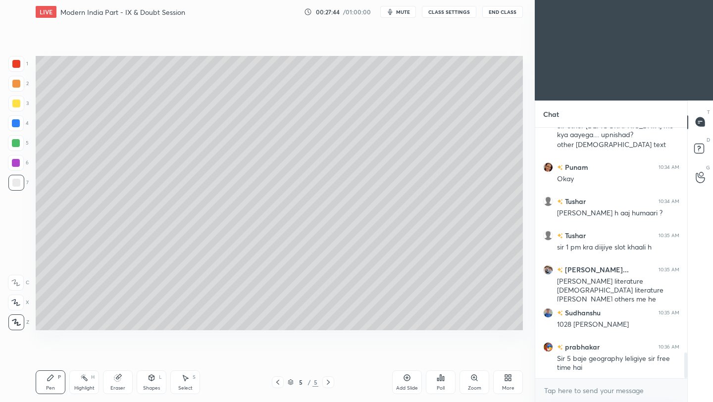
click at [407, 384] on div "Add Slide" at bounding box center [407, 383] width 30 height 24
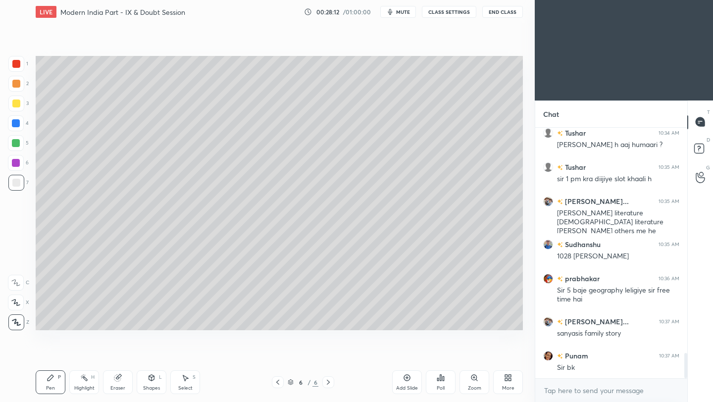
scroll to position [2279, 0]
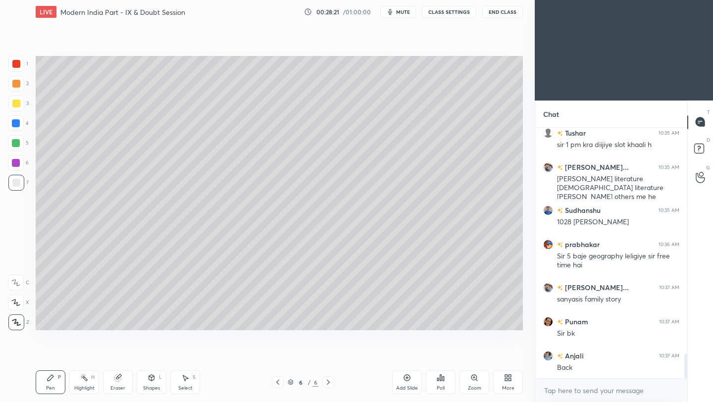
click at [276, 383] on icon at bounding box center [278, 382] width 8 height 8
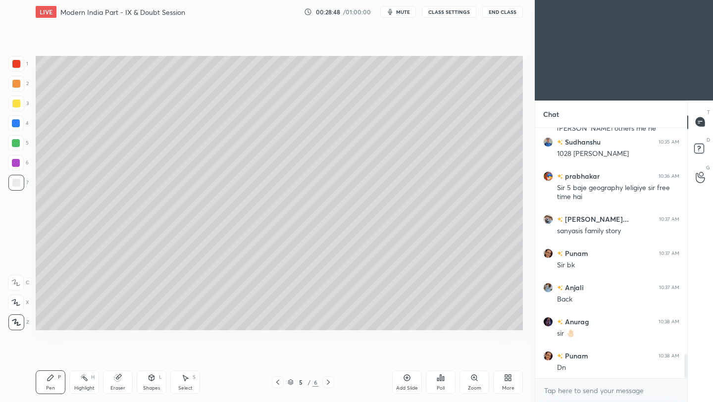
scroll to position [2382, 0]
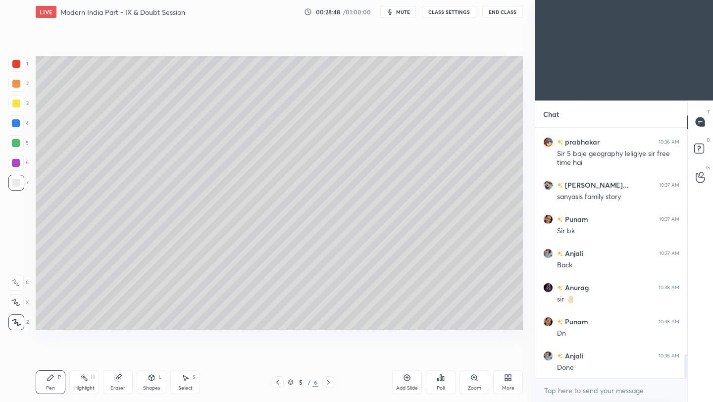
click at [328, 383] on icon at bounding box center [328, 382] width 3 height 5
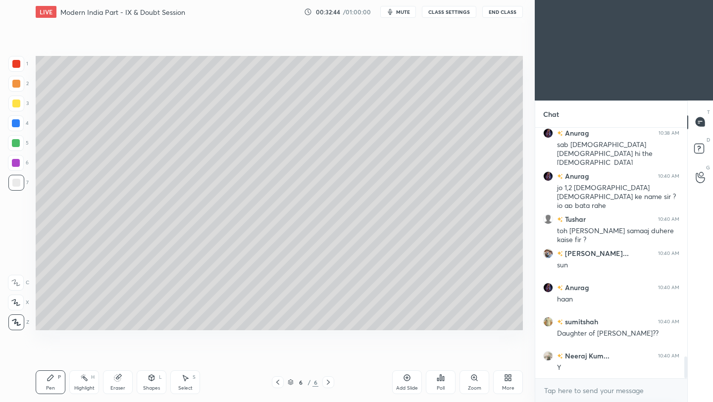
scroll to position [2673, 0]
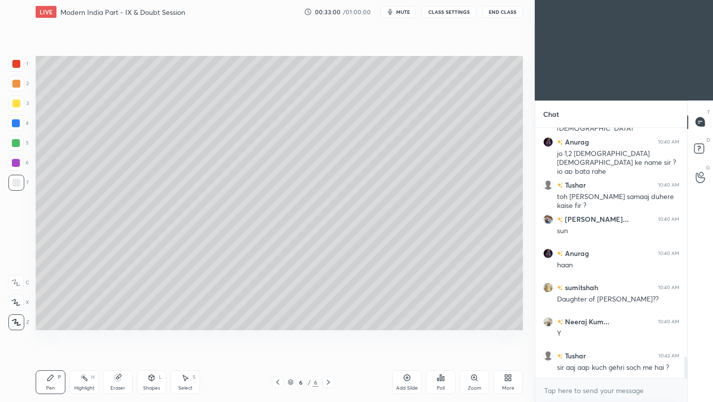
drag, startPoint x: 121, startPoint y: 382, endPoint x: 145, endPoint y: 366, distance: 28.9
click at [122, 382] on div "Eraser" at bounding box center [118, 383] width 30 height 24
click at [45, 383] on div "Pen P" at bounding box center [51, 383] width 30 height 24
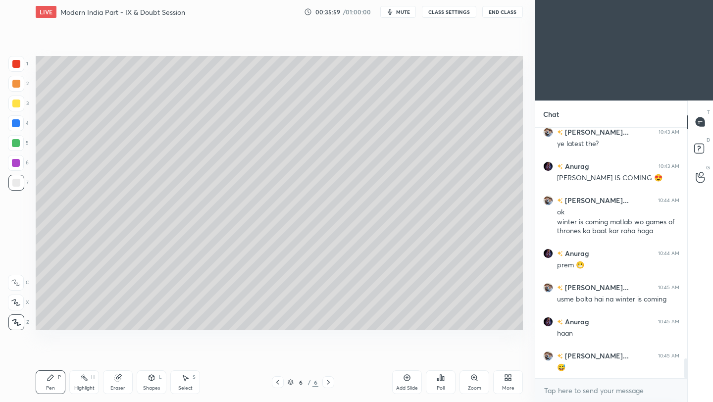
scroll to position [2965, 0]
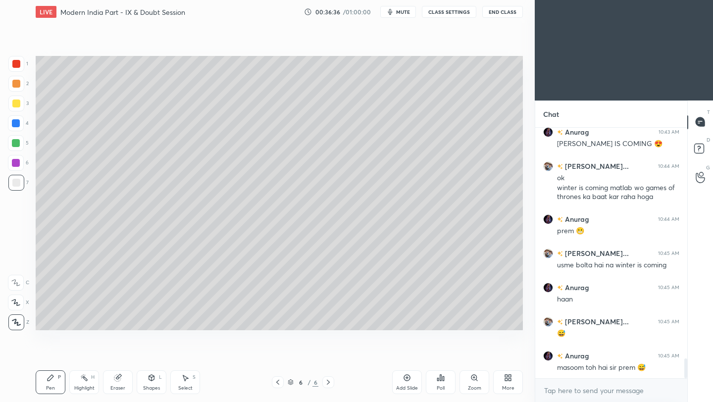
click at [406, 383] on div "Add Slide" at bounding box center [407, 383] width 30 height 24
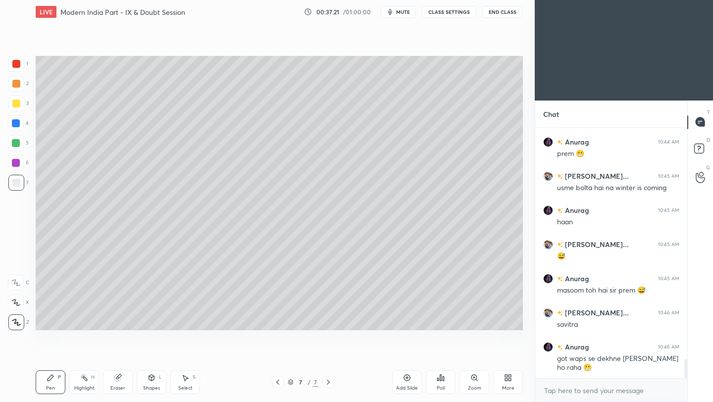
scroll to position [3077, 0]
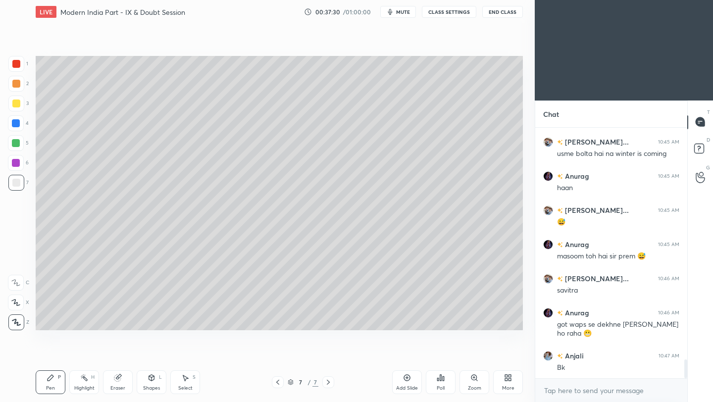
click at [278, 383] on icon at bounding box center [278, 382] width 8 height 8
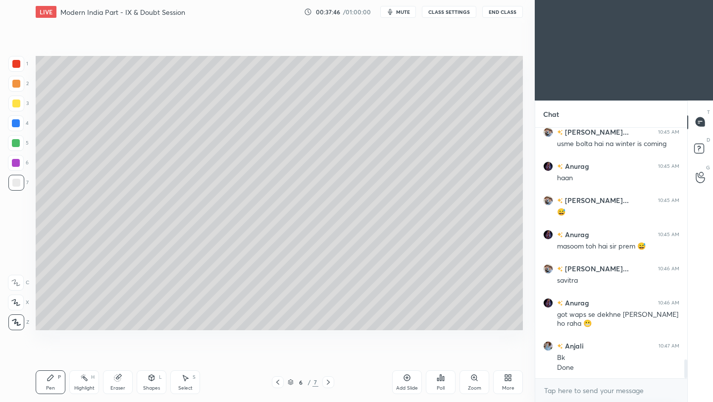
click at [330, 382] on icon at bounding box center [328, 382] width 8 height 8
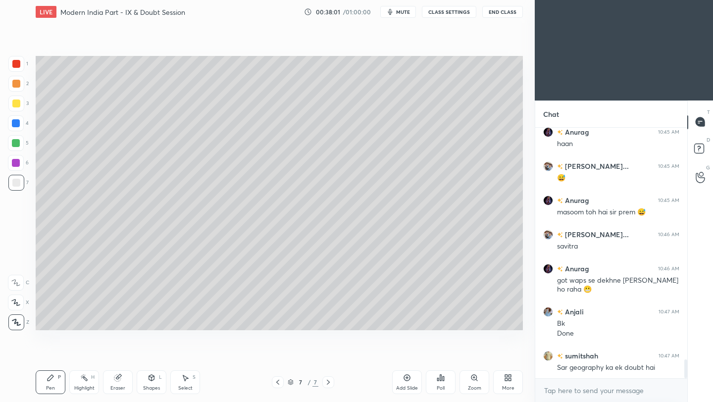
scroll to position [3155, 0]
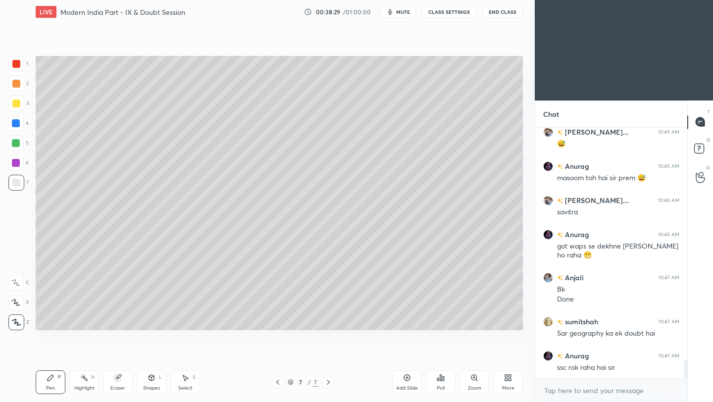
click at [118, 383] on div "Eraser" at bounding box center [118, 383] width 30 height 24
drag, startPoint x: 48, startPoint y: 384, endPoint x: 78, endPoint y: 334, distance: 58.4
click at [48, 386] on div "Pen" at bounding box center [50, 388] width 9 height 5
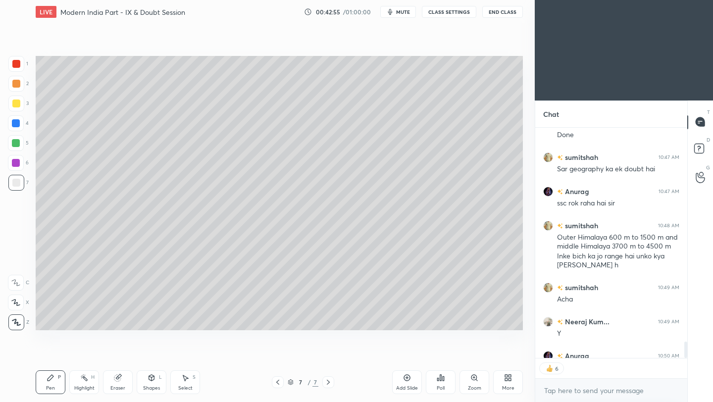
scroll to position [3374, 0]
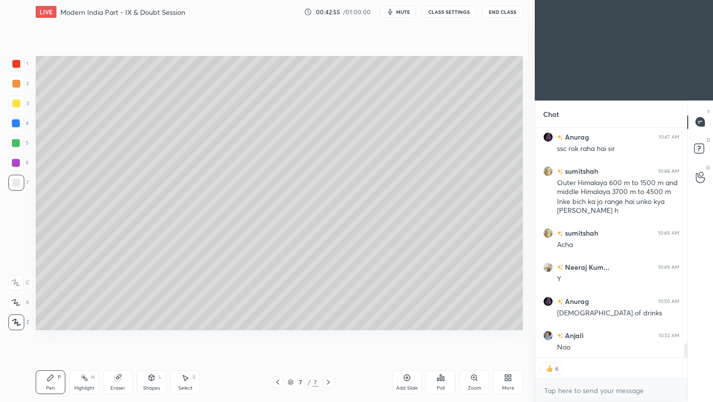
click at [502, 13] on button "End Class" at bounding box center [502, 12] width 41 height 12
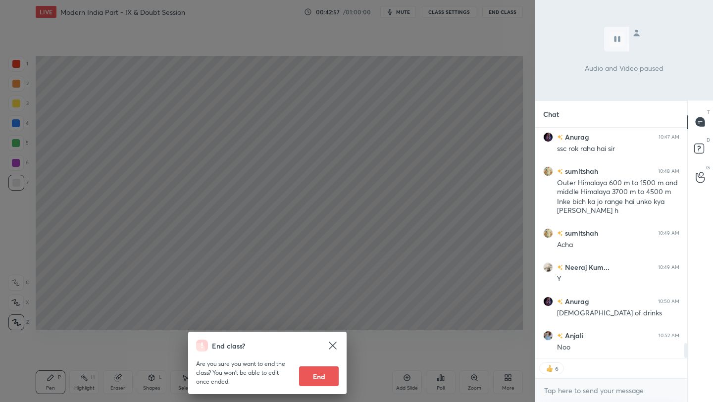
scroll to position [3384, 0]
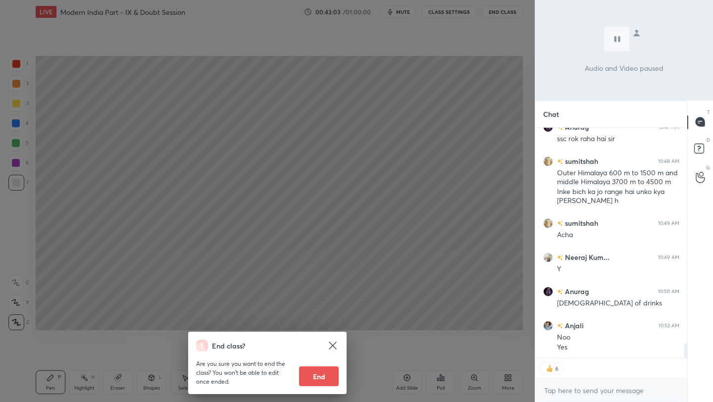
click at [484, 112] on div "End class? Are you sure you want to end the class? You won’t be able to edit on…" at bounding box center [267, 201] width 535 height 402
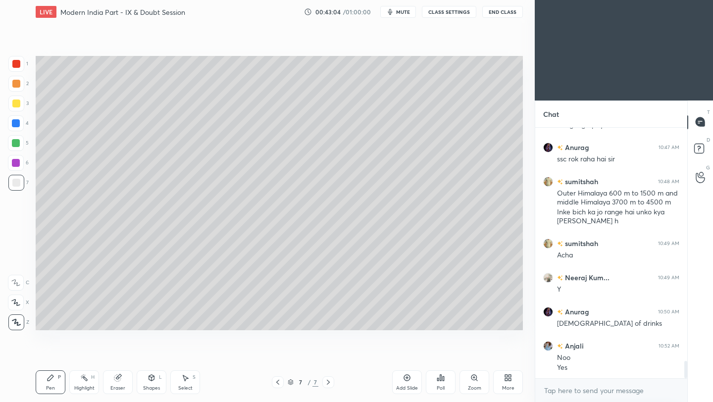
scroll to position [3407, 0]
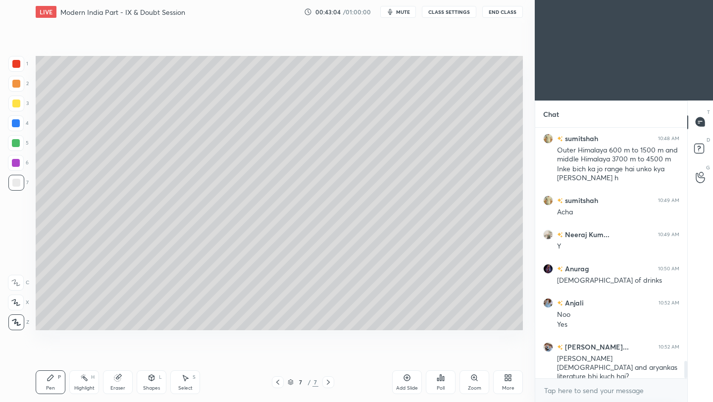
click at [410, 381] on div "Add Slide" at bounding box center [407, 383] width 30 height 24
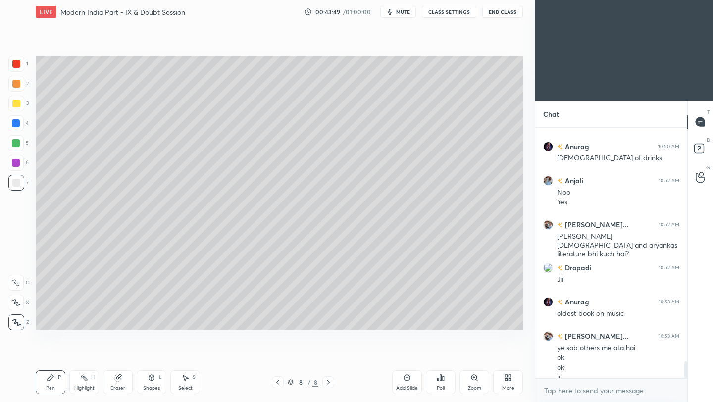
scroll to position [3539, 0]
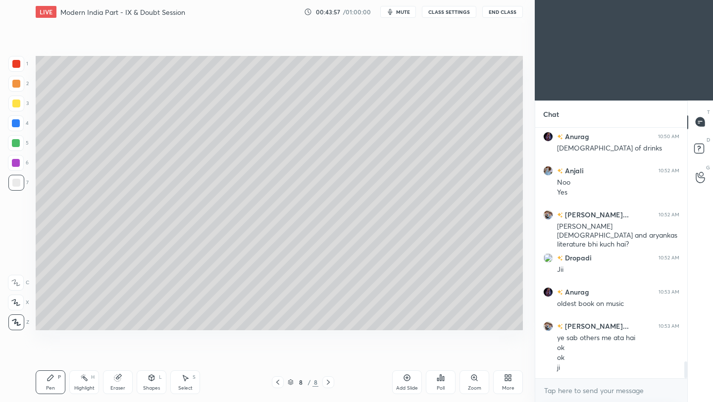
click at [17, 102] on div at bounding box center [16, 104] width 8 height 8
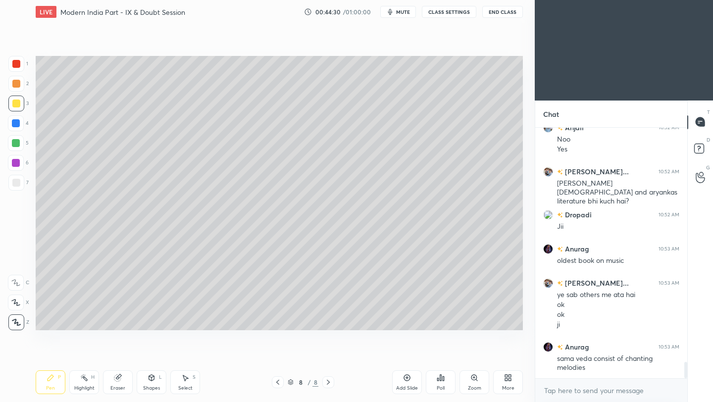
drag, startPoint x: 17, startPoint y: 183, endPoint x: 27, endPoint y: 181, distance: 9.6
click at [18, 183] on div at bounding box center [16, 183] width 8 height 8
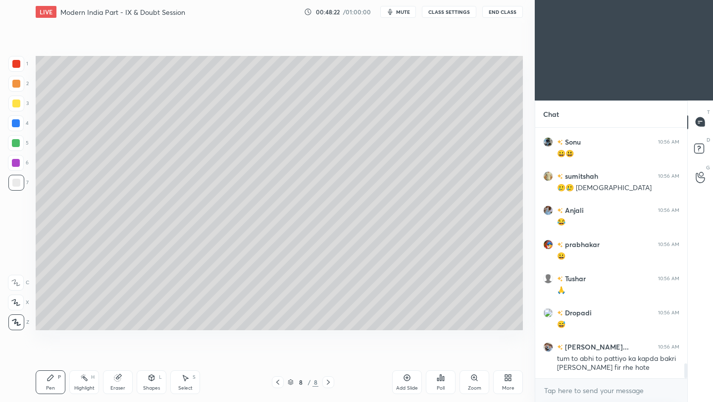
scroll to position [4010, 0]
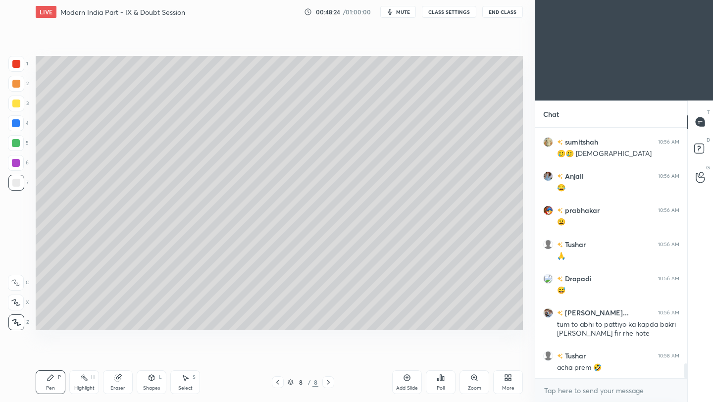
click at [408, 379] on icon at bounding box center [407, 378] width 8 height 8
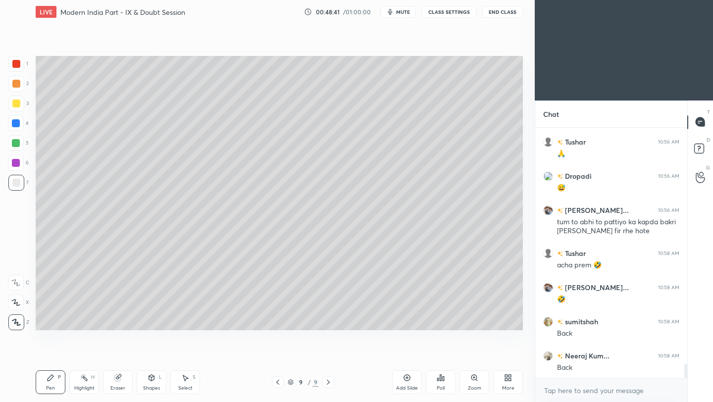
scroll to position [4147, 0]
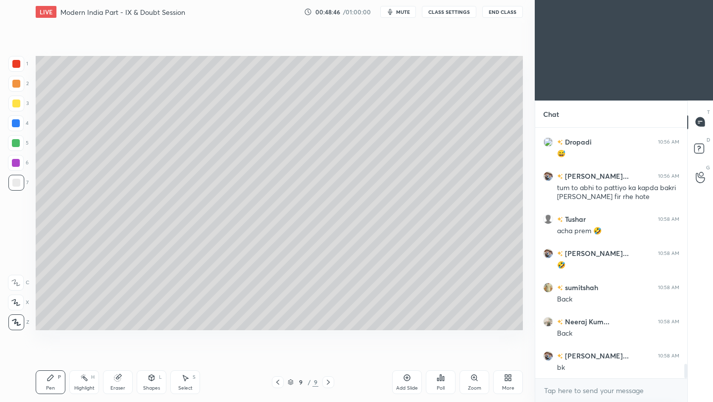
click at [280, 385] on icon at bounding box center [278, 382] width 8 height 8
click at [327, 382] on icon at bounding box center [328, 382] width 8 height 8
click at [17, 104] on div at bounding box center [16, 104] width 8 height 8
click at [16, 187] on div at bounding box center [16, 183] width 16 height 16
click at [278, 384] on icon at bounding box center [278, 382] width 8 height 8
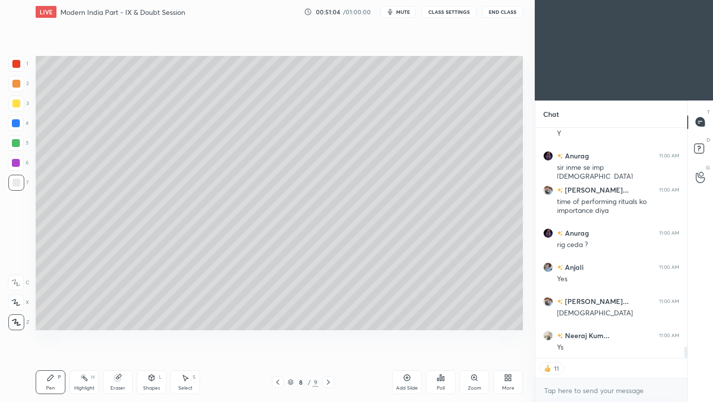
scroll to position [4449, 0]
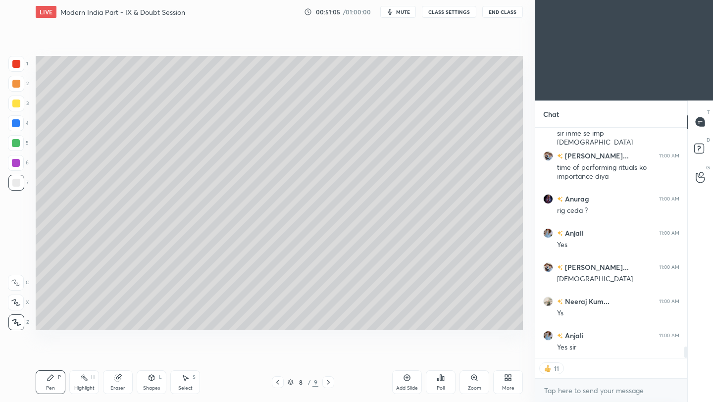
click at [328, 383] on icon at bounding box center [328, 382] width 3 height 5
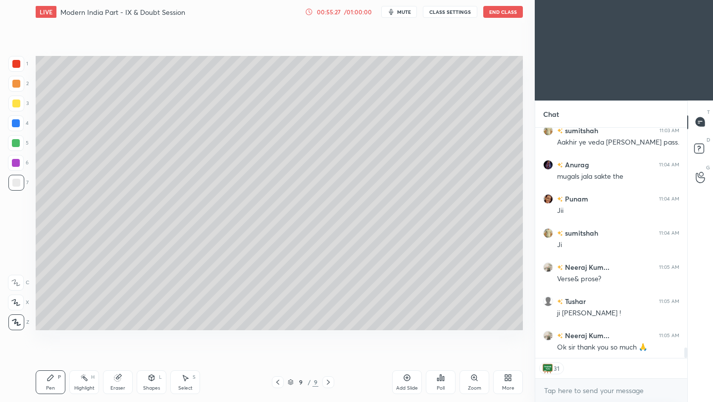
scroll to position [5033, 0]
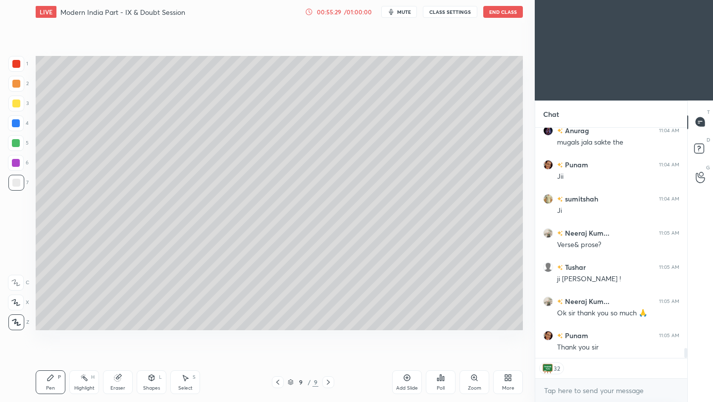
click at [513, 15] on button "End Class" at bounding box center [503, 12] width 40 height 12
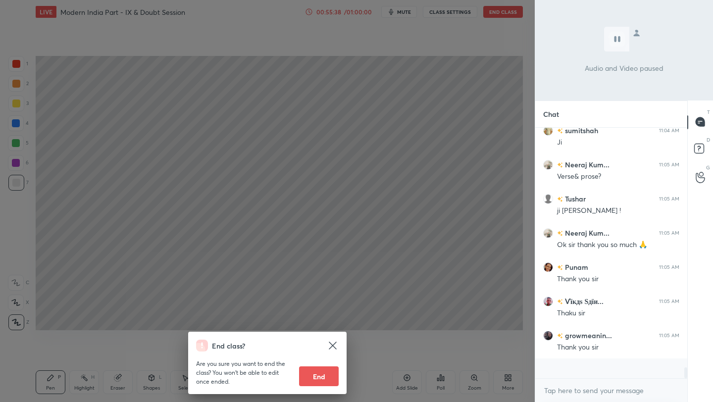
scroll to position [5081, 0]
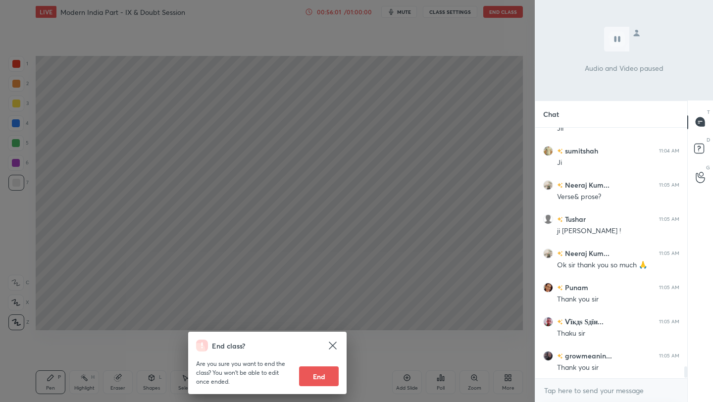
click at [325, 378] on button "End" at bounding box center [319, 377] width 40 height 20
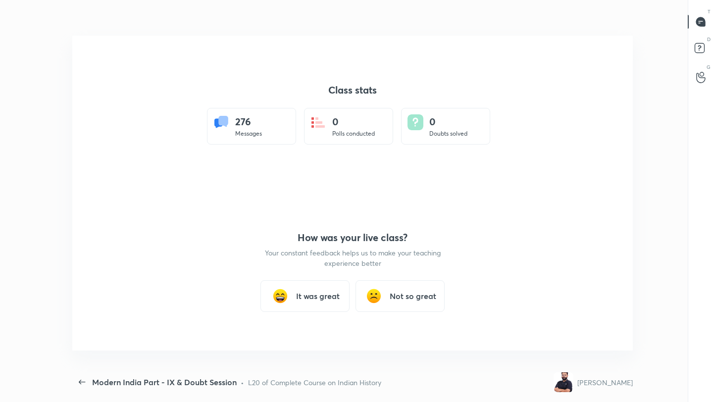
scroll to position [0, 0]
